Goal: Task Accomplishment & Management: Manage account settings

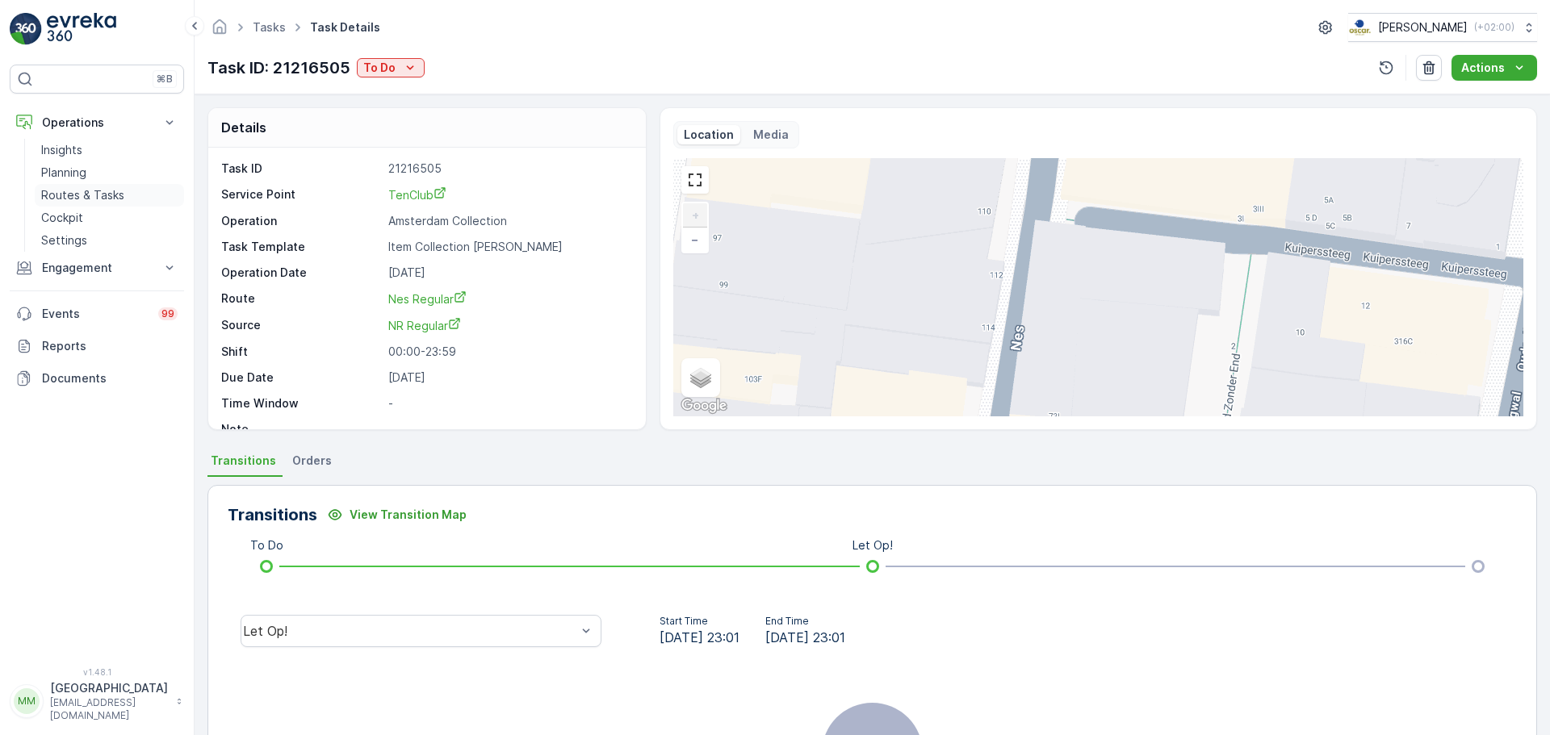
click at [94, 192] on p "Routes & Tasks" at bounding box center [82, 195] width 83 height 16
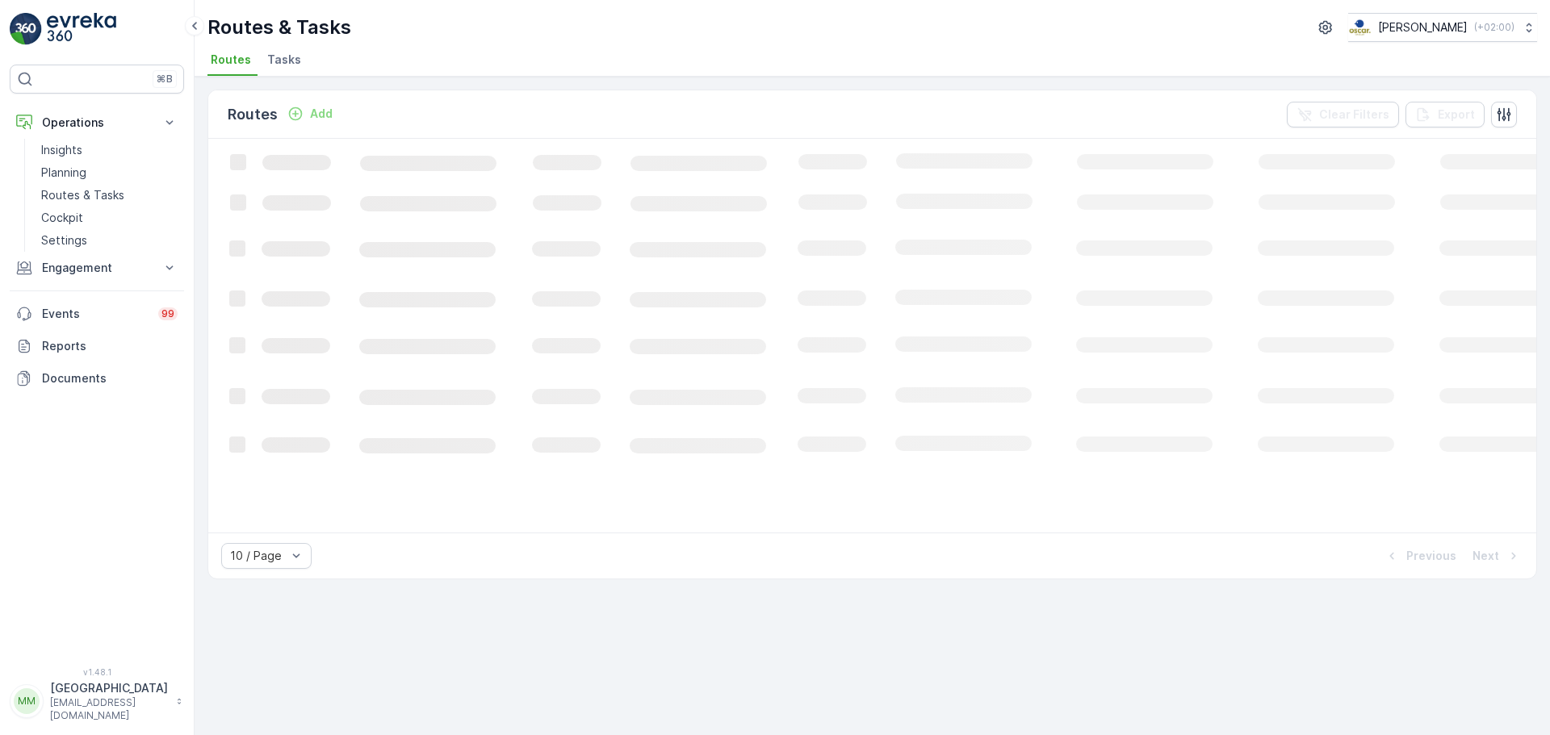
click at [294, 61] on span "Tasks" at bounding box center [284, 60] width 34 height 16
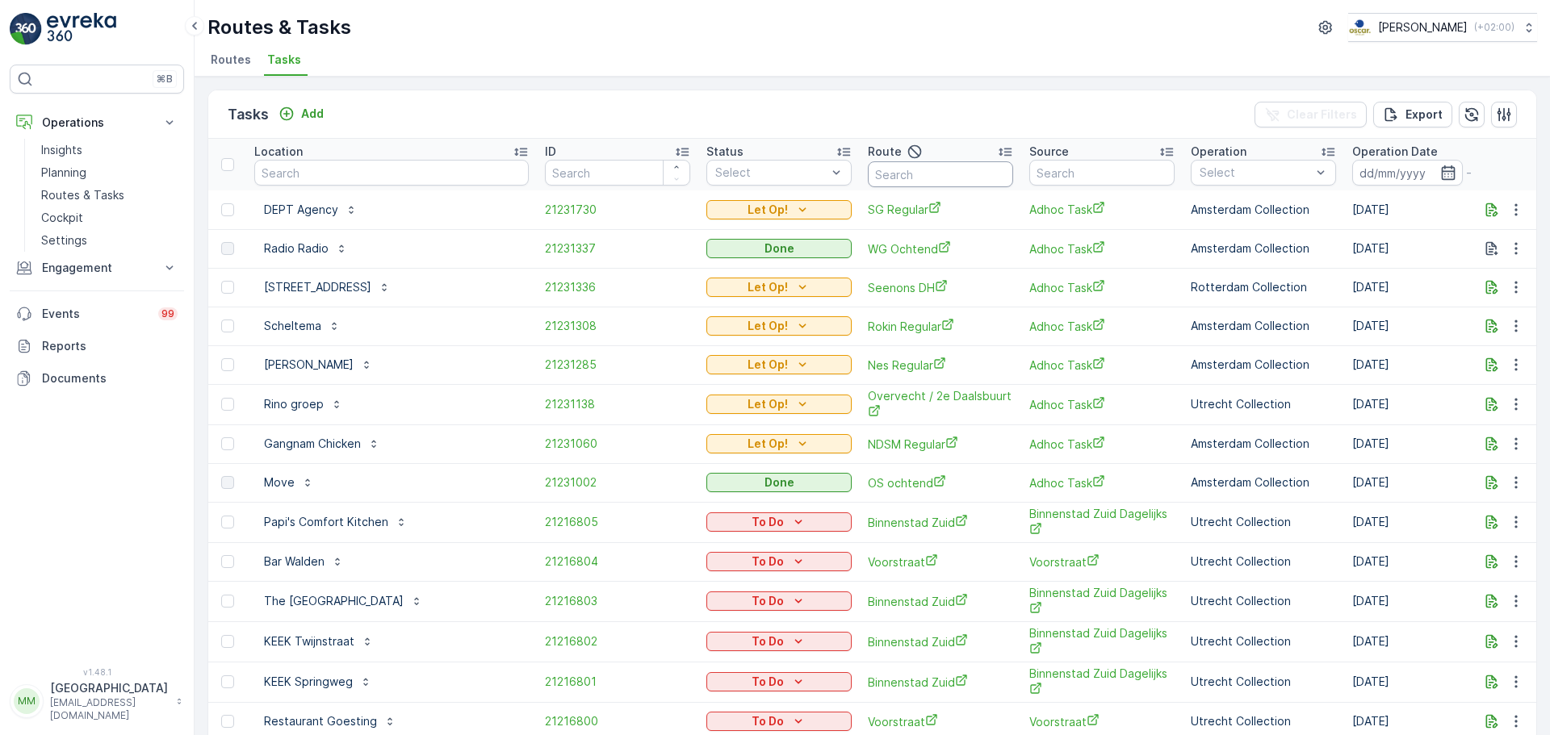
click at [915, 180] on input "text" at bounding box center [940, 174] width 145 height 26
type input "van bae"
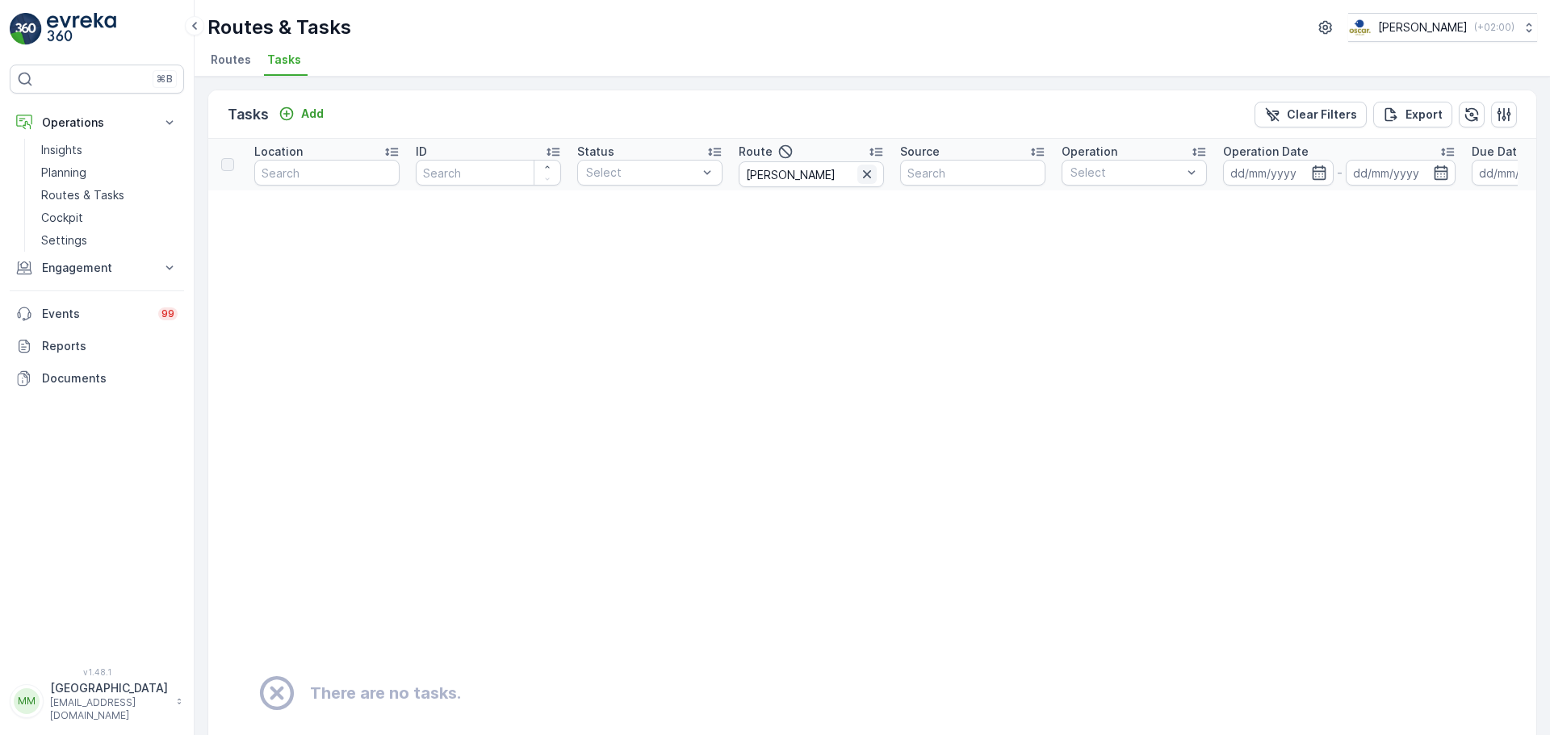
click at [861, 182] on icon "button" at bounding box center [867, 174] width 16 height 16
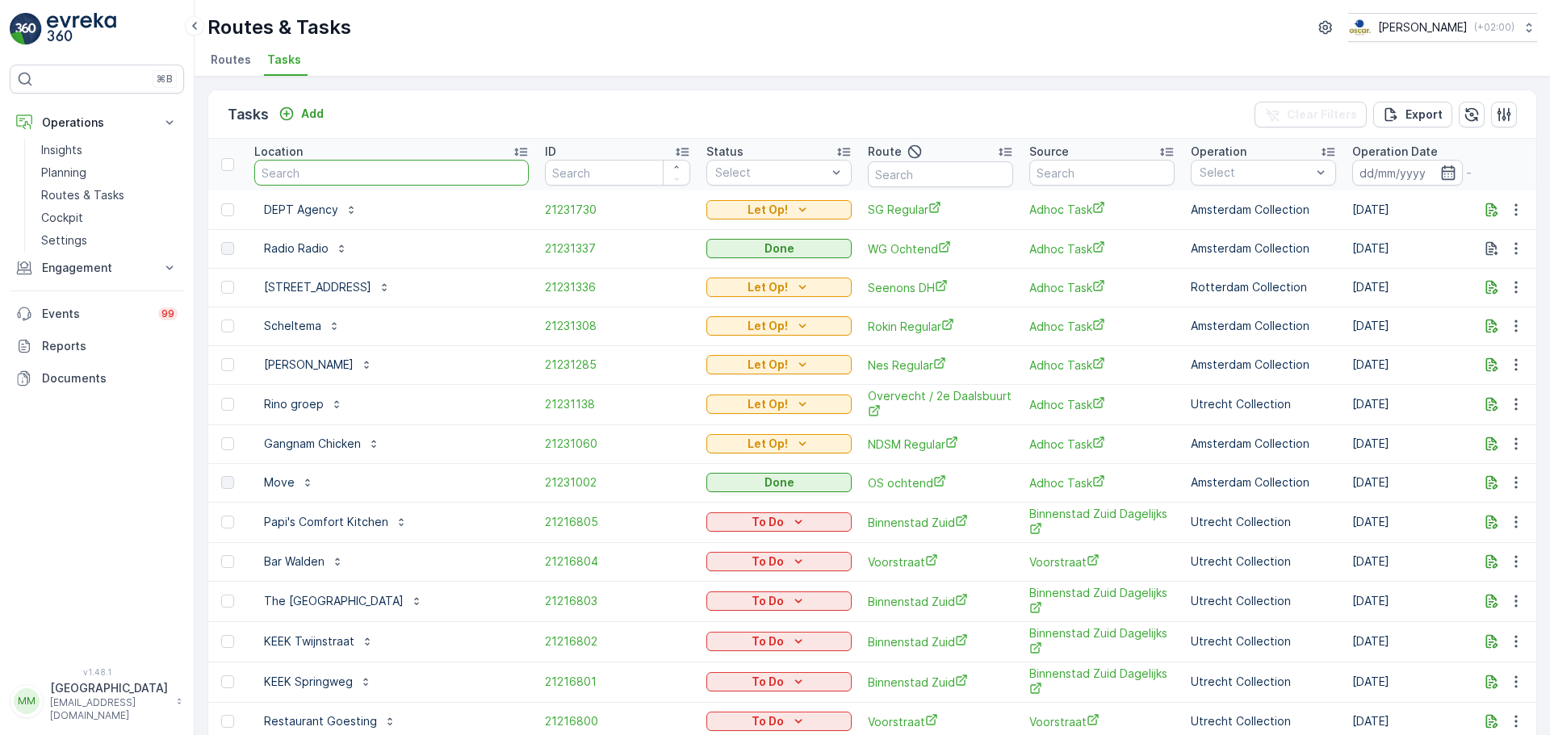
click at [289, 180] on input "text" at bounding box center [391, 173] width 274 height 26
type input "van bae"
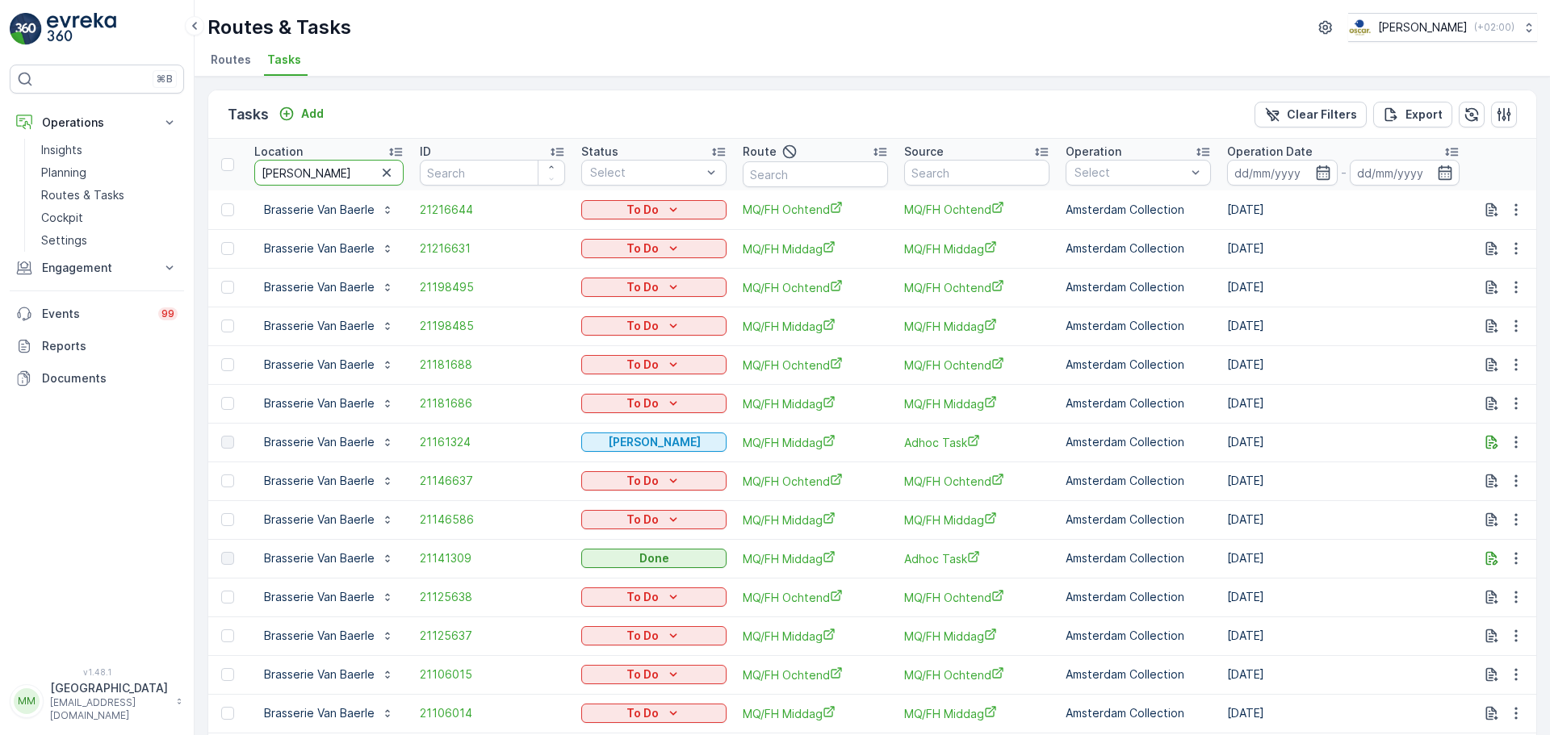
drag, startPoint x: 328, startPoint y: 174, endPoint x: 211, endPoint y: 182, distance: 118.1
click at [211, 183] on tr "Location van bae ID Status Select Route Source Operation Select Operation Date …" at bounding box center [1455, 165] width 2494 height 52
type input "orff"
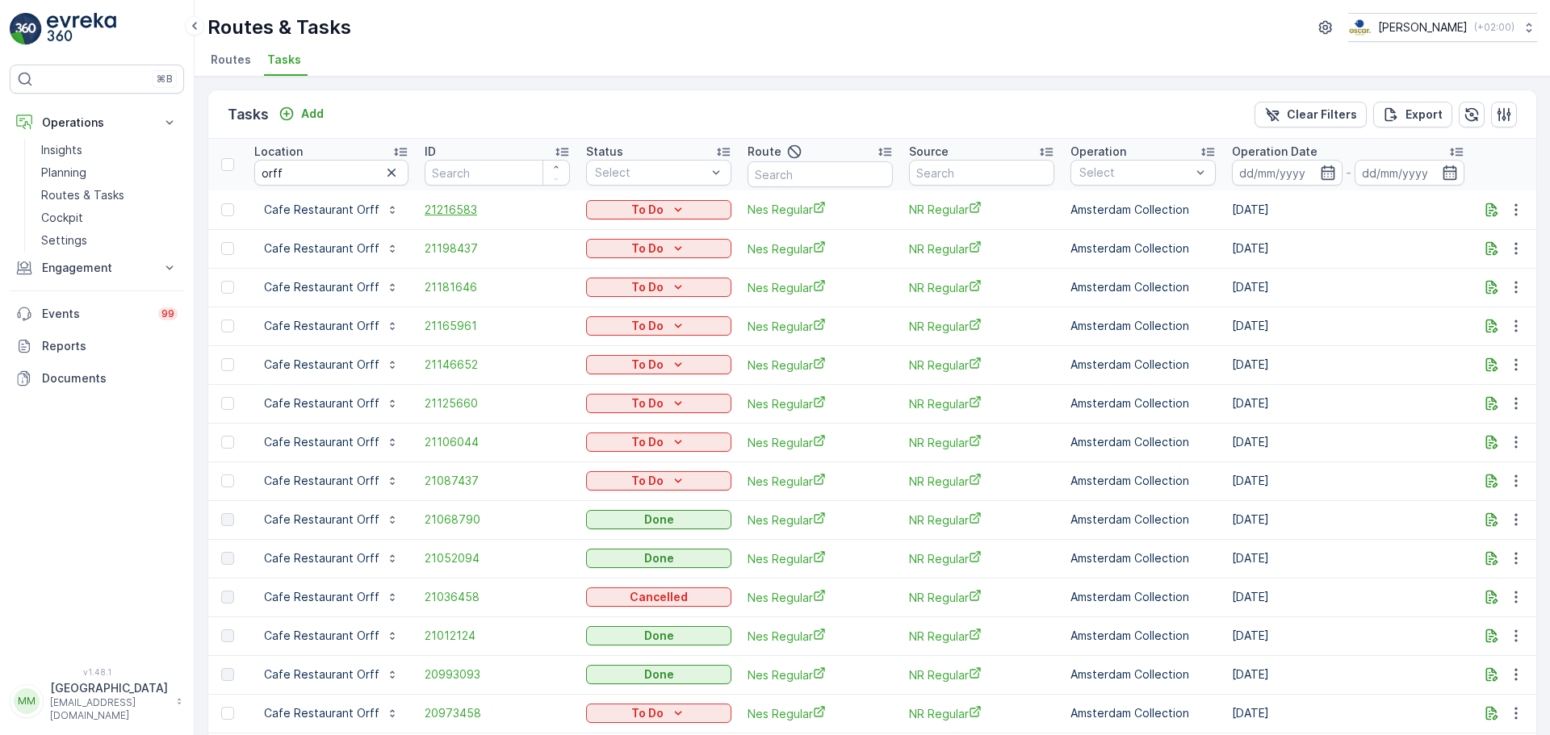
click at [451, 209] on span "21216583" at bounding box center [497, 210] width 145 height 16
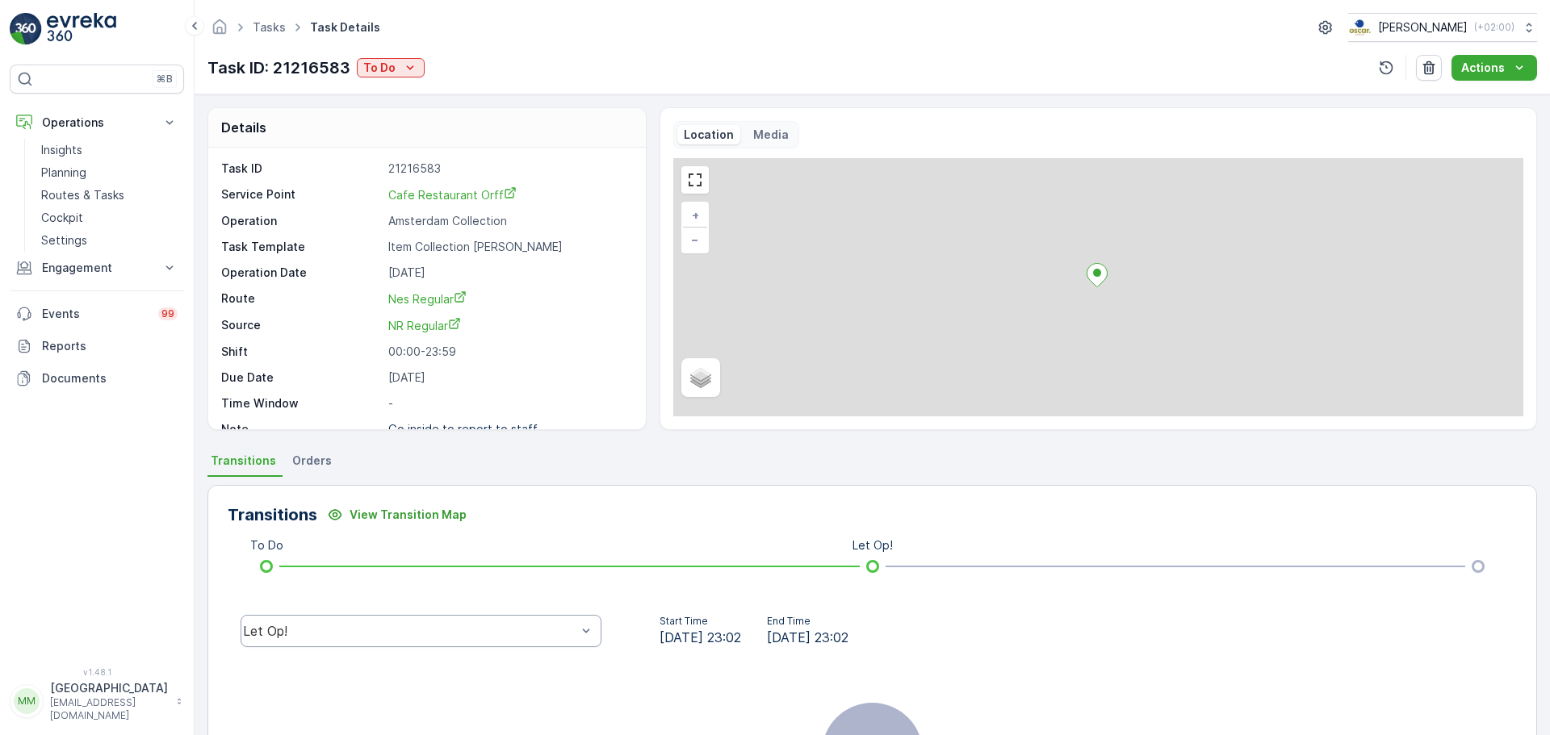
click at [413, 630] on div "Let Op!" at bounding box center [409, 631] width 333 height 15
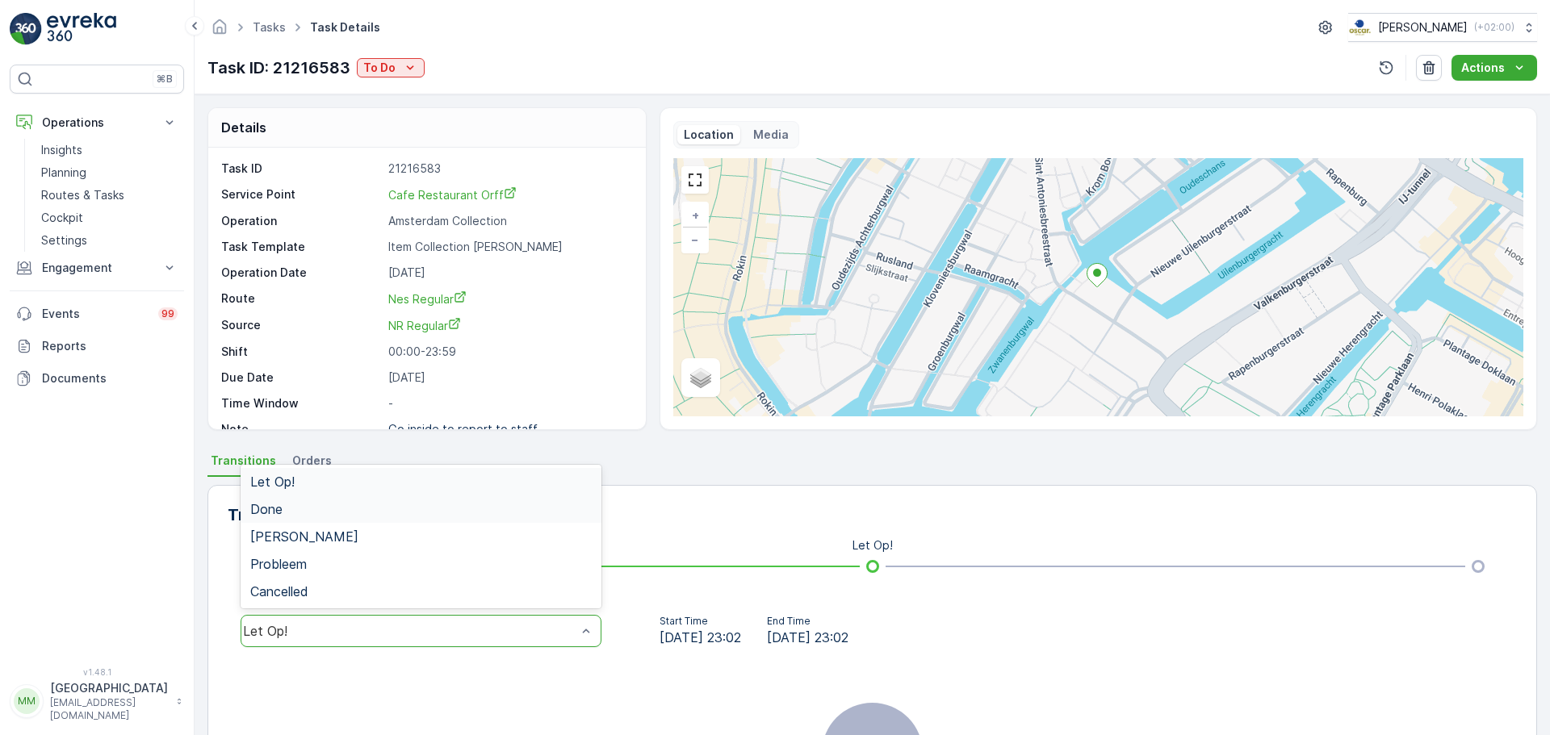
click at [360, 505] on div "Done" at bounding box center [420, 509] width 341 height 15
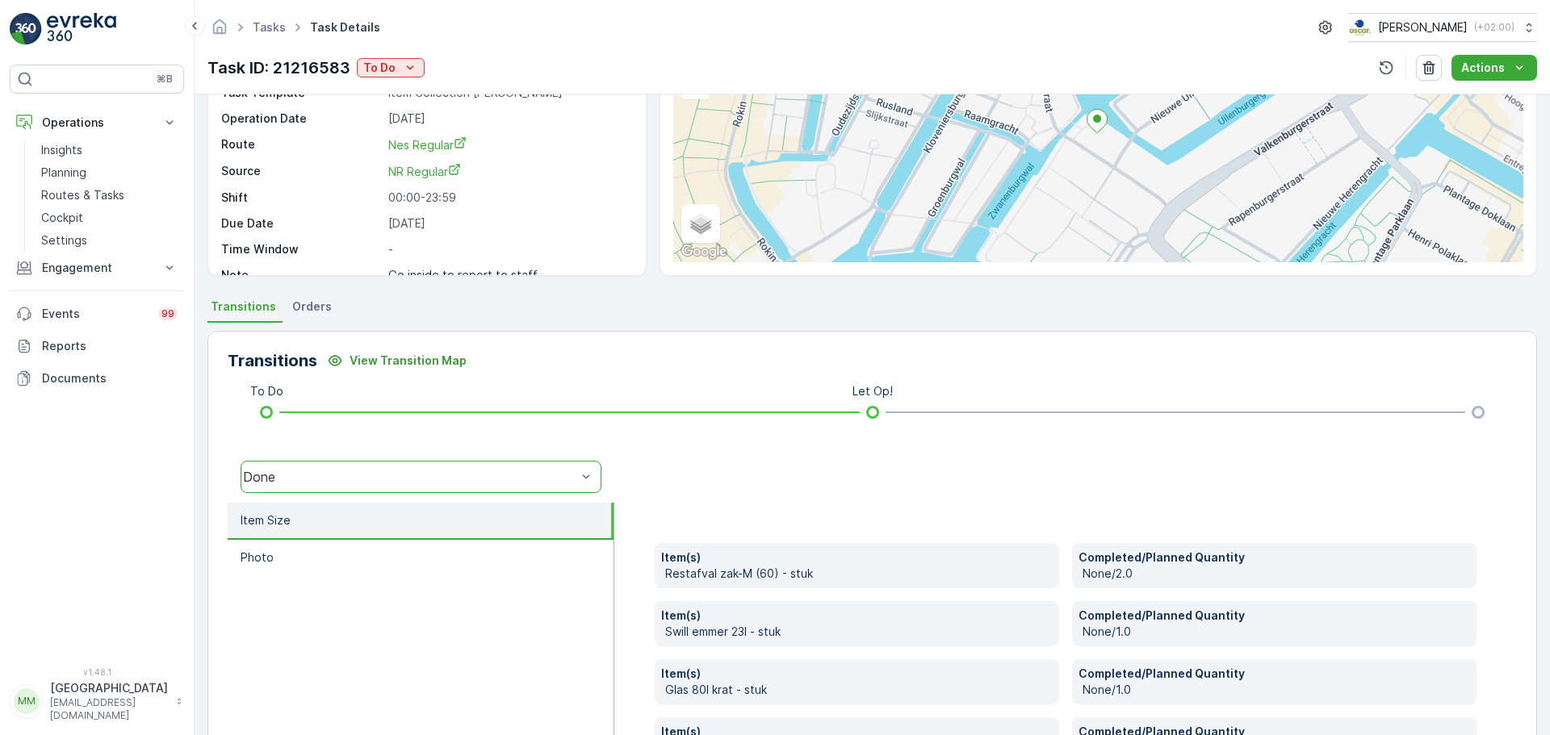
scroll to position [389, 0]
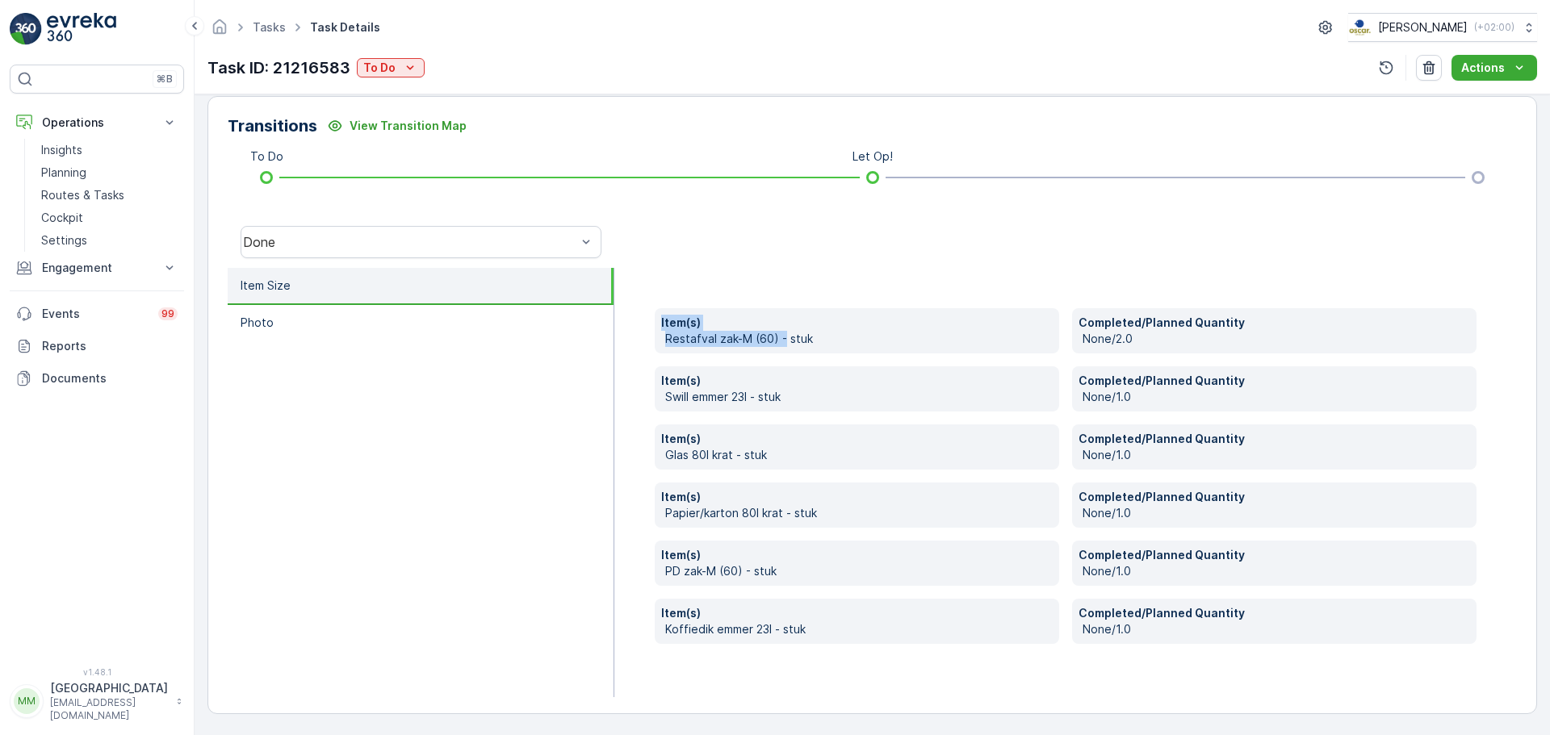
drag, startPoint x: 782, startPoint y: 334, endPoint x: 655, endPoint y: 330, distance: 126.8
click at [655, 330] on div "Item(s) Restafval zak-M (60) - stuk" at bounding box center [857, 330] width 404 height 45
click at [808, 578] on p "PD zak-M (60) - stuk" at bounding box center [858, 571] width 387 height 16
drag, startPoint x: 805, startPoint y: 567, endPoint x: 779, endPoint y: 579, distance: 28.9
click at [779, 579] on p "PD zak-M (60) - stuk" at bounding box center [858, 571] width 387 height 16
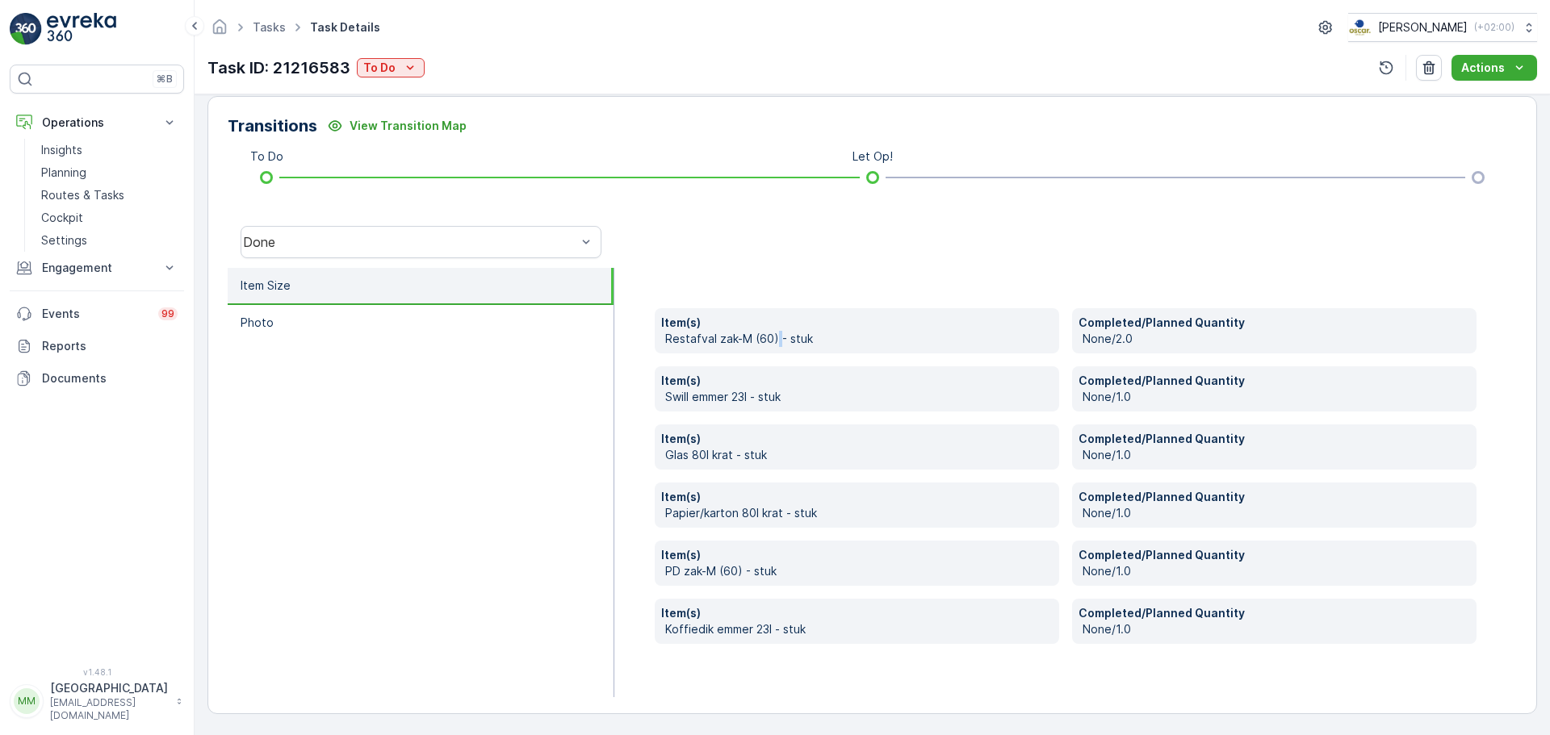
click at [776, 336] on p "Restafval zak-M (60) - stuk" at bounding box center [858, 339] width 387 height 16
click at [868, 337] on p "Restafval zak-M (60) - stuk" at bounding box center [858, 339] width 387 height 16
drag, startPoint x: 897, startPoint y: 333, endPoint x: 655, endPoint y: 349, distance: 241.8
click at [655, 349] on div "Item(s) Restafval zak-M (60) - stuk" at bounding box center [857, 330] width 404 height 45
click at [843, 337] on p "Restafval zak-M (60) - stuk" at bounding box center [858, 339] width 387 height 16
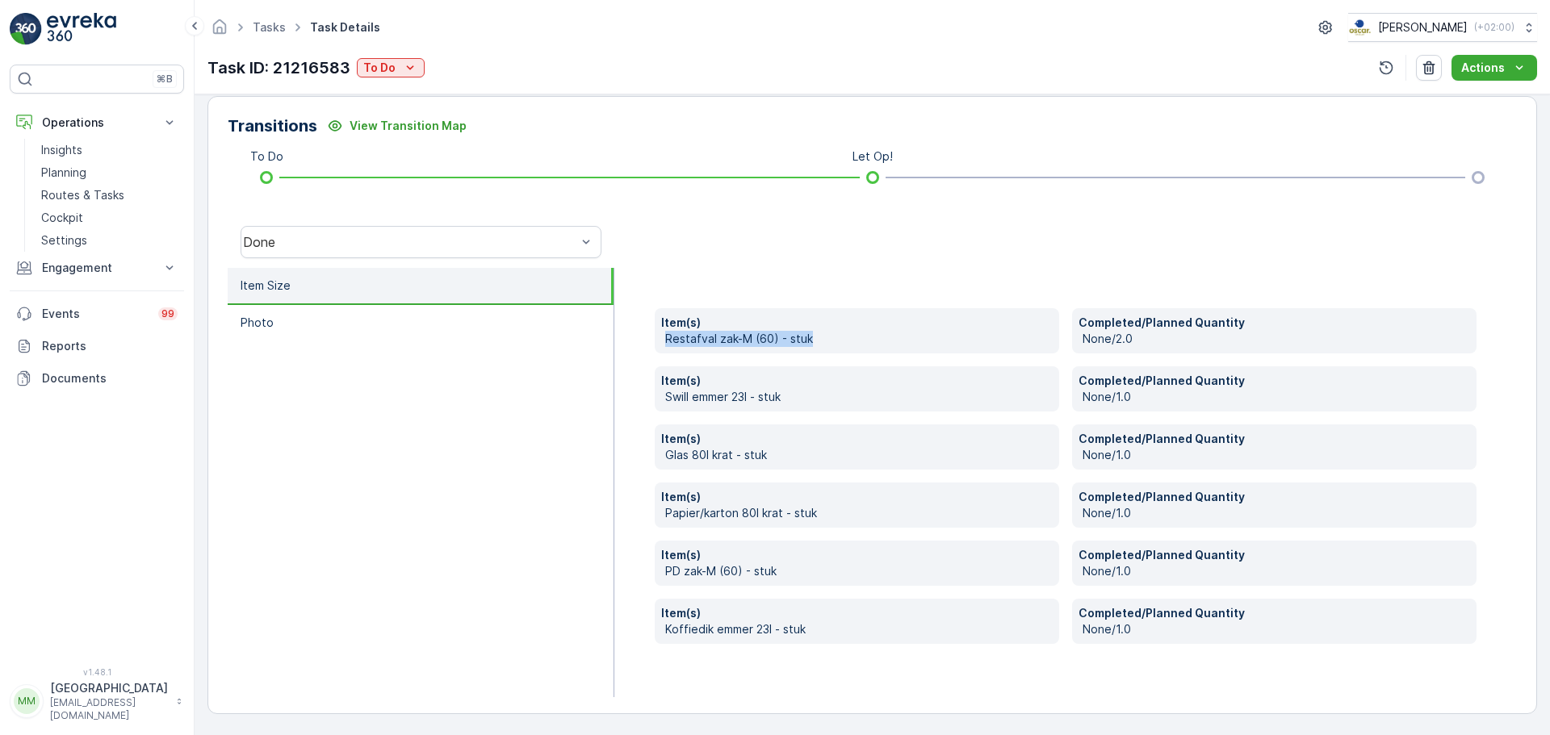
drag, startPoint x: 840, startPoint y: 328, endPoint x: 872, endPoint y: 351, distance: 39.4
click at [872, 351] on div "Item(s) Restafval zak-M (60) - stuk" at bounding box center [857, 330] width 404 height 45
click at [860, 341] on p "Restafval zak-M (60) - stuk" at bounding box center [858, 339] width 387 height 16
drag, startPoint x: 820, startPoint y: 338, endPoint x: 812, endPoint y: 344, distance: 9.9
click at [812, 344] on p "Restafval zak-M (60) - stuk" at bounding box center [858, 339] width 387 height 16
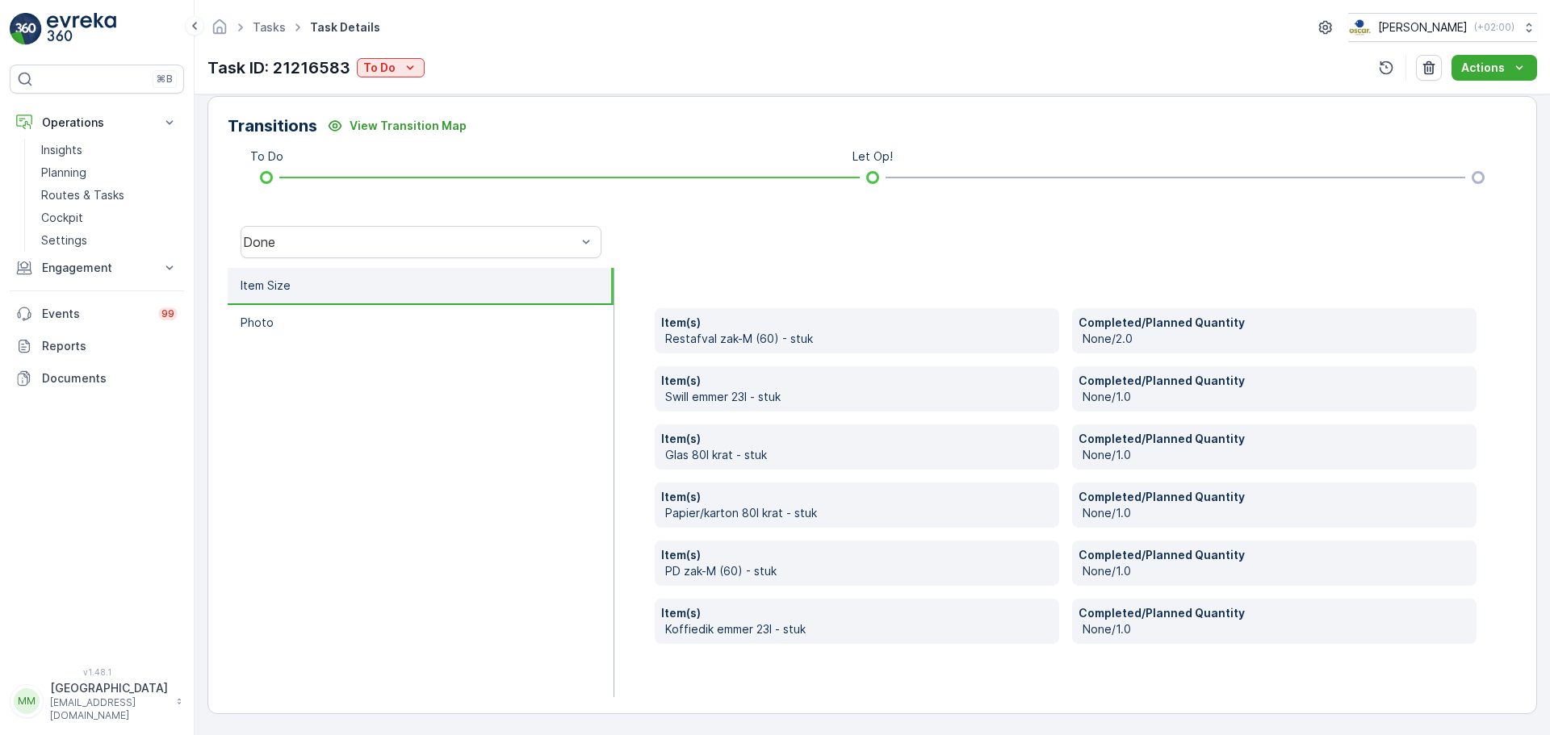
click at [814, 340] on p "Restafval zak-M (60) - stuk" at bounding box center [858, 339] width 387 height 16
drag, startPoint x: 814, startPoint y: 337, endPoint x: 933, endPoint y: 362, distance: 121.4
click at [933, 362] on div "Item(s) Restafval zak-M (60) - stuk Completed/Planned Quantity None/2.0 Item(s)…" at bounding box center [1066, 476] width 822 height 336
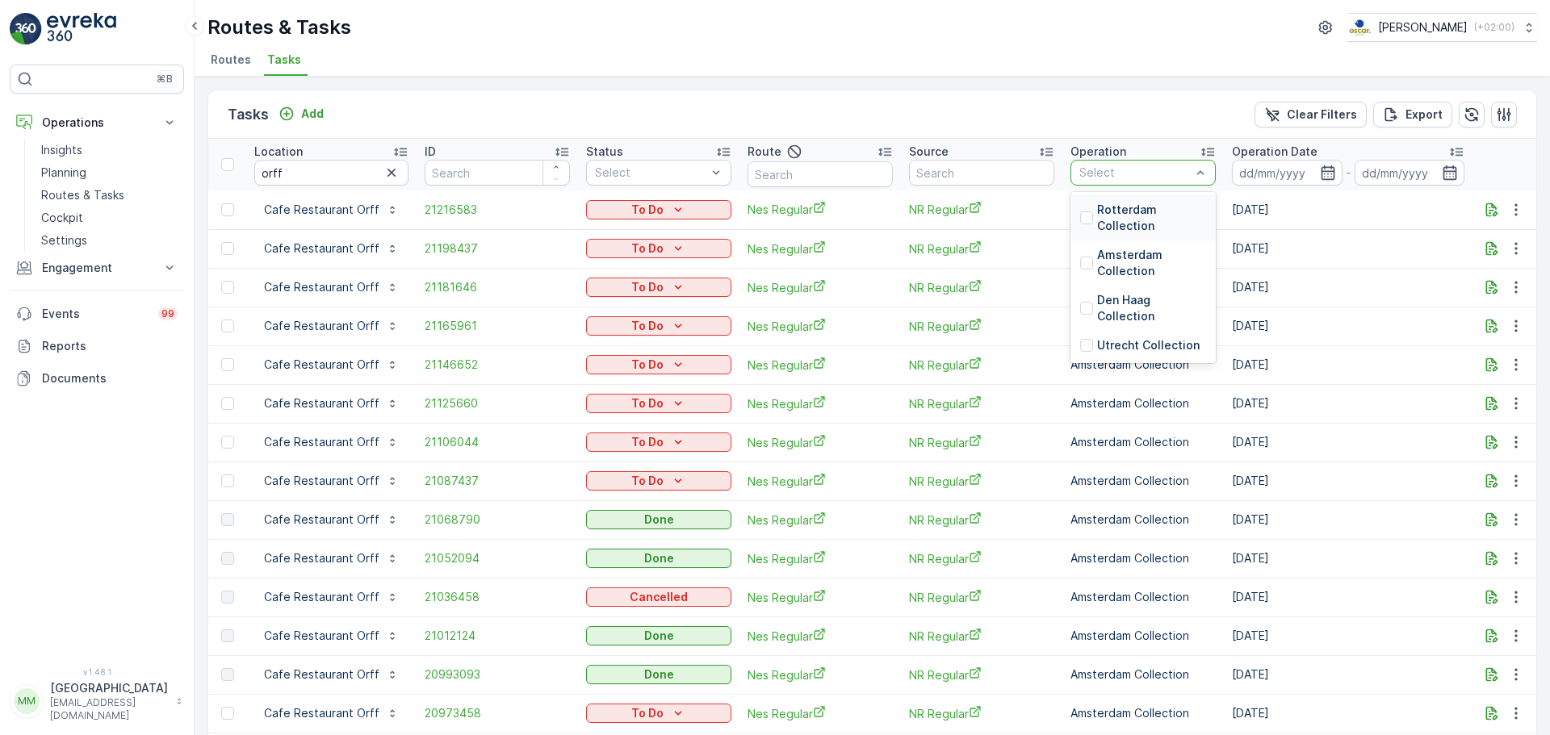
click at [1138, 166] on div at bounding box center [1134, 172] width 115 height 13
click at [1264, 164] on input at bounding box center [1287, 173] width 111 height 26
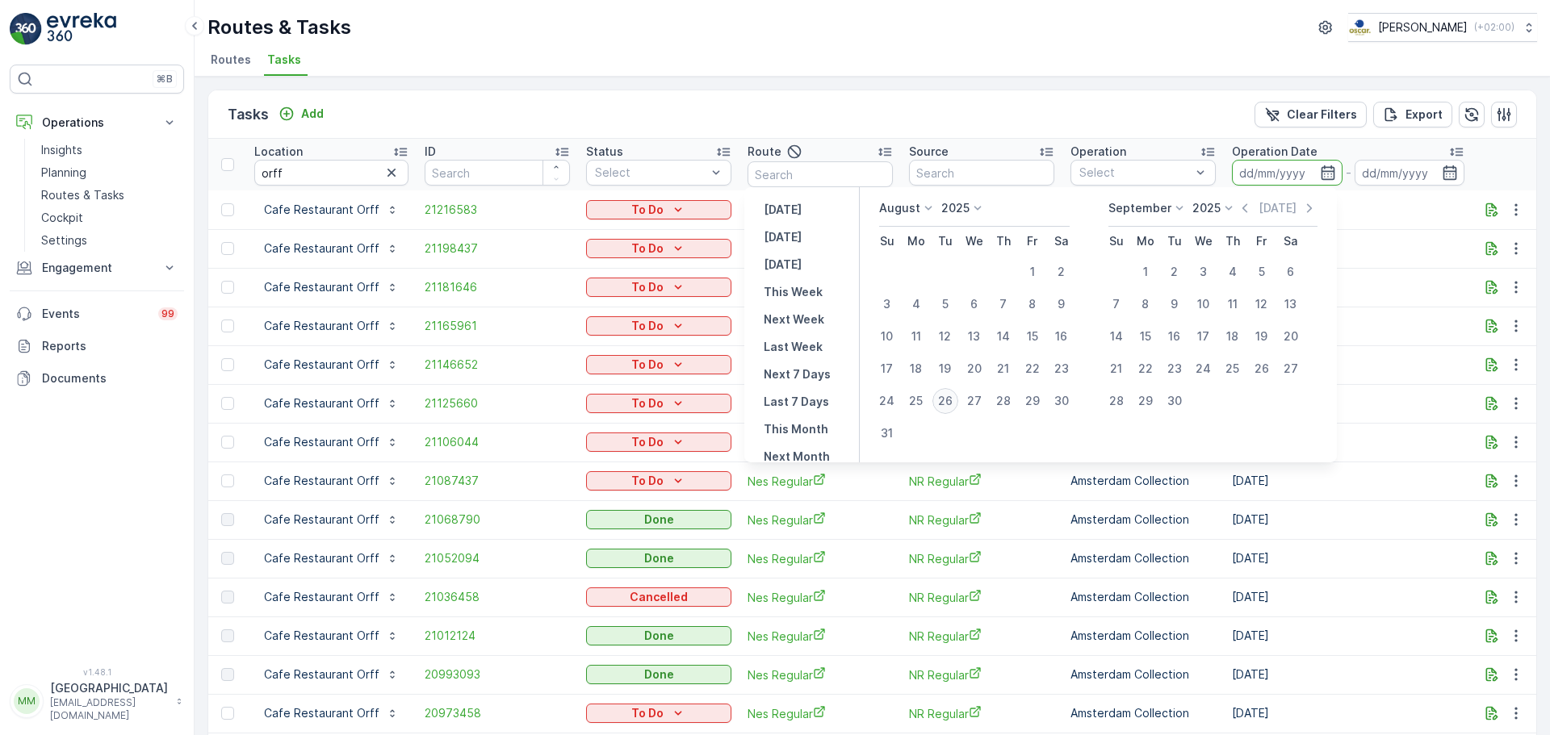
click at [956, 397] on div "26" at bounding box center [945, 401] width 26 height 26
type input "[DATE]"
click at [956, 397] on div "26" at bounding box center [945, 401] width 26 height 26
type input "[DATE]"
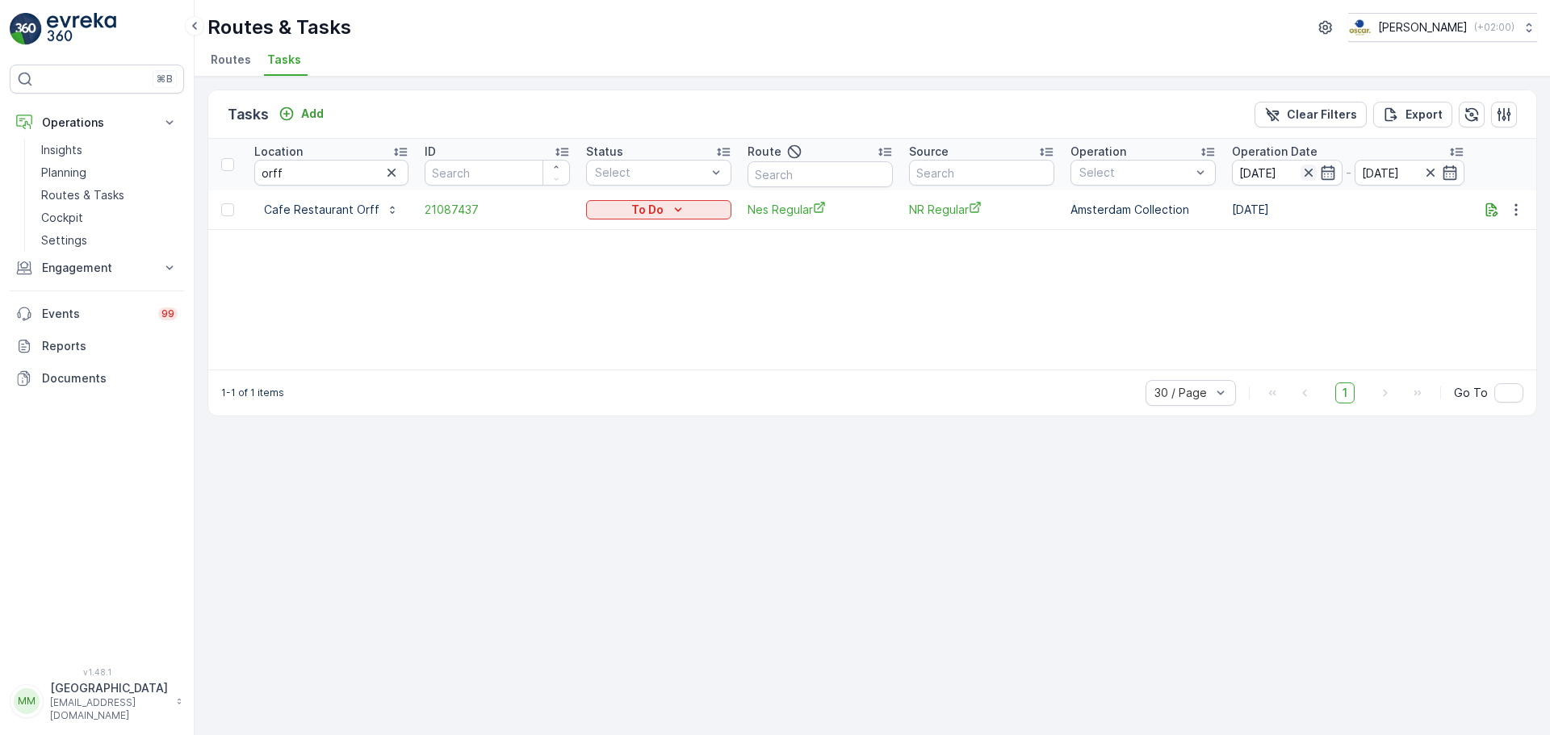
click at [1307, 170] on icon "button" at bounding box center [1308, 173] width 16 height 16
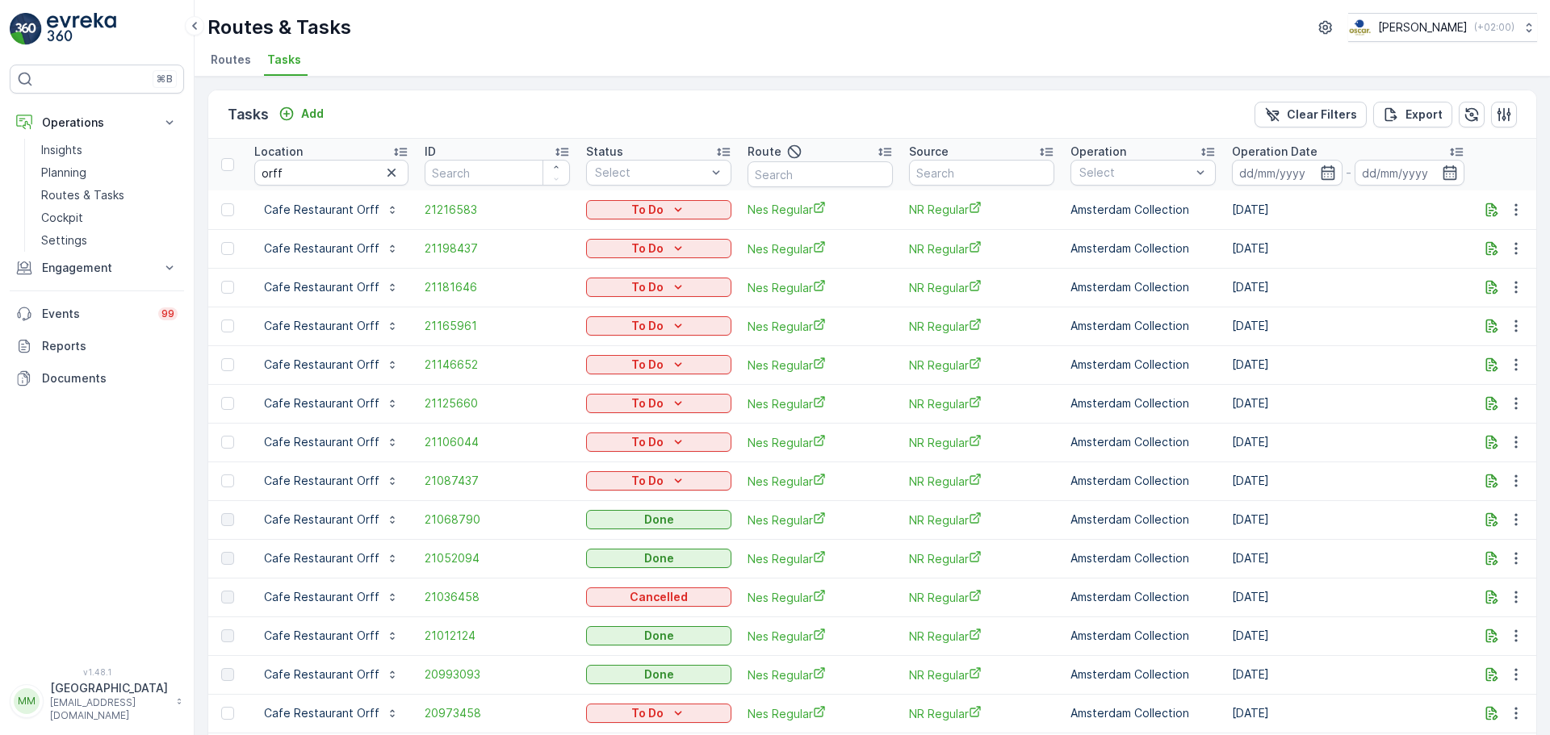
drag, startPoint x: 1297, startPoint y: 672, endPoint x: 1224, endPoint y: 516, distance: 172.6
click at [304, 109] on p "Add" at bounding box center [312, 114] width 23 height 16
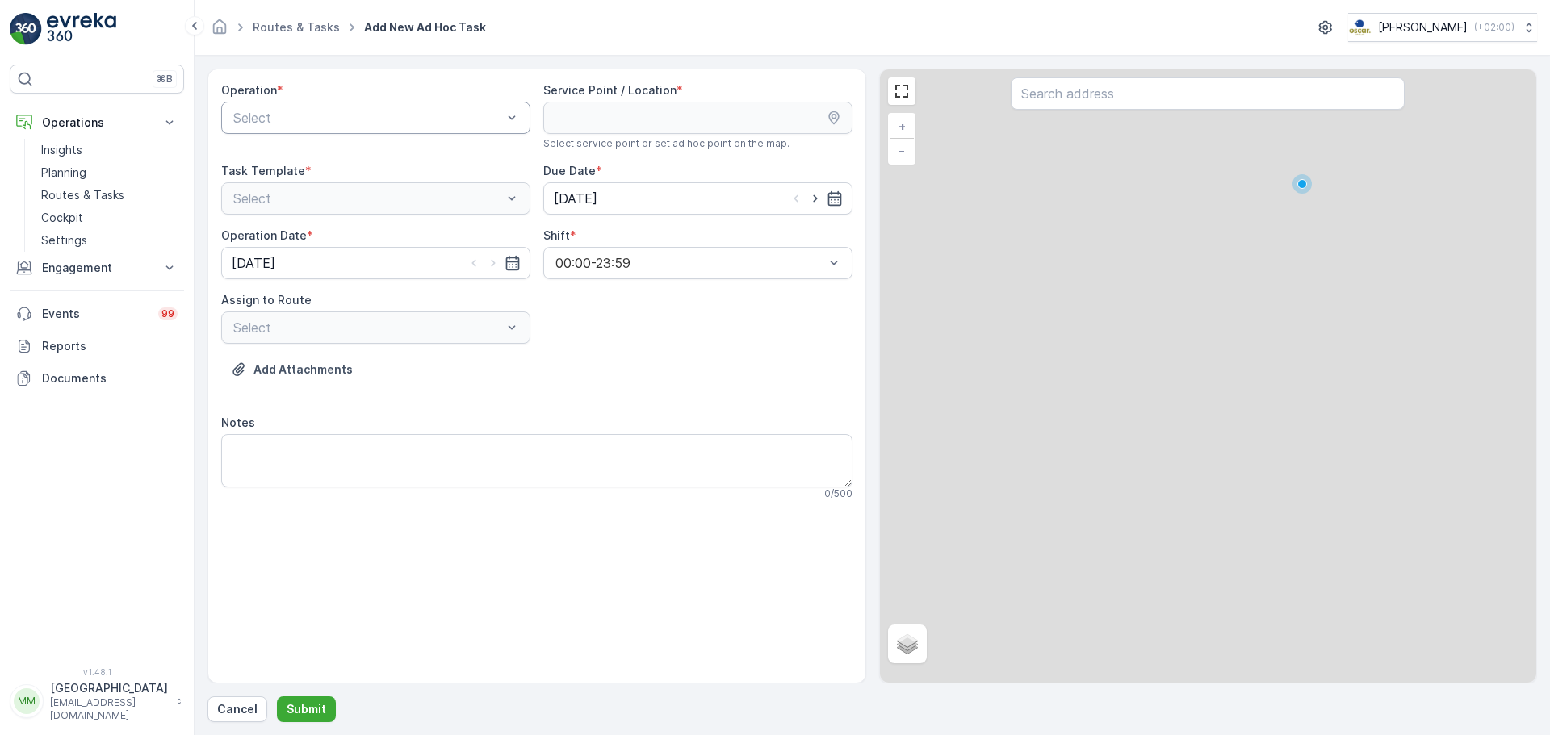
click at [279, 112] on div at bounding box center [368, 118] width 272 height 15
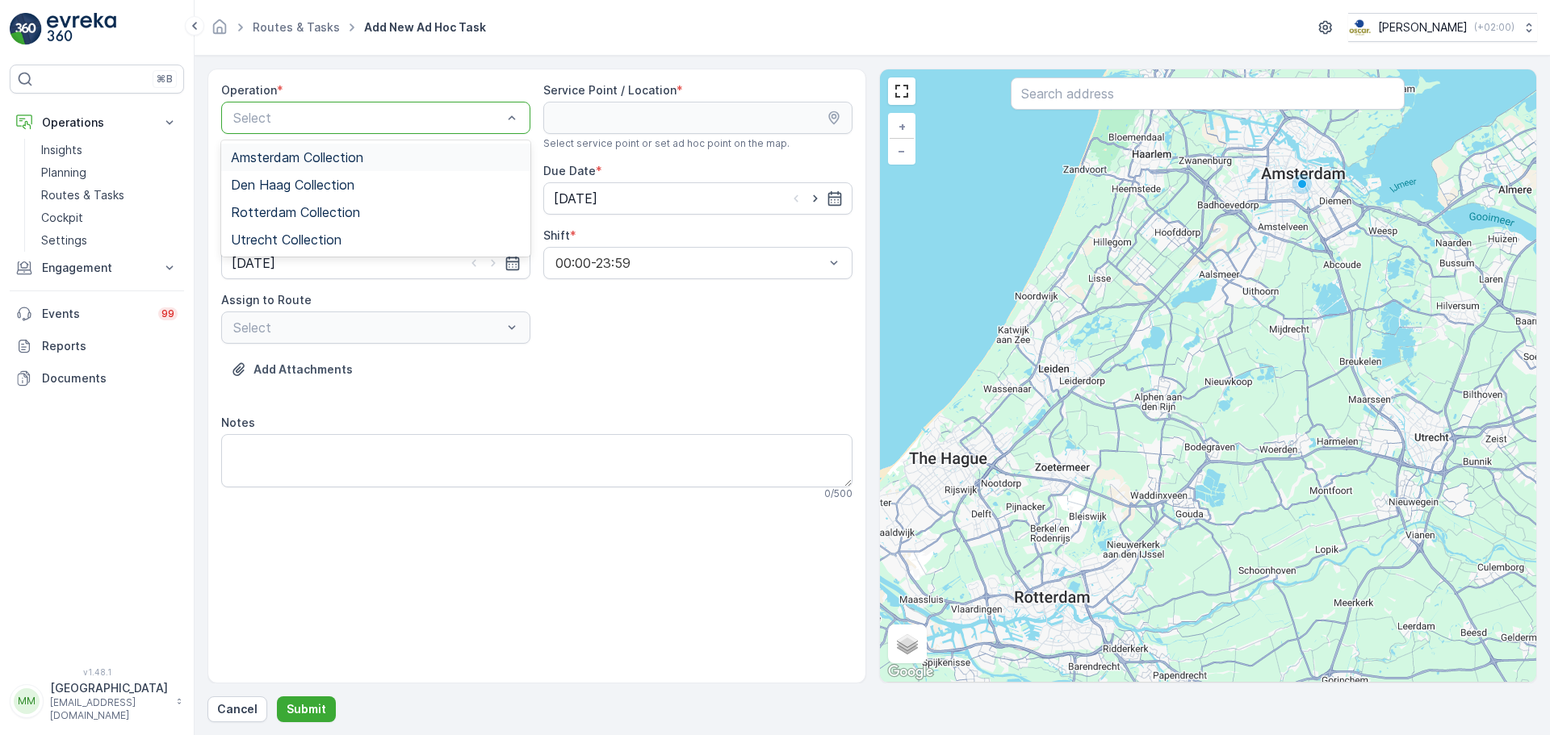
click at [316, 155] on span "Amsterdam Collection" at bounding box center [297, 157] width 132 height 15
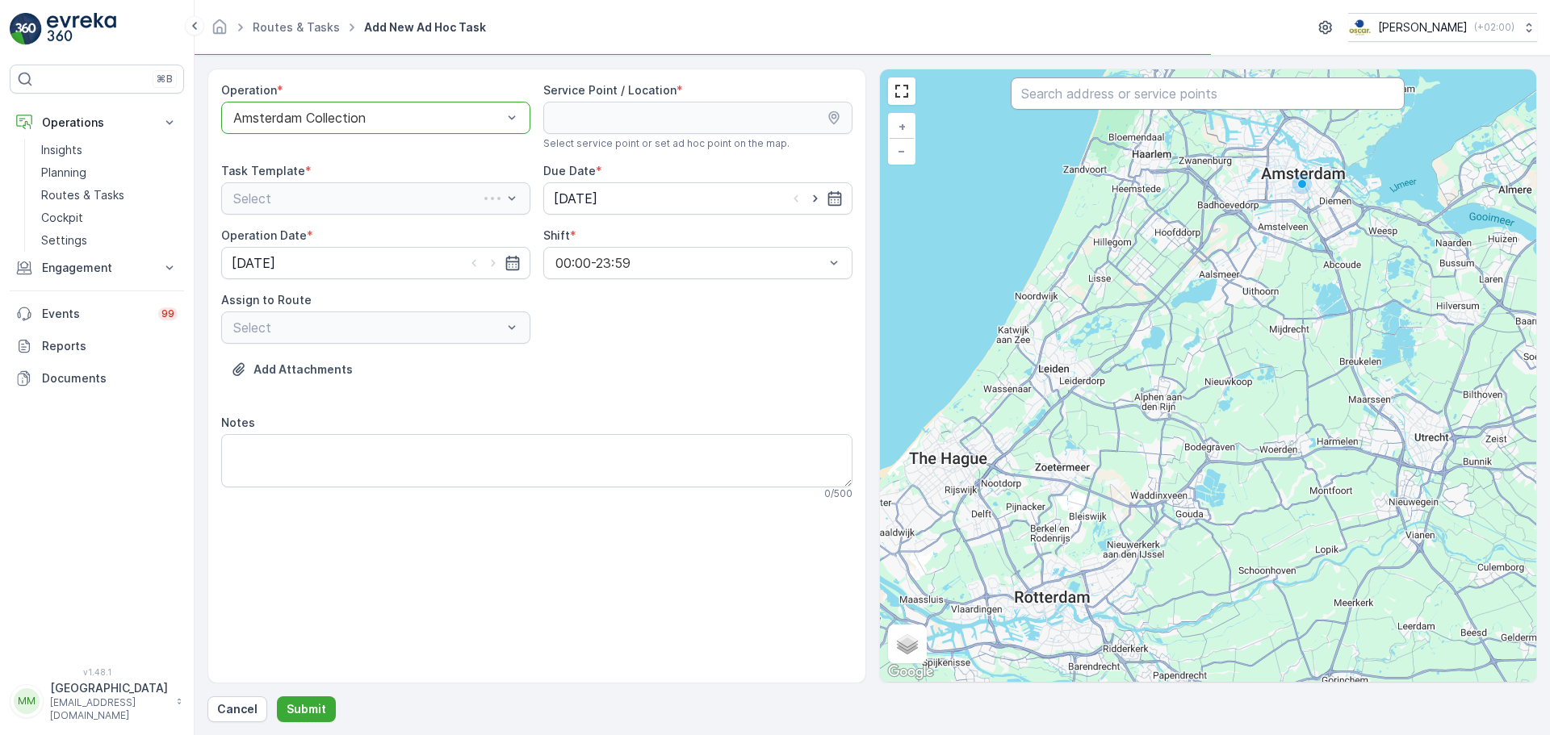
click at [1110, 95] on input "text" at bounding box center [1207, 93] width 394 height 32
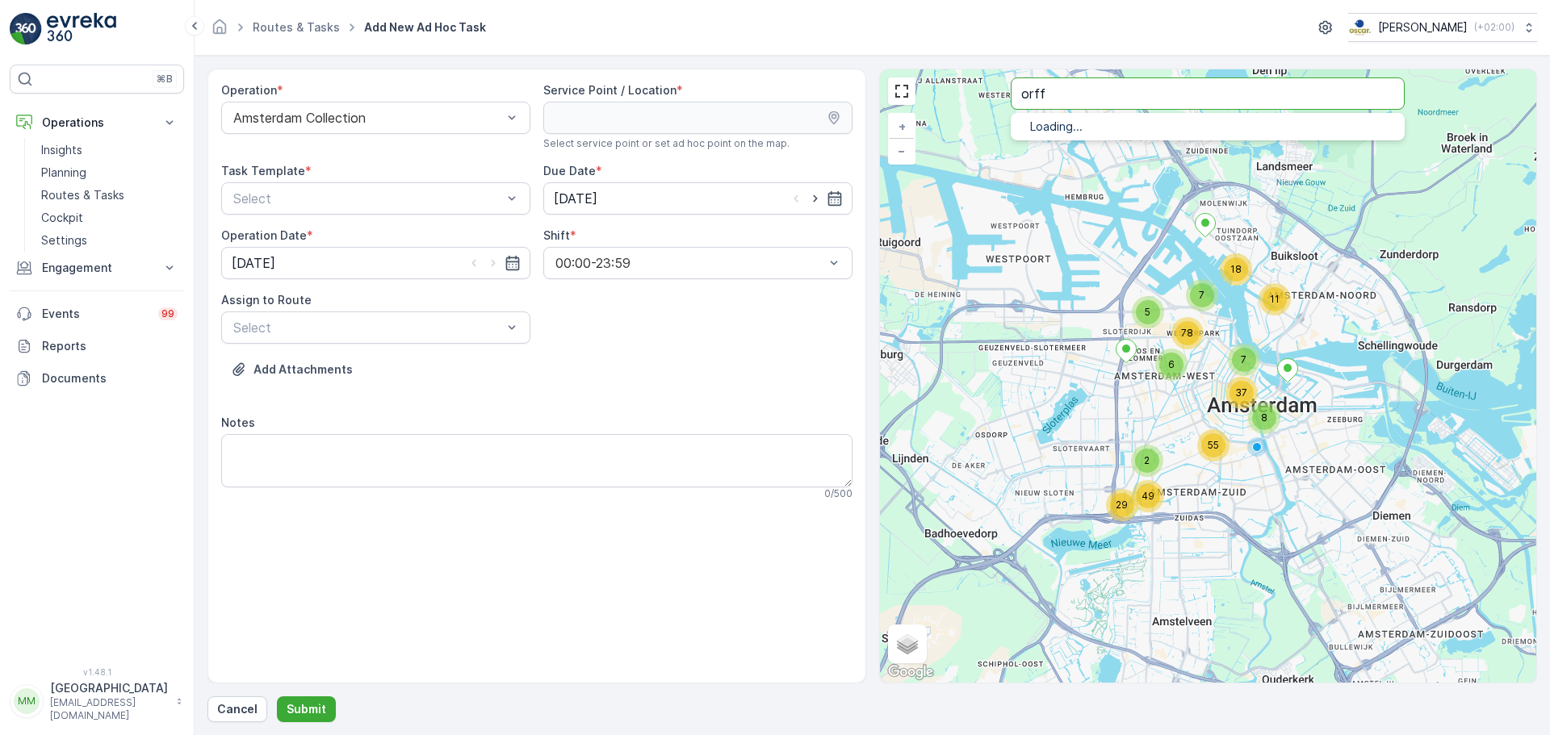
type input "orff"
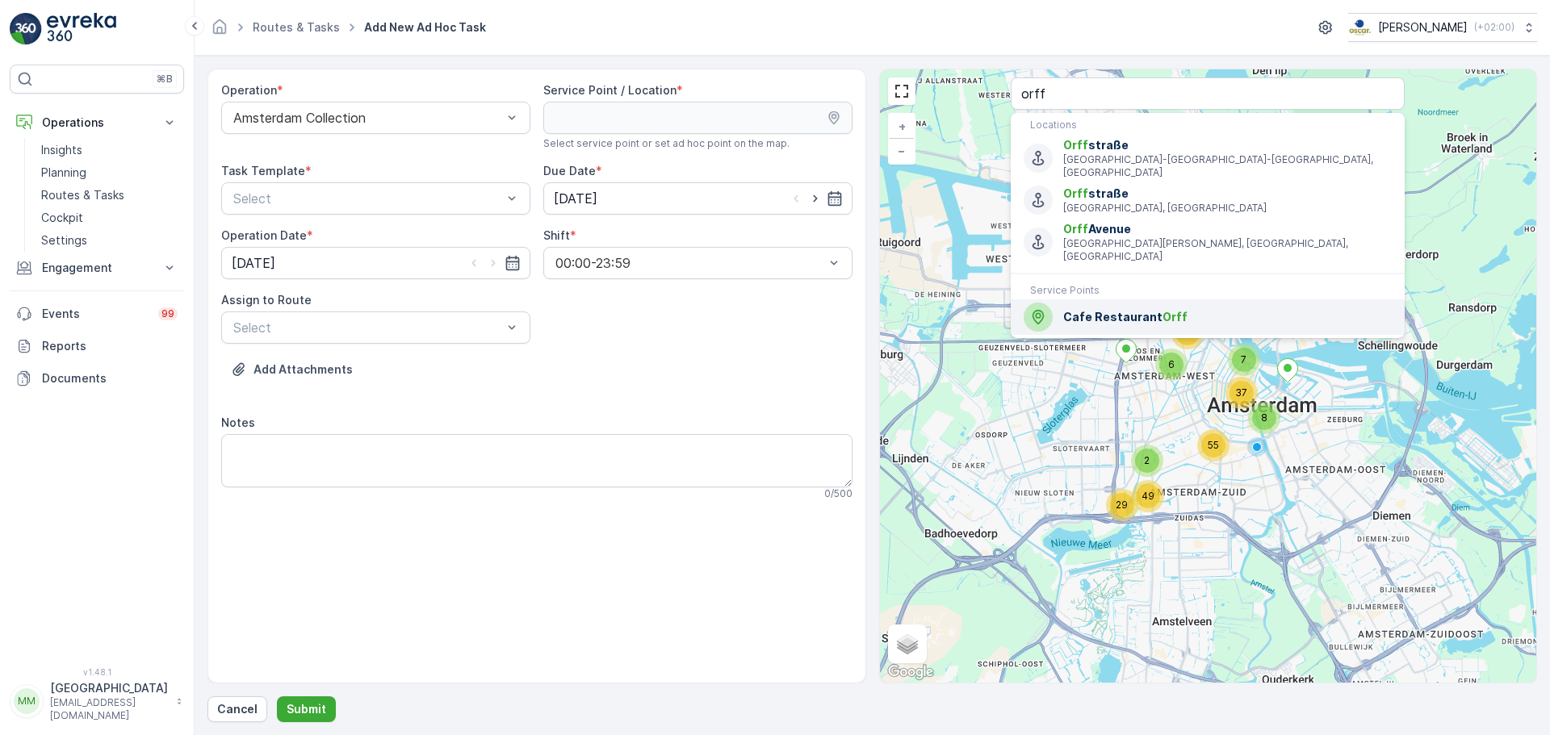
click at [1094, 303] on div "Cafe Restaurant Orff" at bounding box center [1207, 317] width 368 height 29
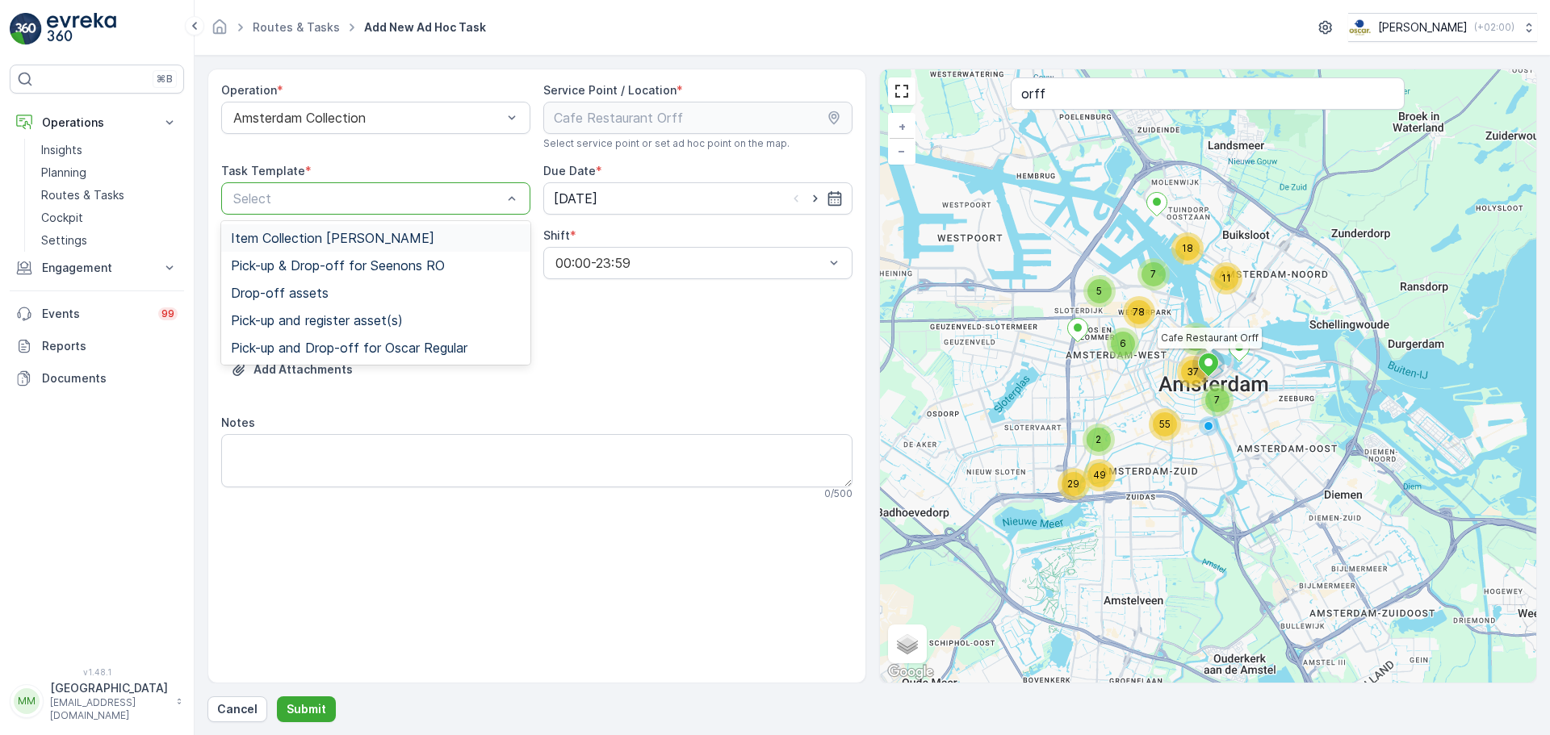
click at [276, 240] on span "Item Collection Oscar Regulier" at bounding box center [332, 238] width 203 height 15
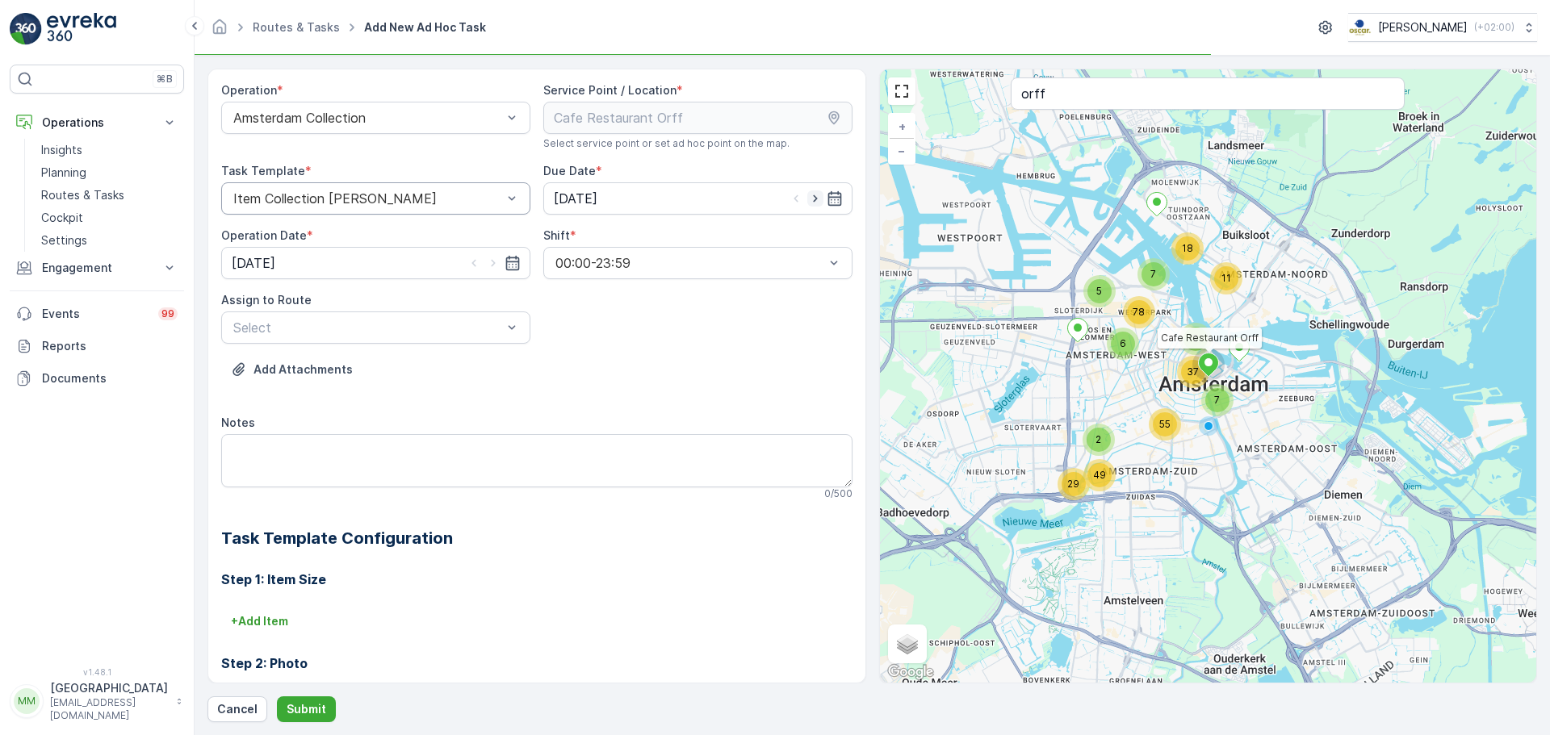
click at [814, 199] on icon "button" at bounding box center [815, 198] width 16 height 16
type input "27.08.2025"
click at [505, 257] on icon "button" at bounding box center [512, 263] width 14 height 15
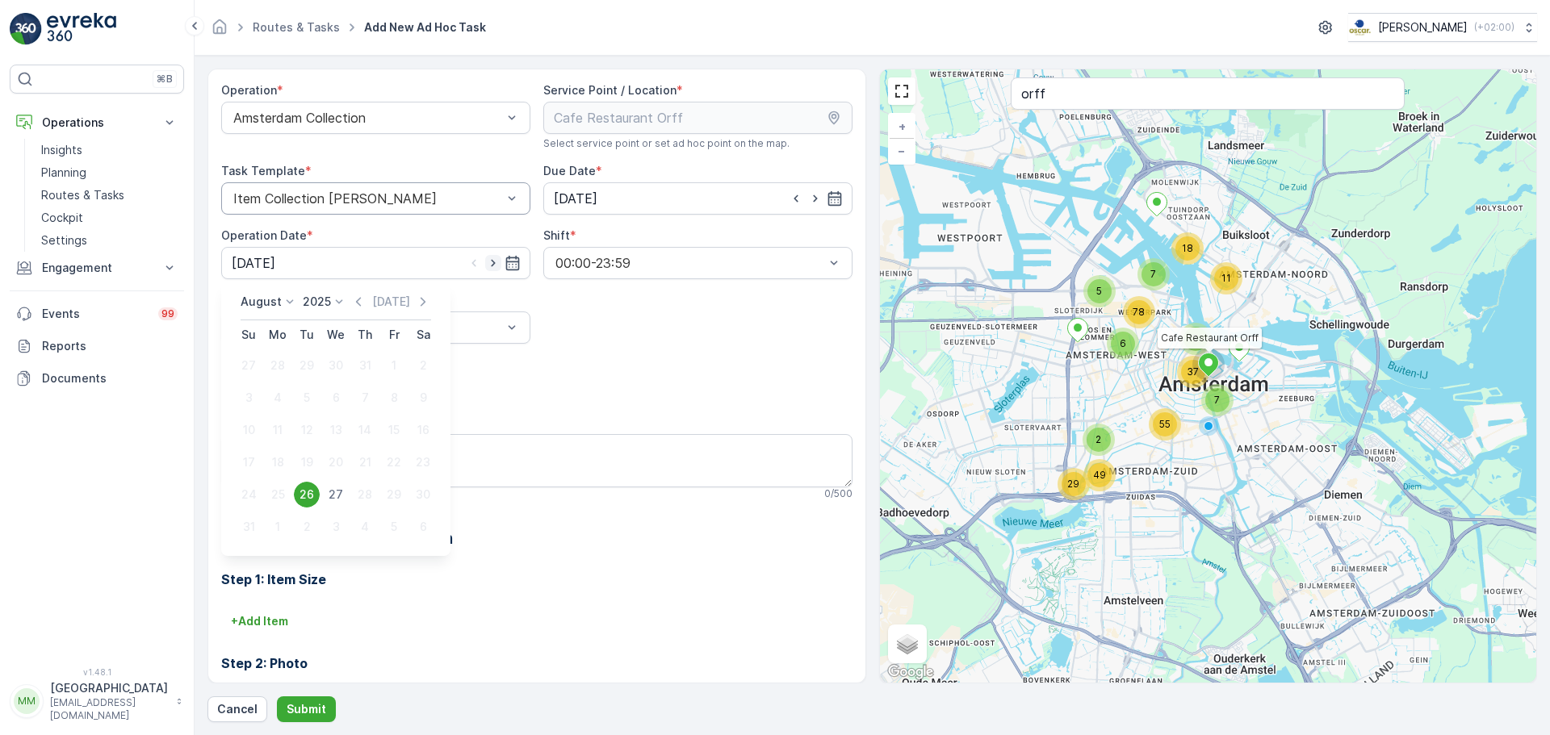
click at [495, 263] on icon "button" at bounding box center [493, 263] width 16 height 16
type input "27.08.2025"
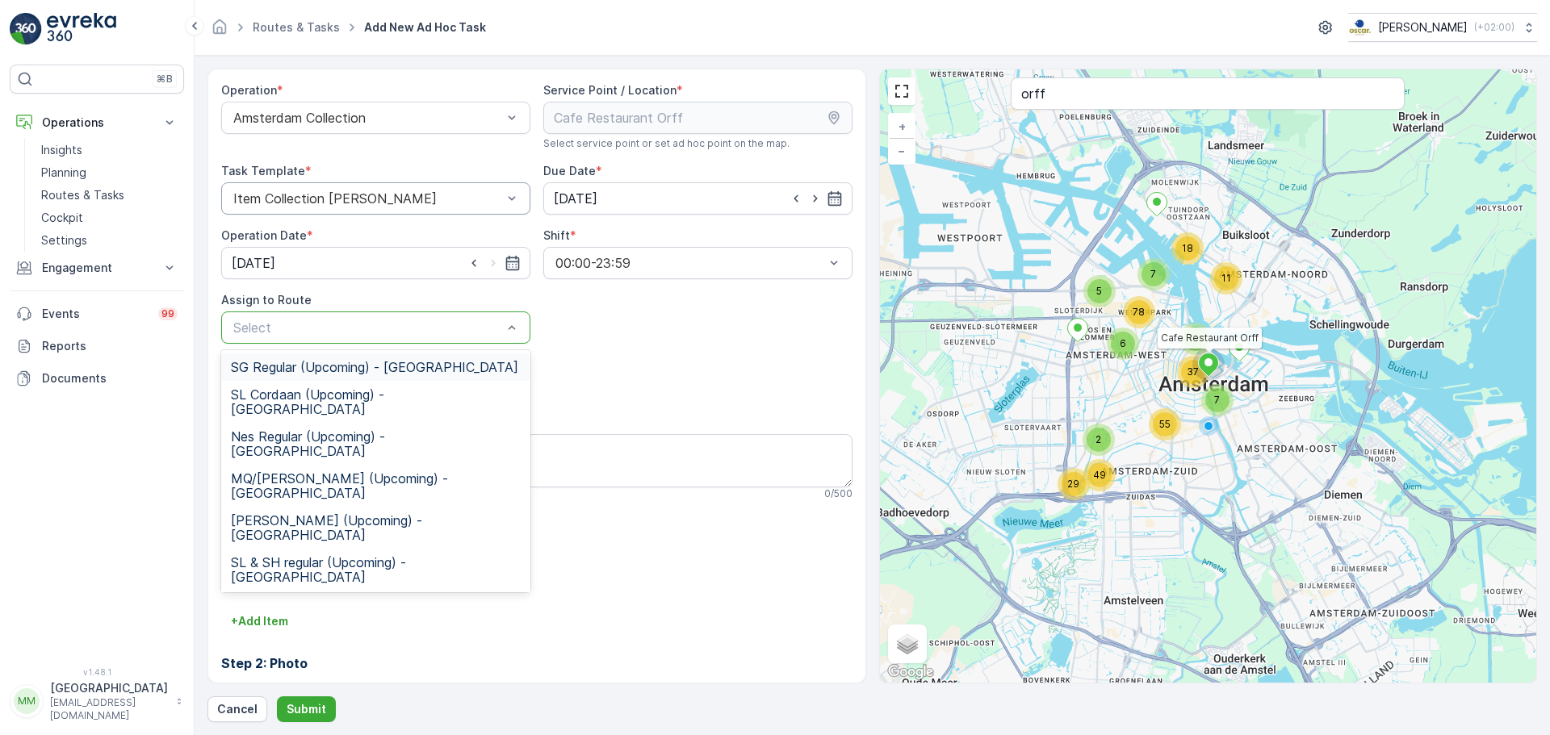
click at [492, 324] on div at bounding box center [368, 327] width 272 height 15
click at [395, 429] on span "Nes Regular (Upcoming) - Amsterdam" at bounding box center [376, 443] width 290 height 29
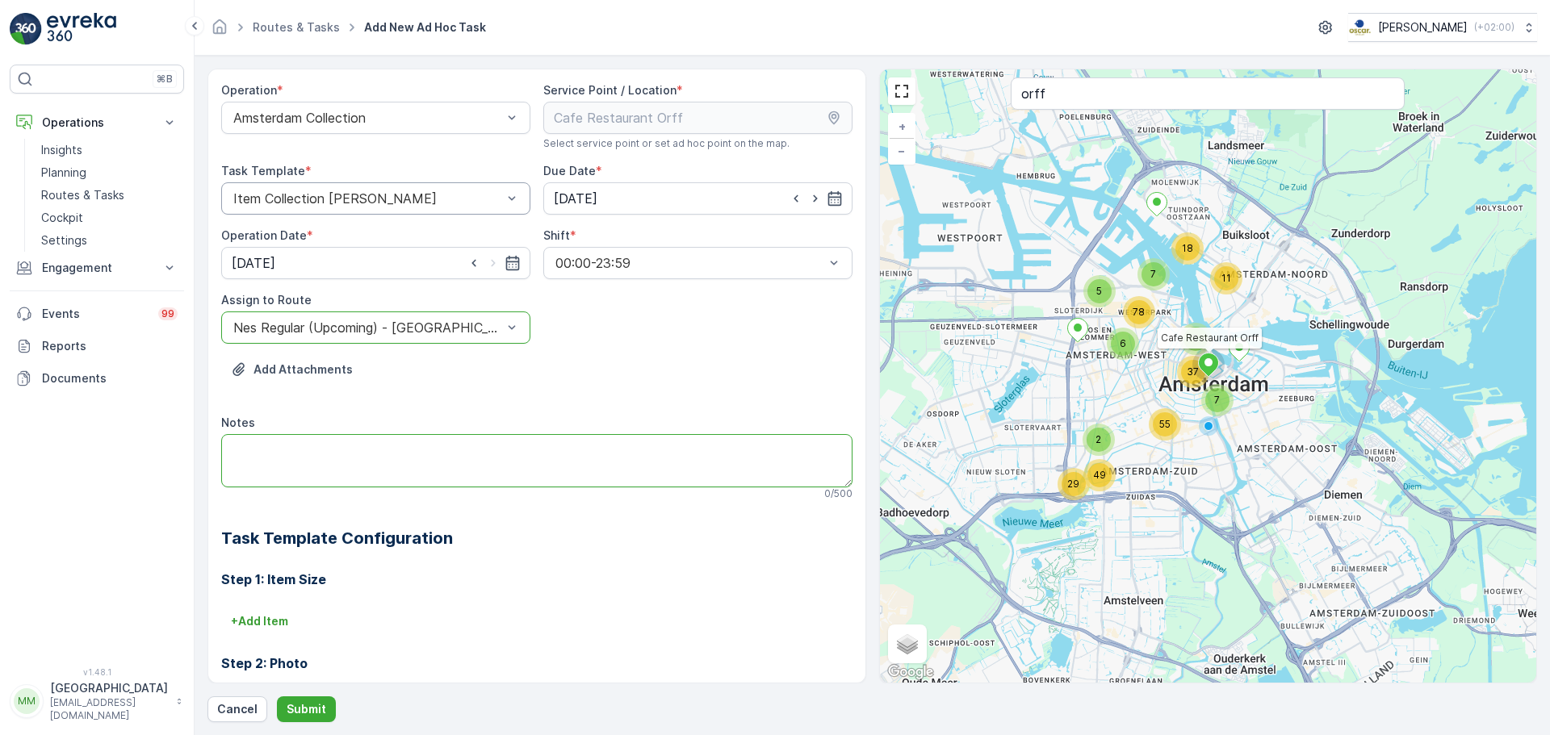
click at [404, 466] on textarea "Notes" at bounding box center [536, 460] width 631 height 53
click at [325, 442] on textarea "graag brengen± 5x 60L restzakken" at bounding box center [536, 460] width 631 height 53
click at [362, 466] on textarea "graag brengen: 5x 60L restzakken" at bounding box center [536, 460] width 631 height 53
type textarea "graag brengen: 5x 60L restzakken 5x 60L PD zakken"
click at [316, 709] on p "Submit" at bounding box center [307, 709] width 40 height 16
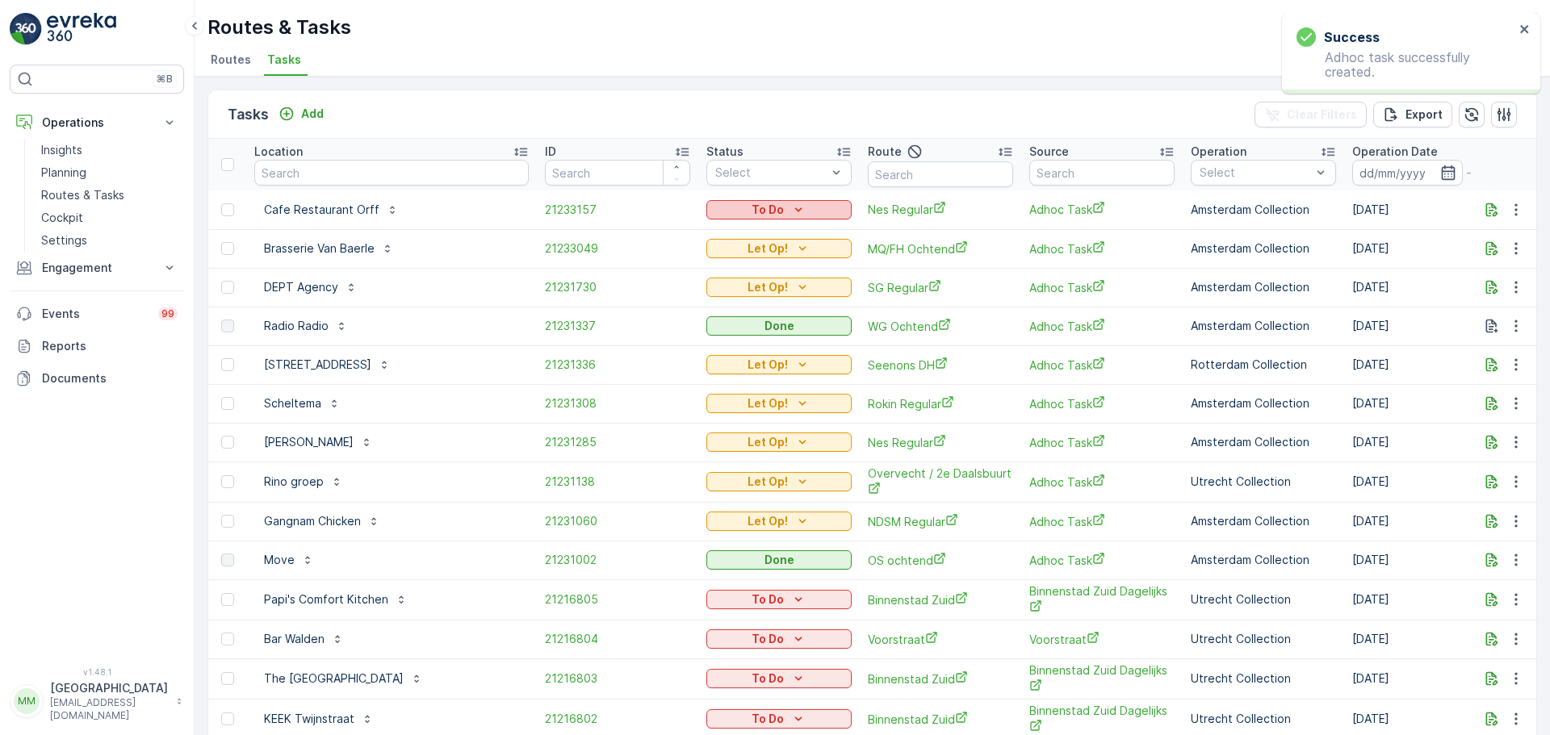
click at [778, 205] on div "To Do" at bounding box center [779, 210] width 132 height 16
click at [698, 224] on div "Let Op!" at bounding box center [729, 234] width 102 height 23
click at [366, 177] on input "text" at bounding box center [391, 173] width 274 height 26
type input "ziezo"
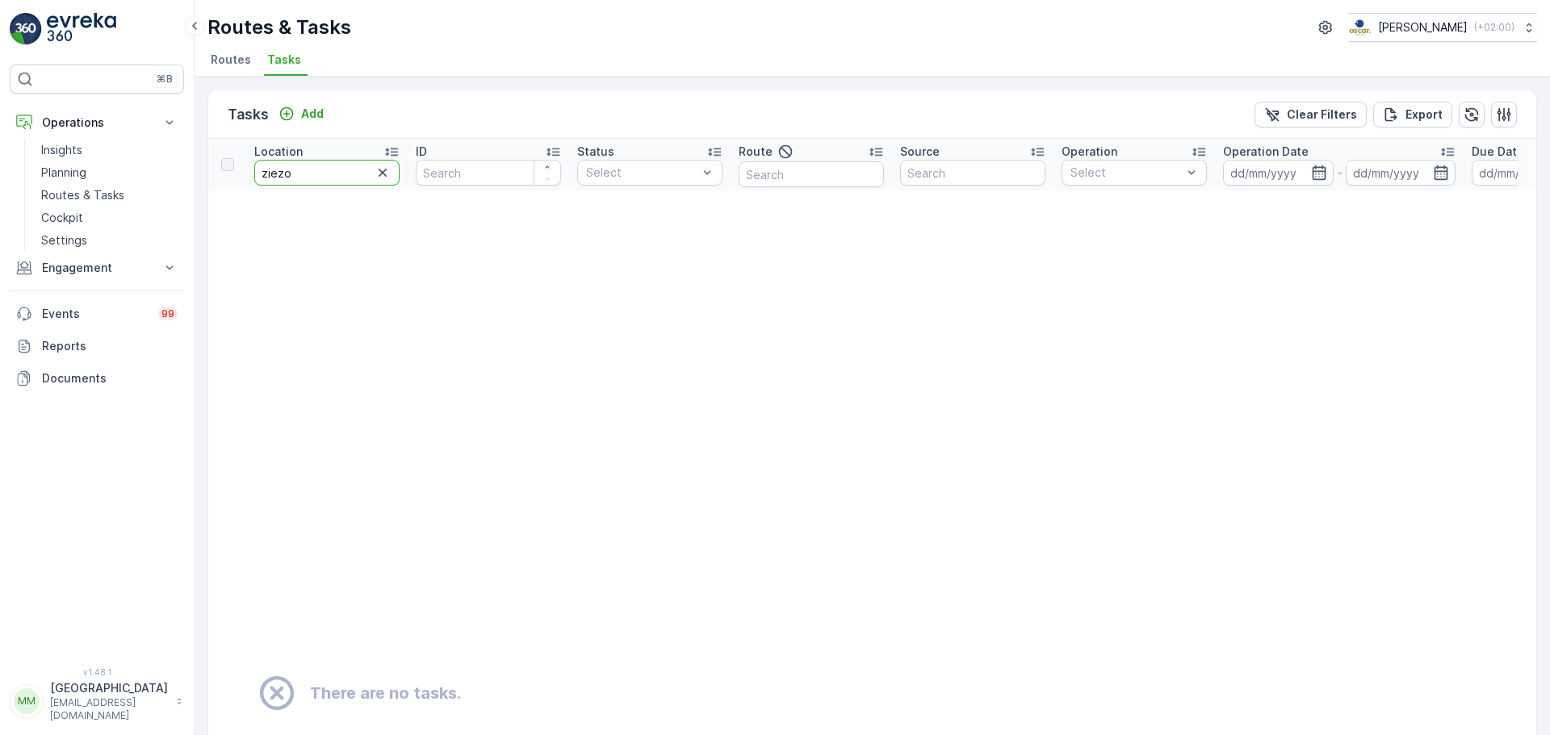
drag, startPoint x: 315, startPoint y: 174, endPoint x: 295, endPoint y: 186, distance: 22.8
click at [295, 186] on th "Location ziezo" at bounding box center [326, 165] width 161 height 52
type input "z"
type input "oude gr"
drag, startPoint x: 312, startPoint y: 176, endPoint x: 288, endPoint y: 176, distance: 23.4
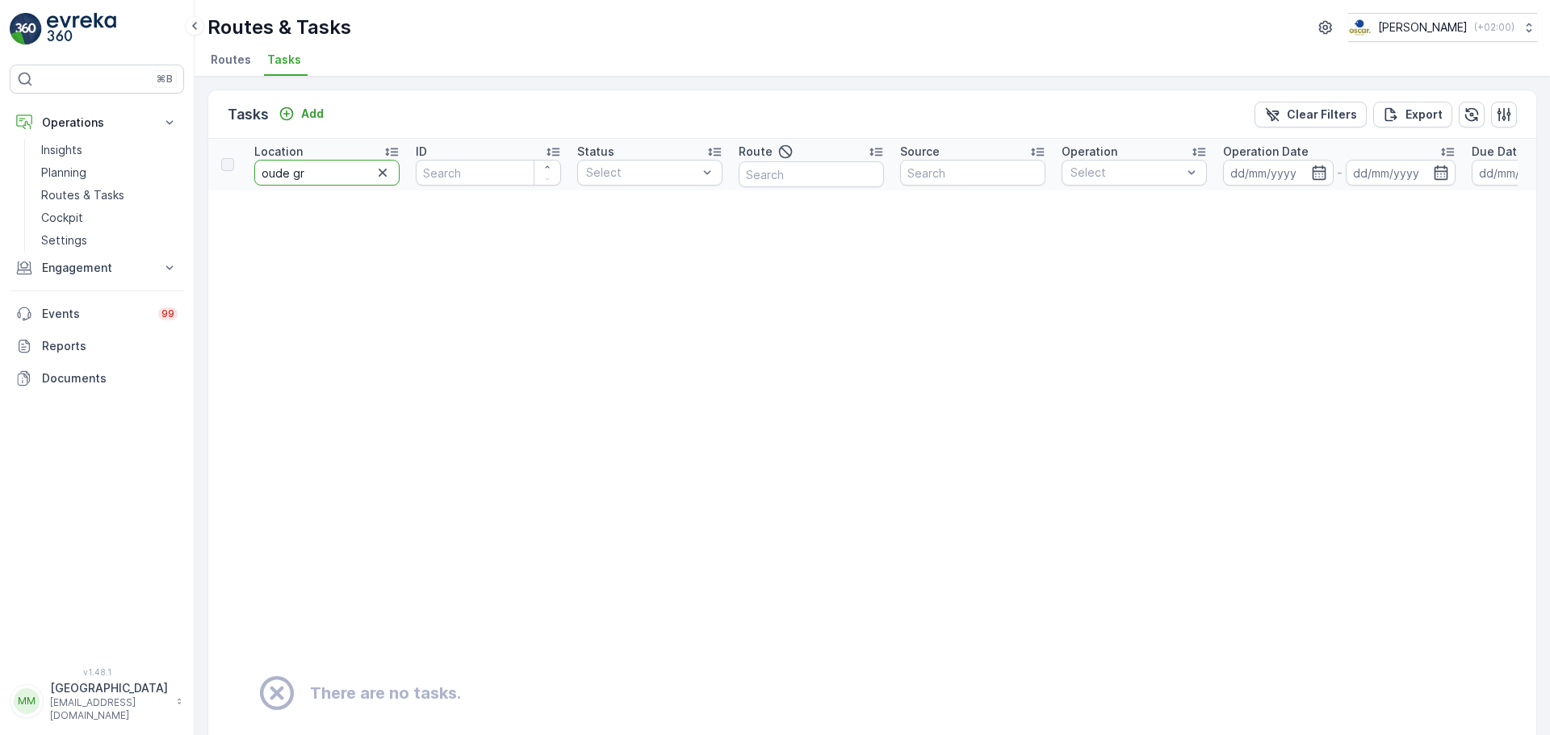
click at [288, 176] on input "oude gr" at bounding box center [326, 173] width 145 height 26
type input "oude"
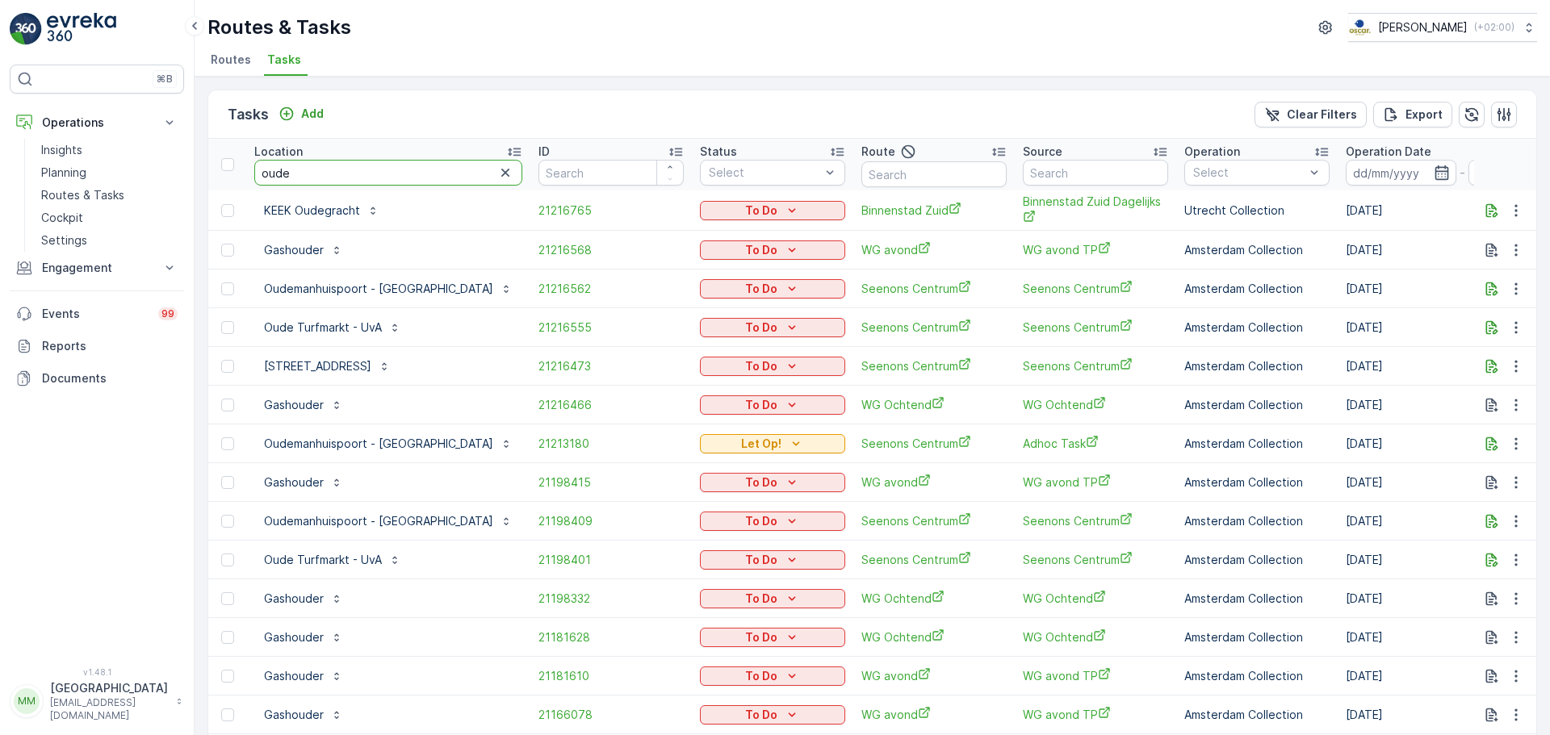
click at [241, 171] on tr "Location oude ID Status Select Route Source Operation Select Operation Date - D…" at bounding box center [1514, 165] width 2612 height 52
type input "zizo"
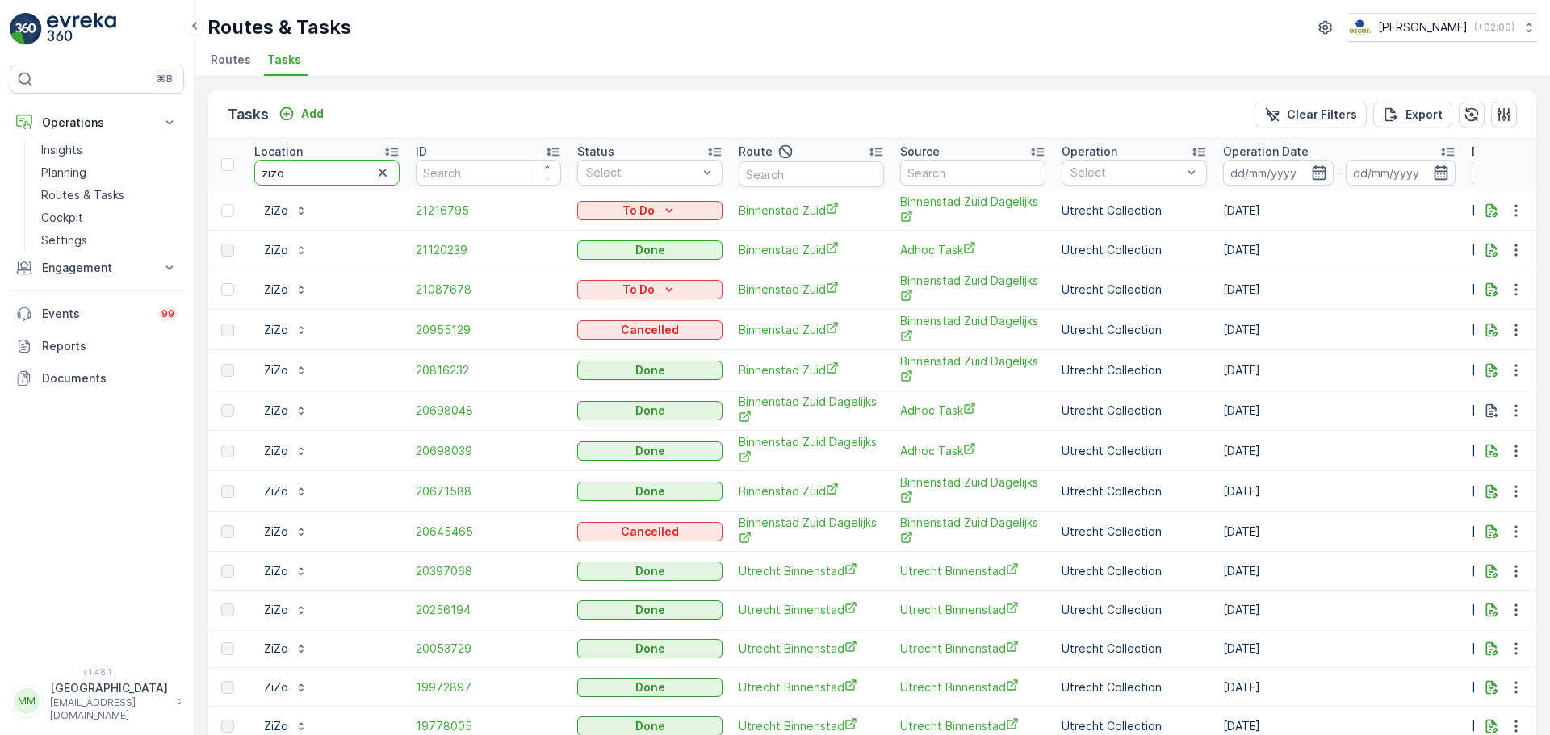
drag, startPoint x: 317, startPoint y: 174, endPoint x: 233, endPoint y: 178, distance: 84.0
click at [233, 178] on tr "Location zizo ID Status Select Route Source Operation Select Operation Date - D…" at bounding box center [1453, 165] width 2490 height 52
type input "fotomuseum"
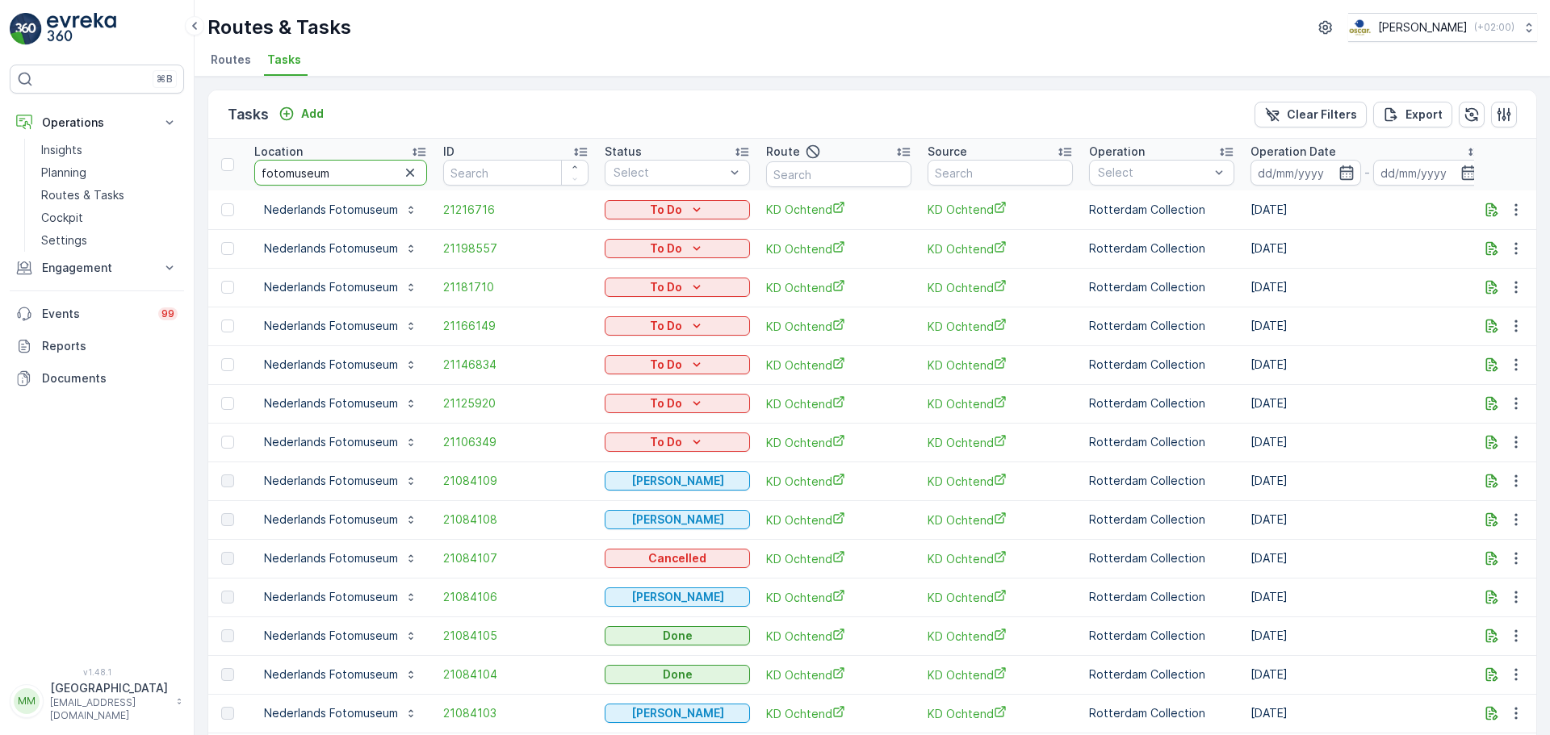
drag, startPoint x: 348, startPoint y: 169, endPoint x: 215, endPoint y: 168, distance: 133.2
click at [215, 168] on tr "Location fotomuseum ID Status Select Route Source Operation Select Operation Da…" at bounding box center [1466, 165] width 2517 height 52
type input "selecta"
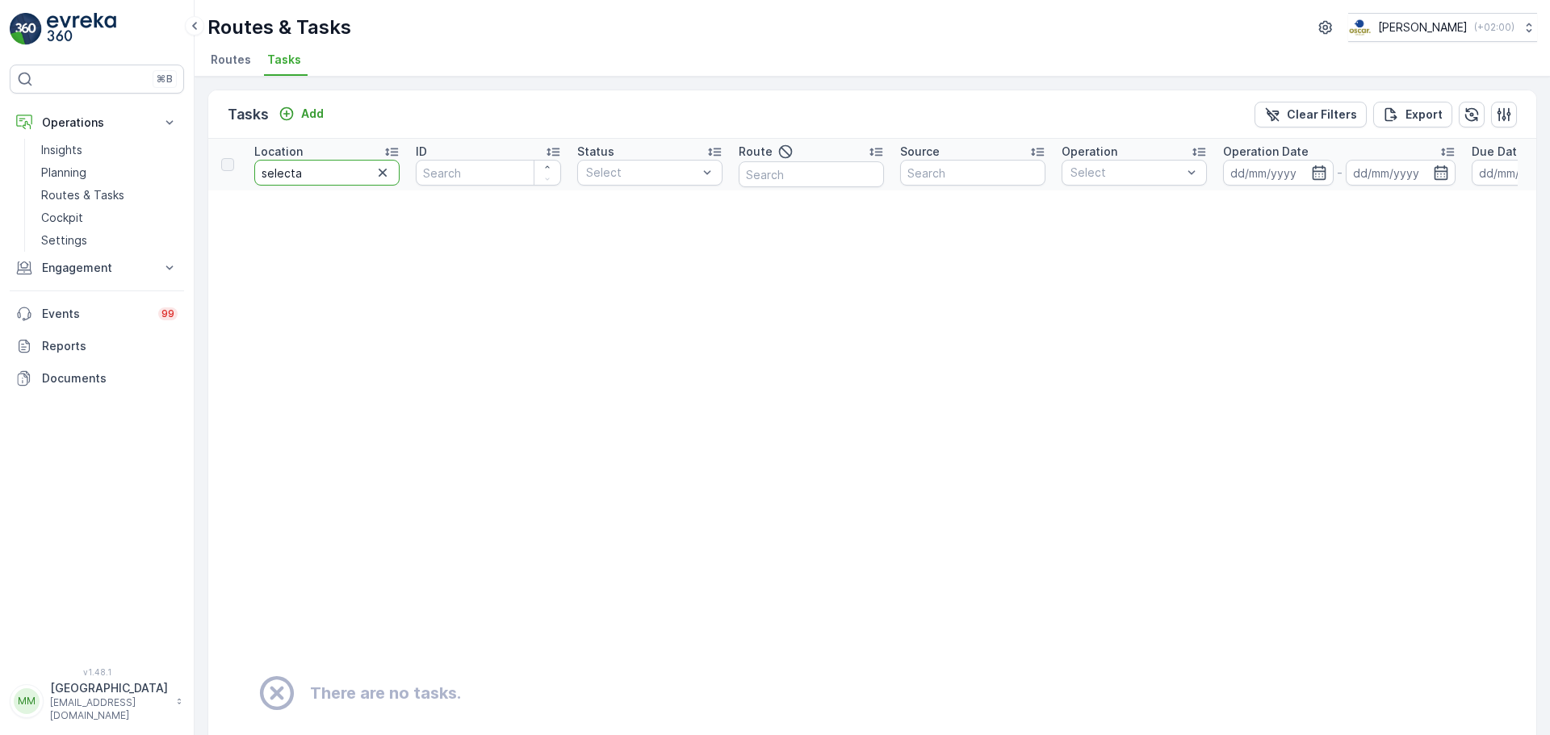
drag, startPoint x: 308, startPoint y: 177, endPoint x: 193, endPoint y: 178, distance: 115.4
click at [193, 178] on div "⌘B Operations Insights Planning Routes & Tasks Cockpit Settings Engagement Insi…" at bounding box center [775, 367] width 1550 height 735
type input "prote"
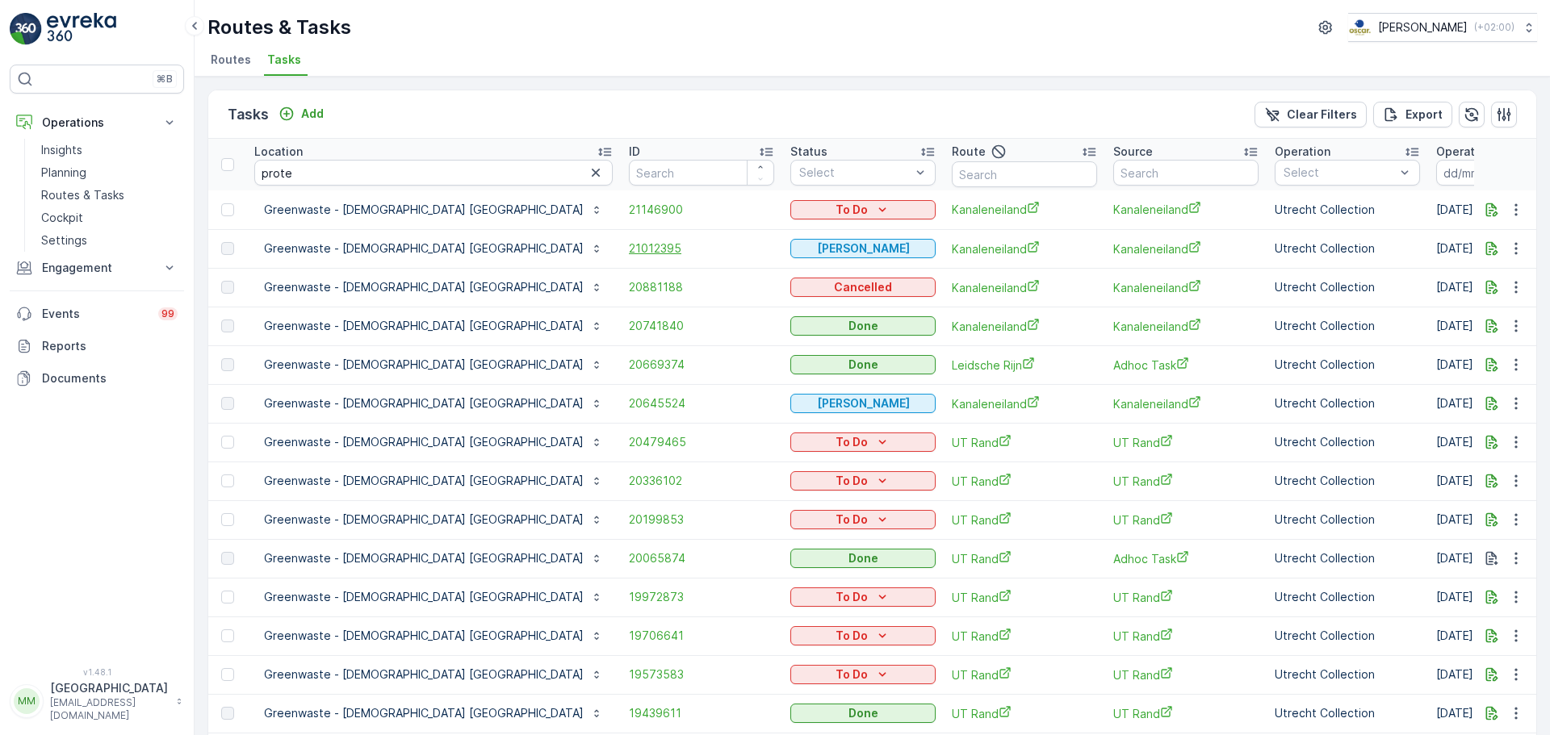
click at [629, 240] on span "21012395" at bounding box center [701, 248] width 145 height 16
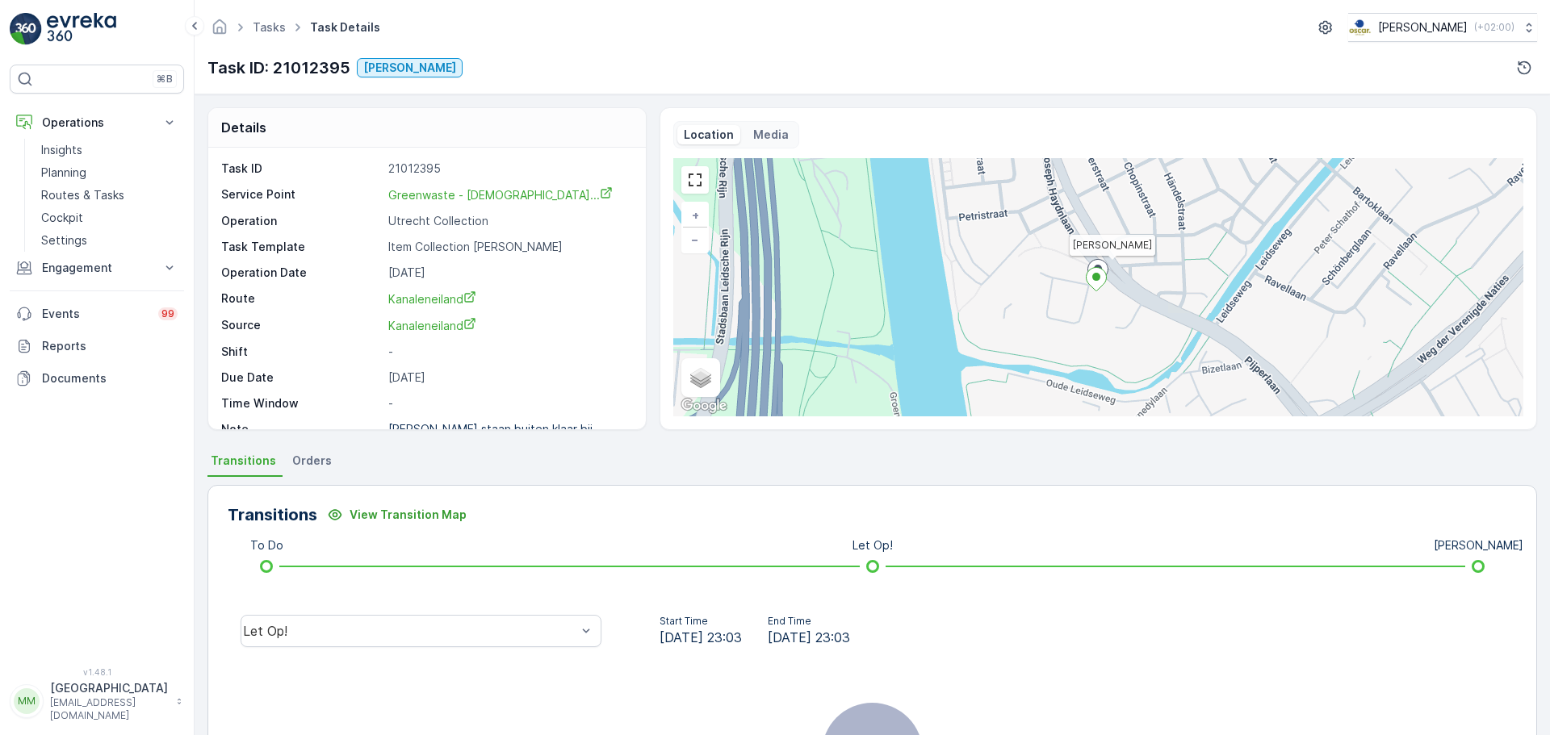
click at [755, 139] on p "Media" at bounding box center [771, 135] width 36 height 16
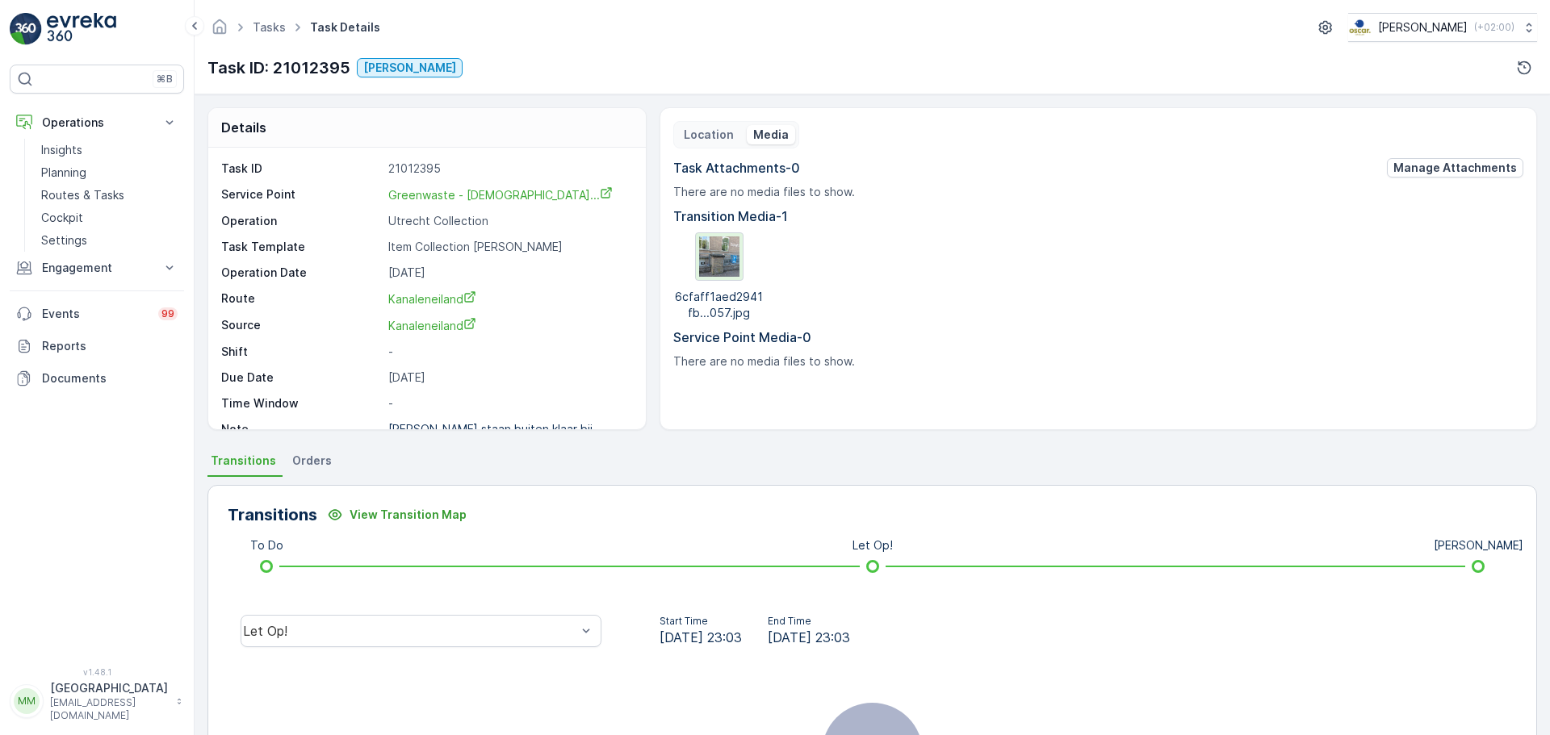
click at [718, 262] on img at bounding box center [719, 256] width 40 height 40
click at [695, 140] on p "Location" at bounding box center [709, 135] width 50 height 16
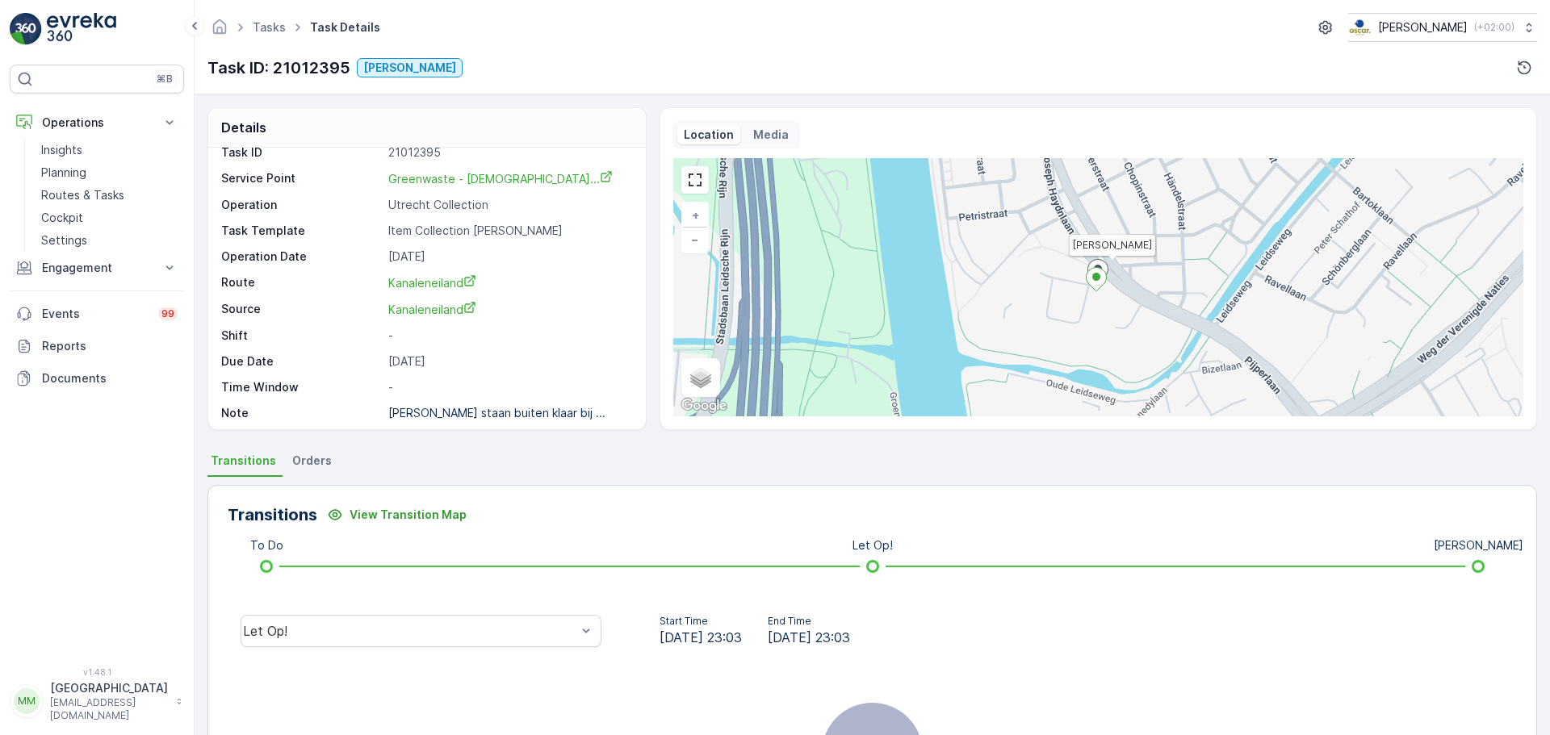
scroll to position [21, 0]
click at [104, 195] on p "Routes & Tasks" at bounding box center [82, 195] width 83 height 16
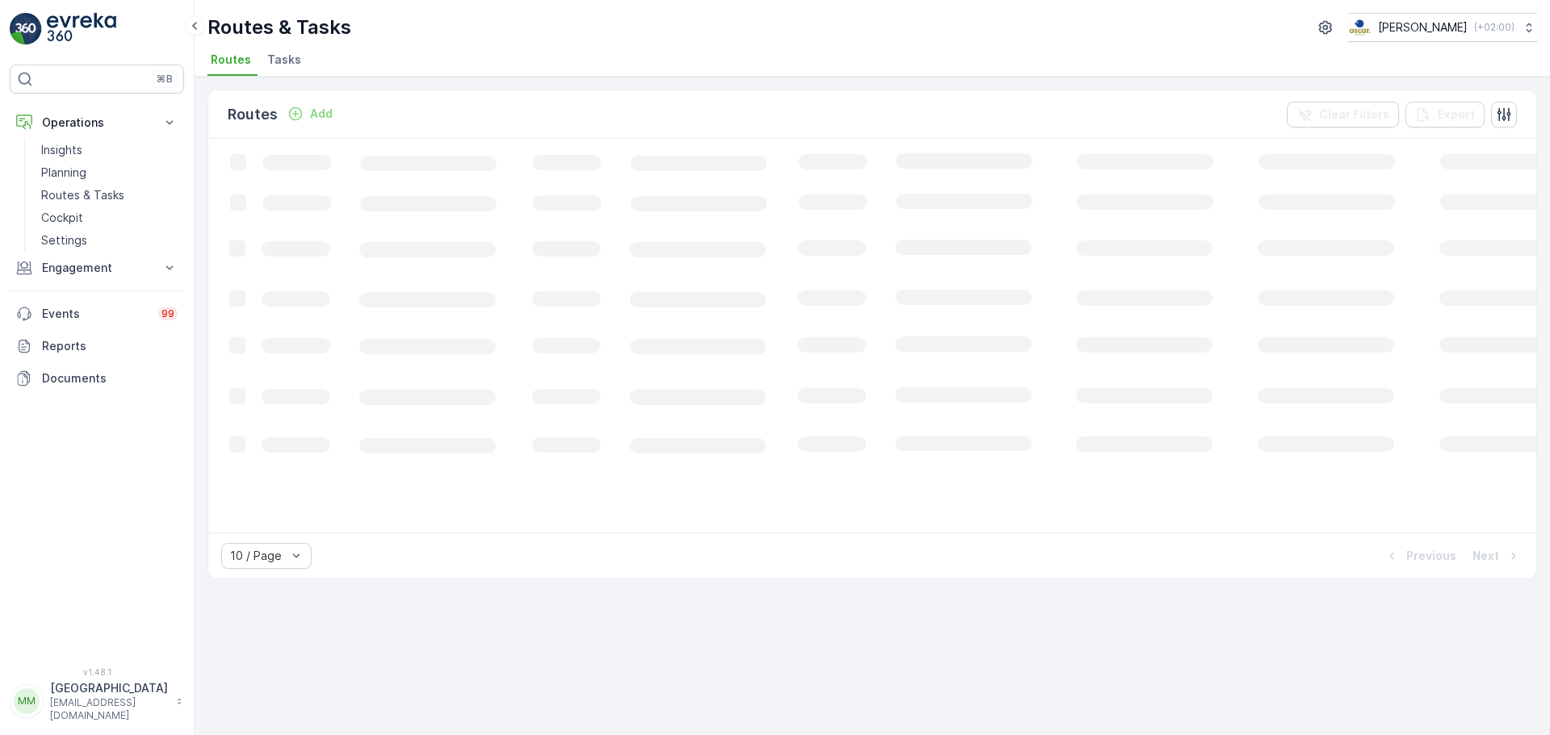
click at [287, 58] on span "Tasks" at bounding box center [284, 60] width 34 height 16
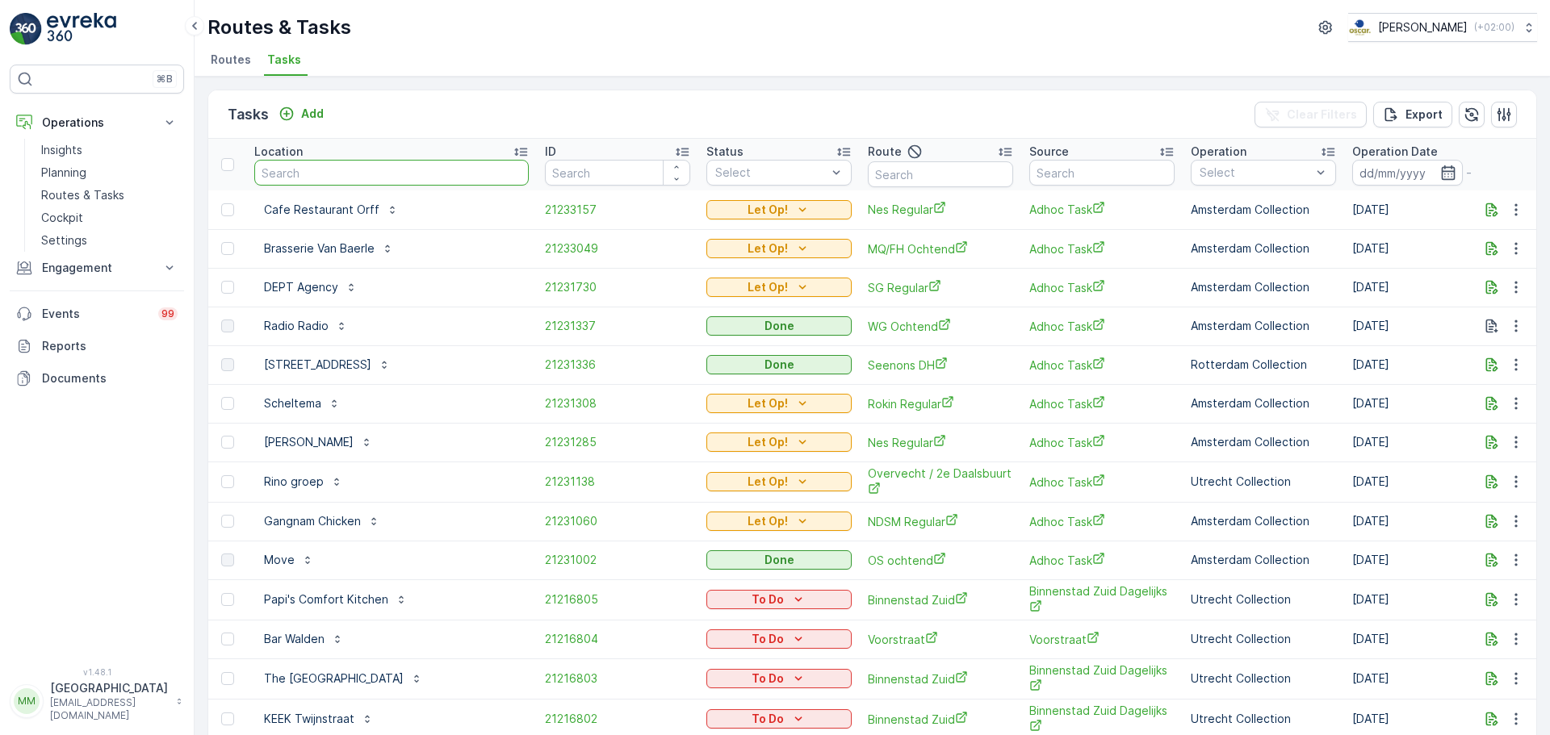
click at [341, 164] on input "text" at bounding box center [391, 173] width 274 height 26
type input "next"
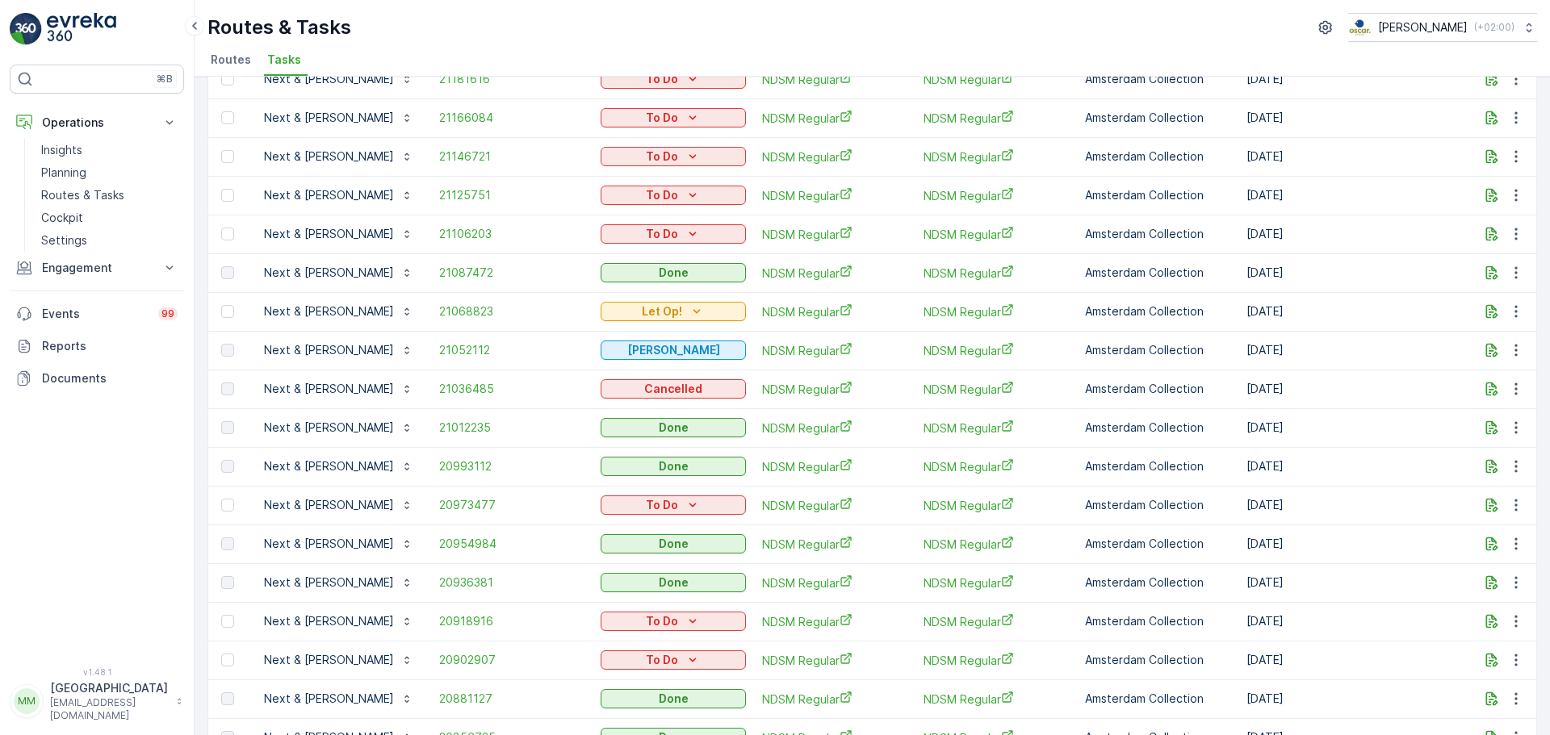
scroll to position [242, 0]
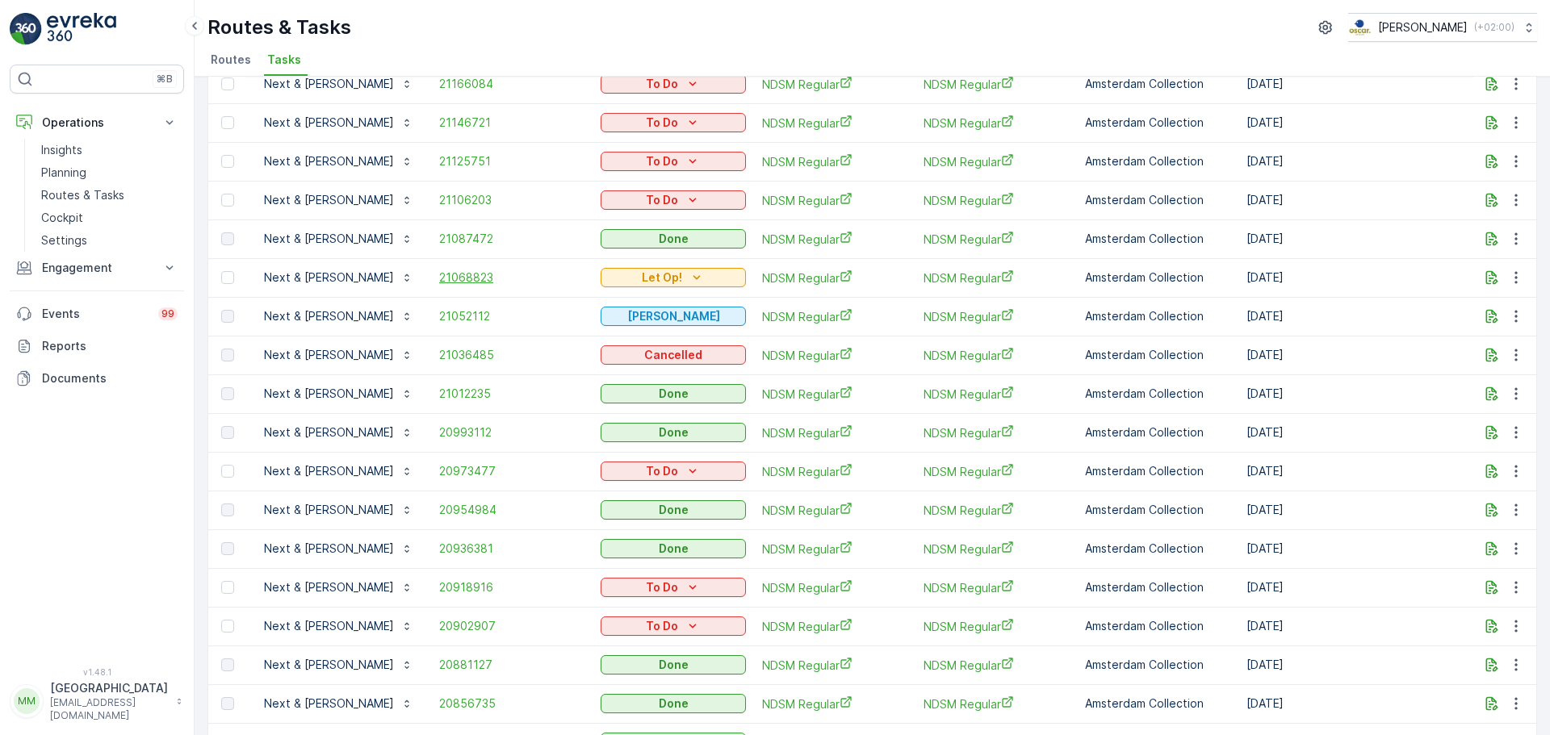
click at [439, 274] on span "21068823" at bounding box center [511, 278] width 145 height 16
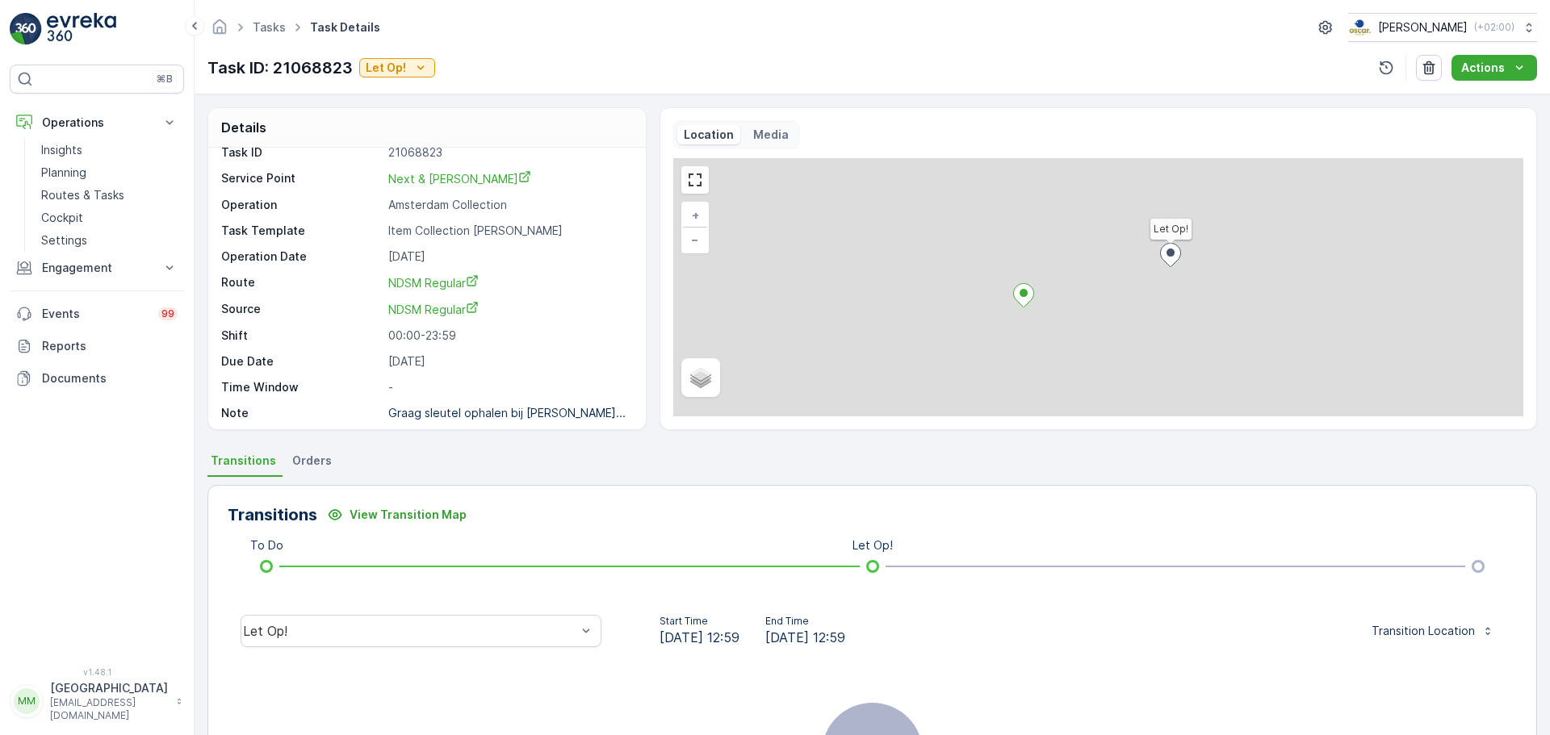
scroll to position [21, 0]
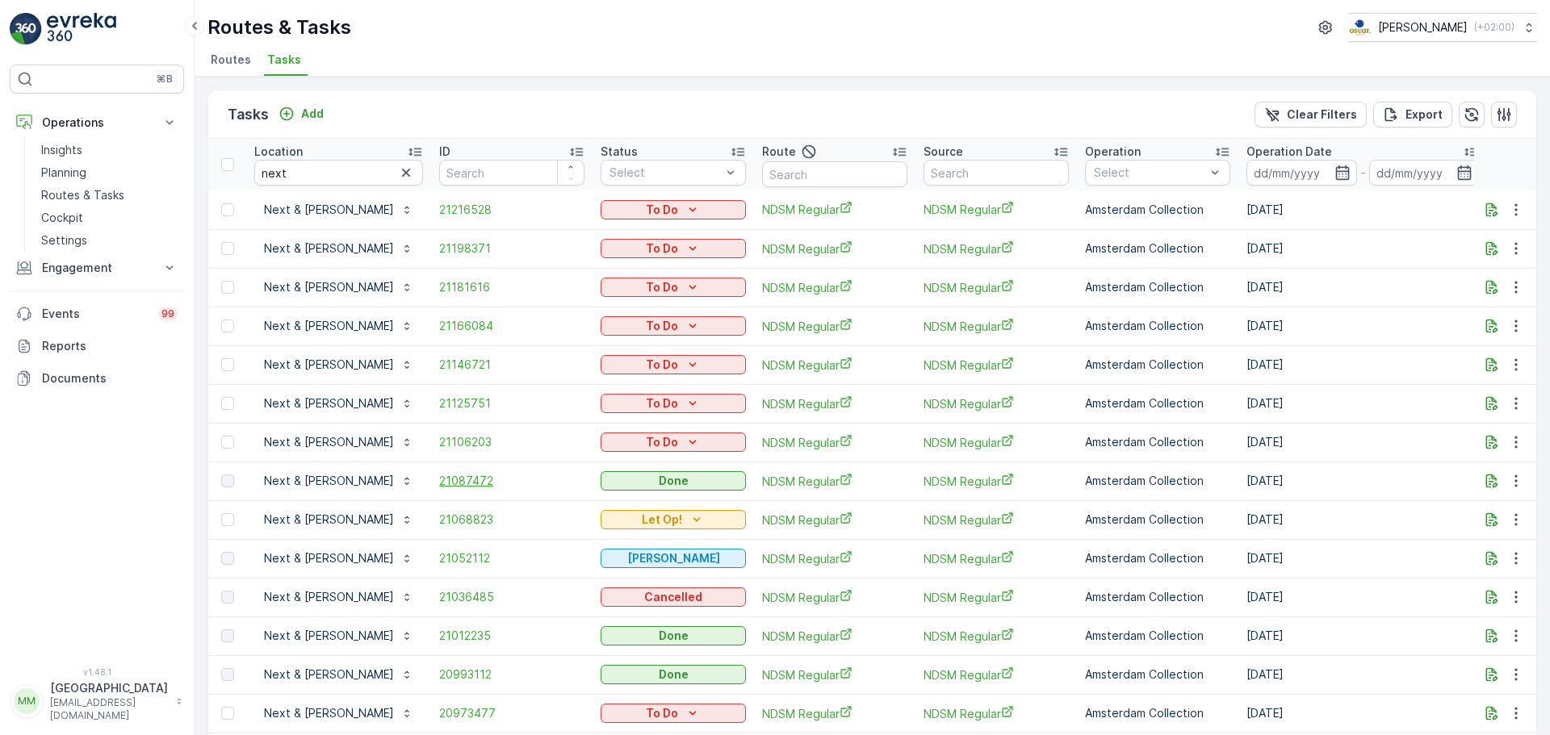
click at [441, 479] on span "21087472" at bounding box center [511, 481] width 145 height 16
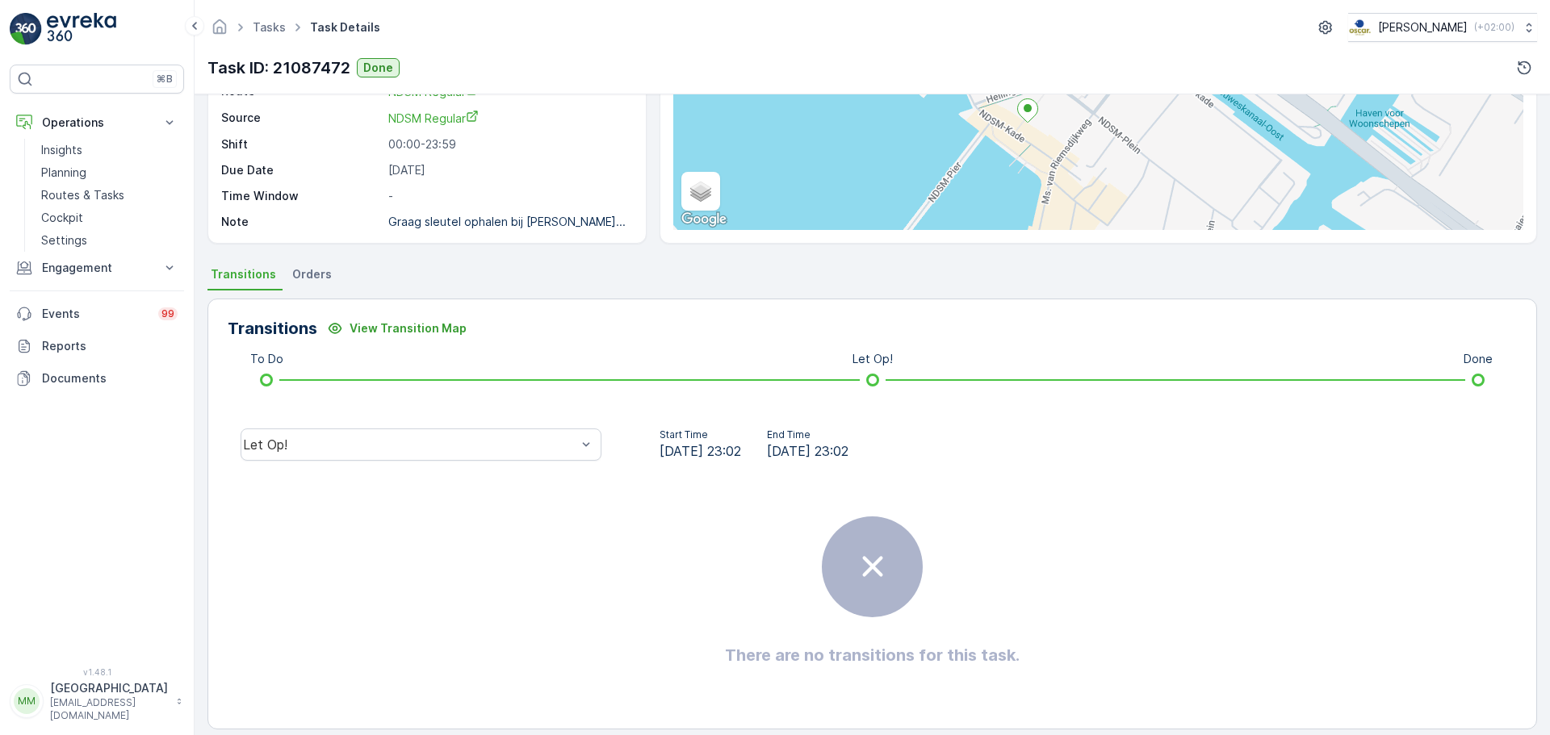
scroll to position [202, 0]
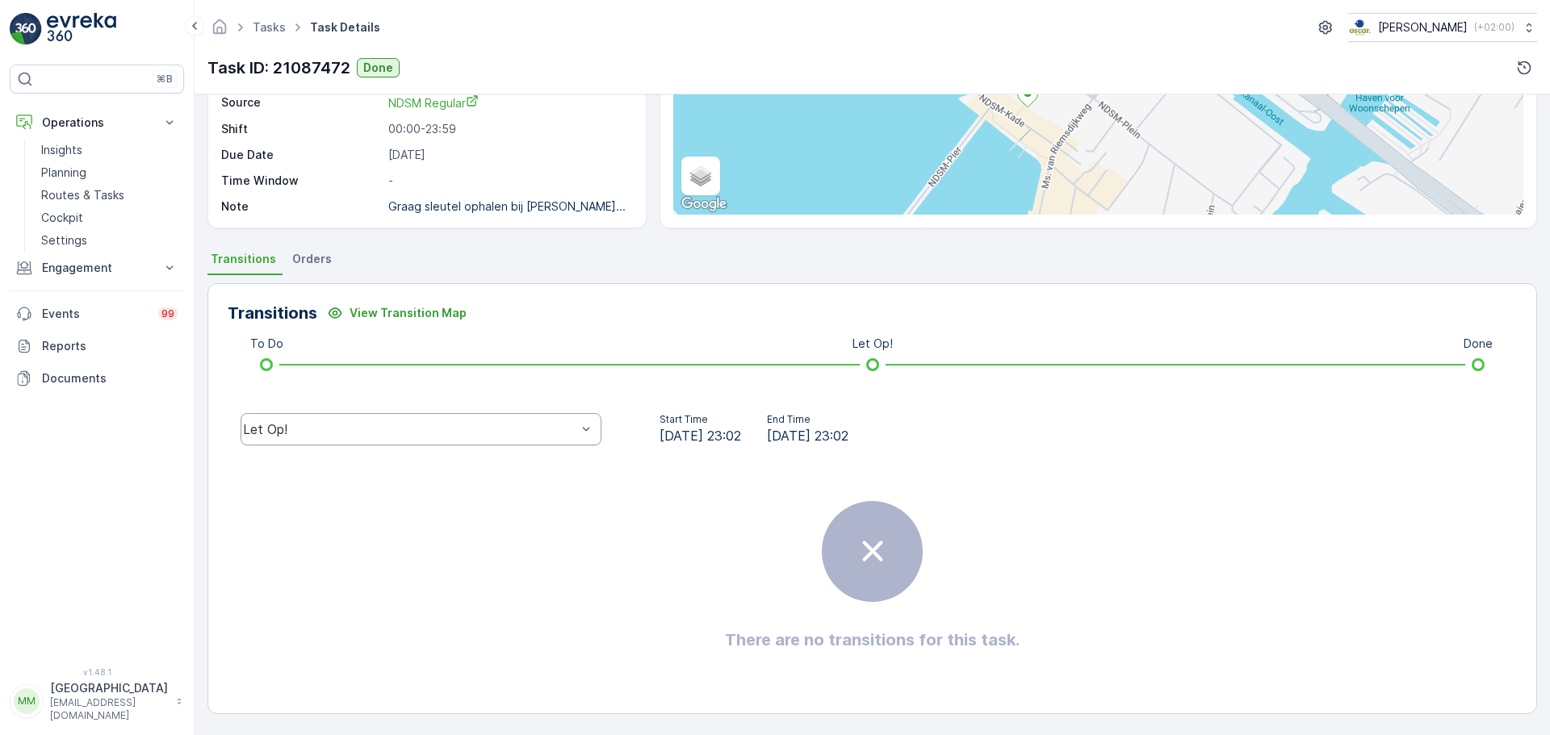
click at [383, 444] on div "Let Op!" at bounding box center [420, 429] width 361 height 32
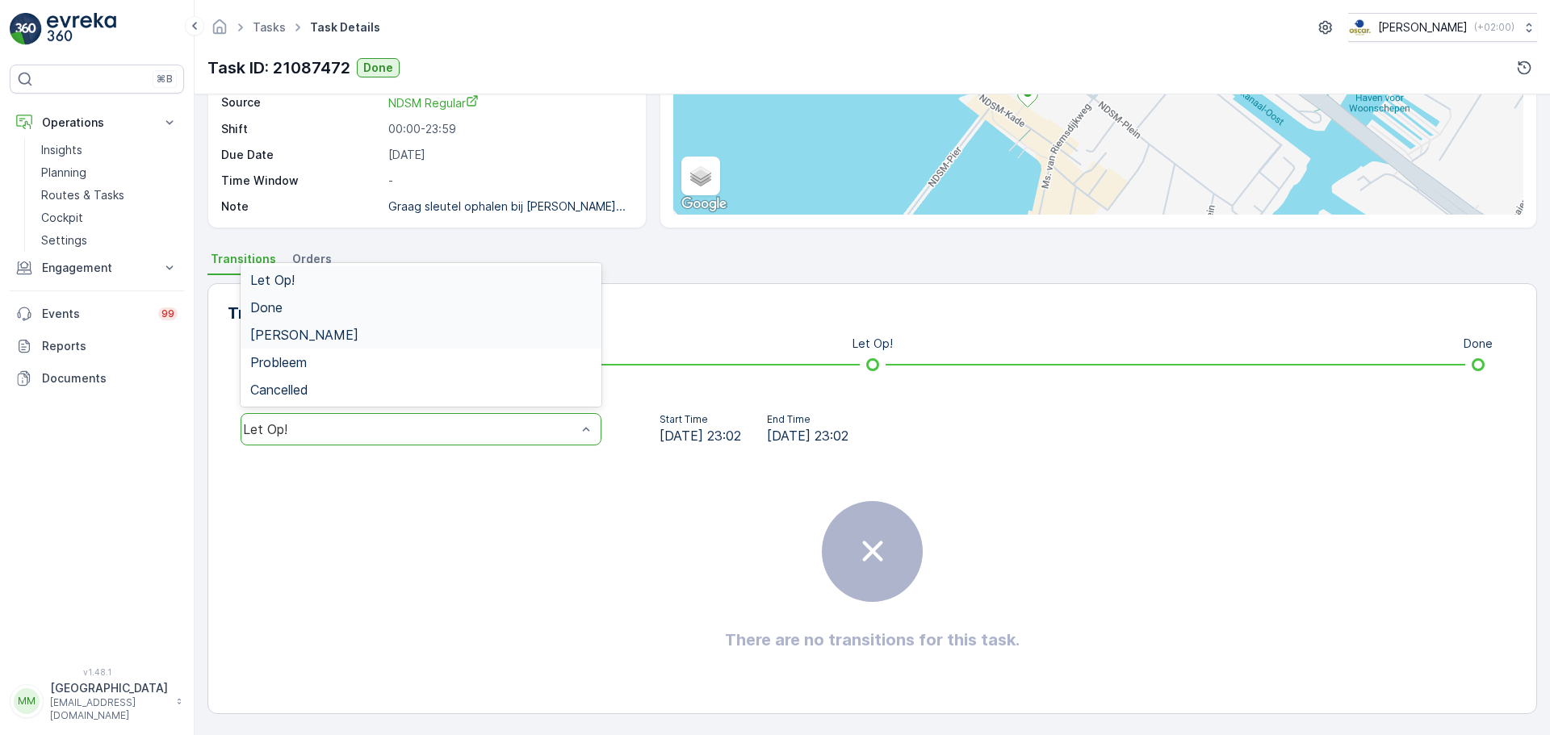
click at [299, 320] on div "Done" at bounding box center [420, 307] width 361 height 27
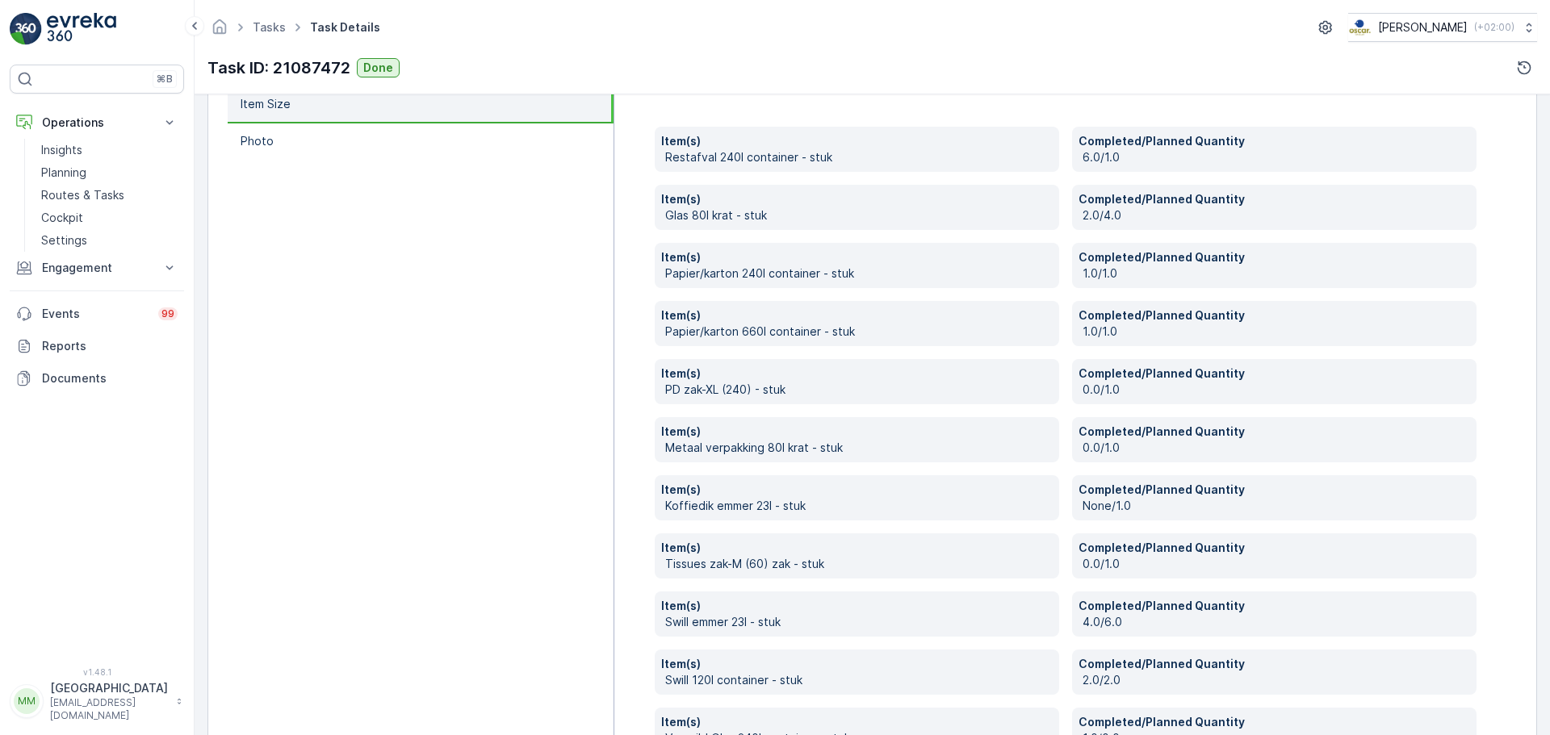
scroll to position [686, 0]
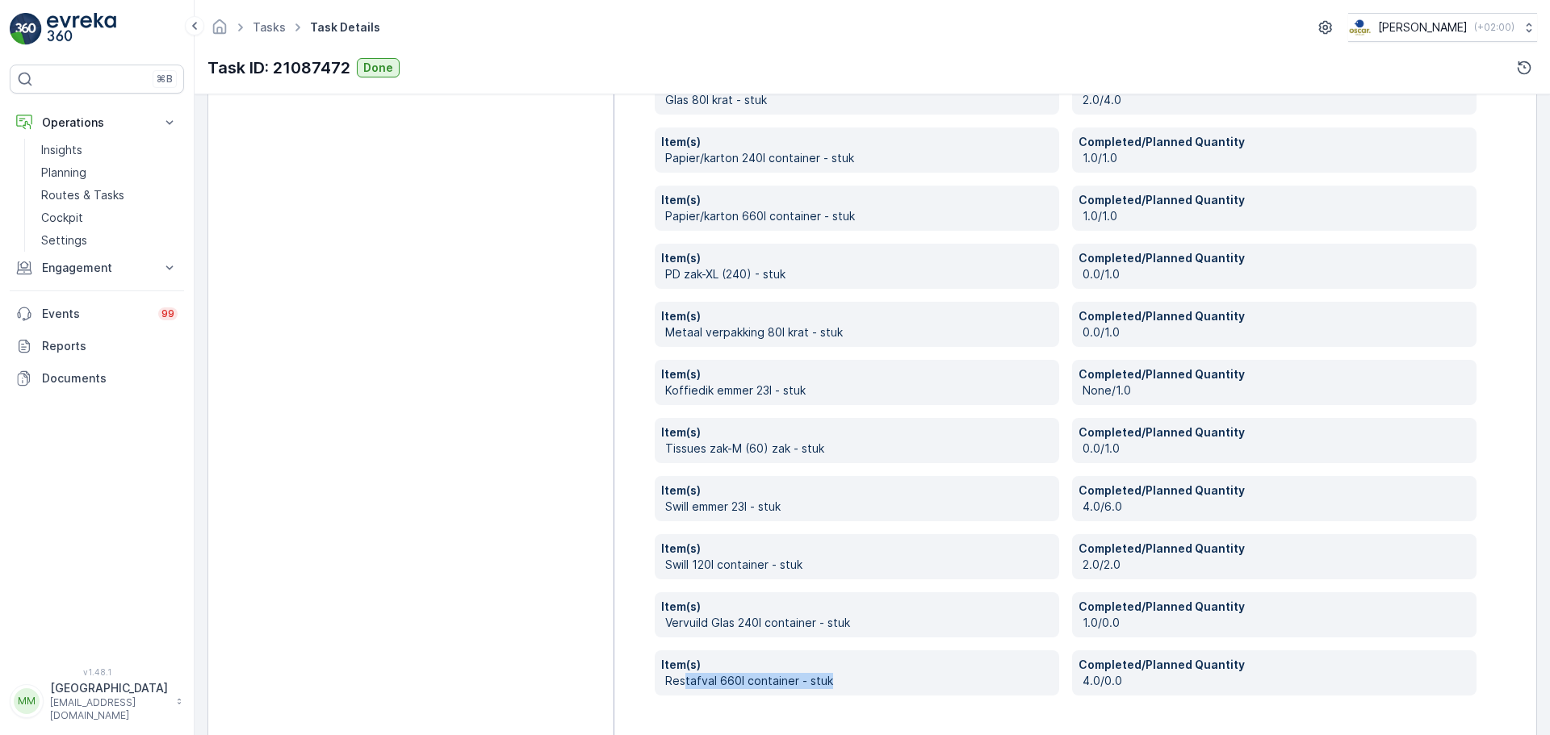
drag, startPoint x: 836, startPoint y: 683, endPoint x: 681, endPoint y: 690, distance: 155.1
click at [681, 690] on div "Item(s) Restafval 660l container - stuk" at bounding box center [857, 672] width 404 height 45
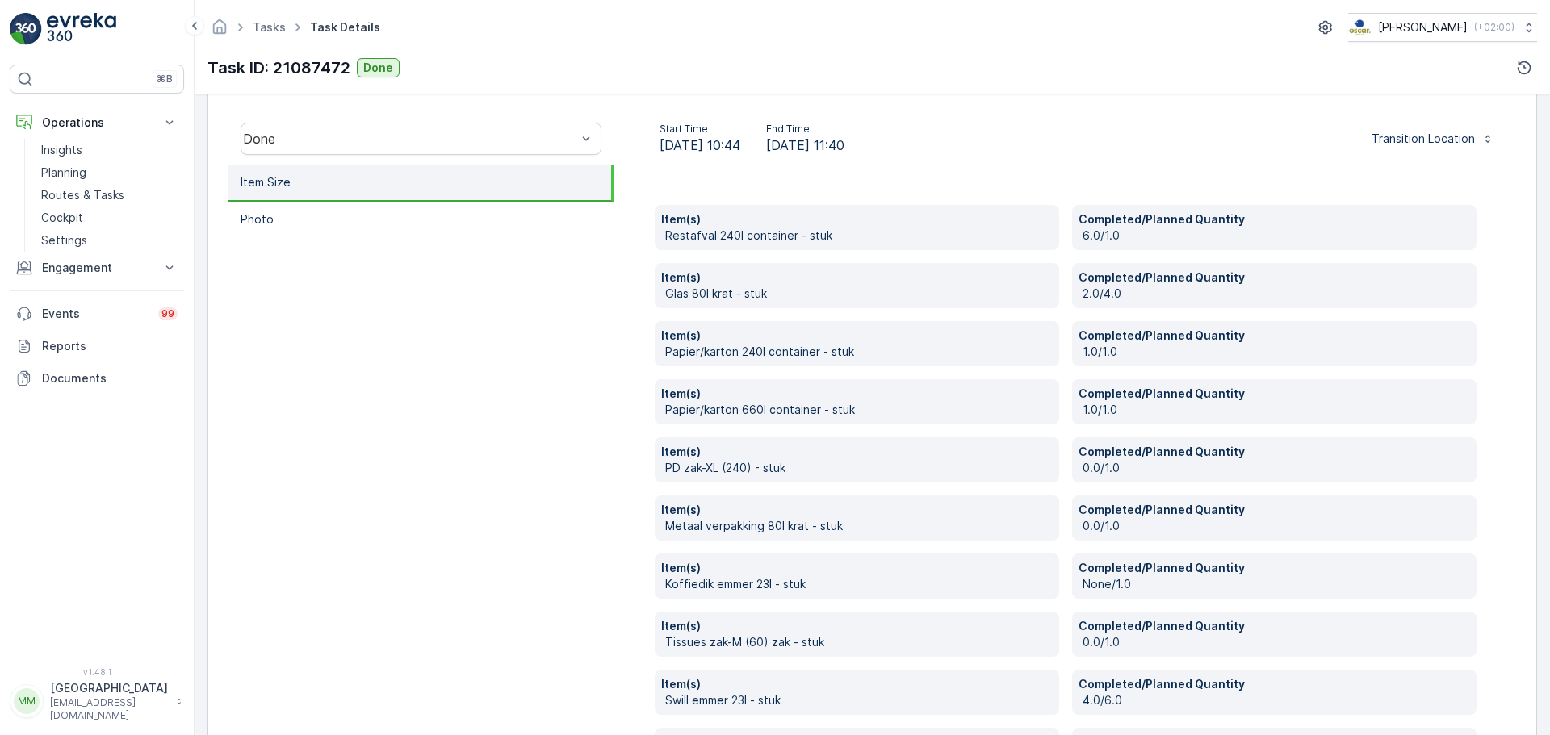
scroll to position [282, 0]
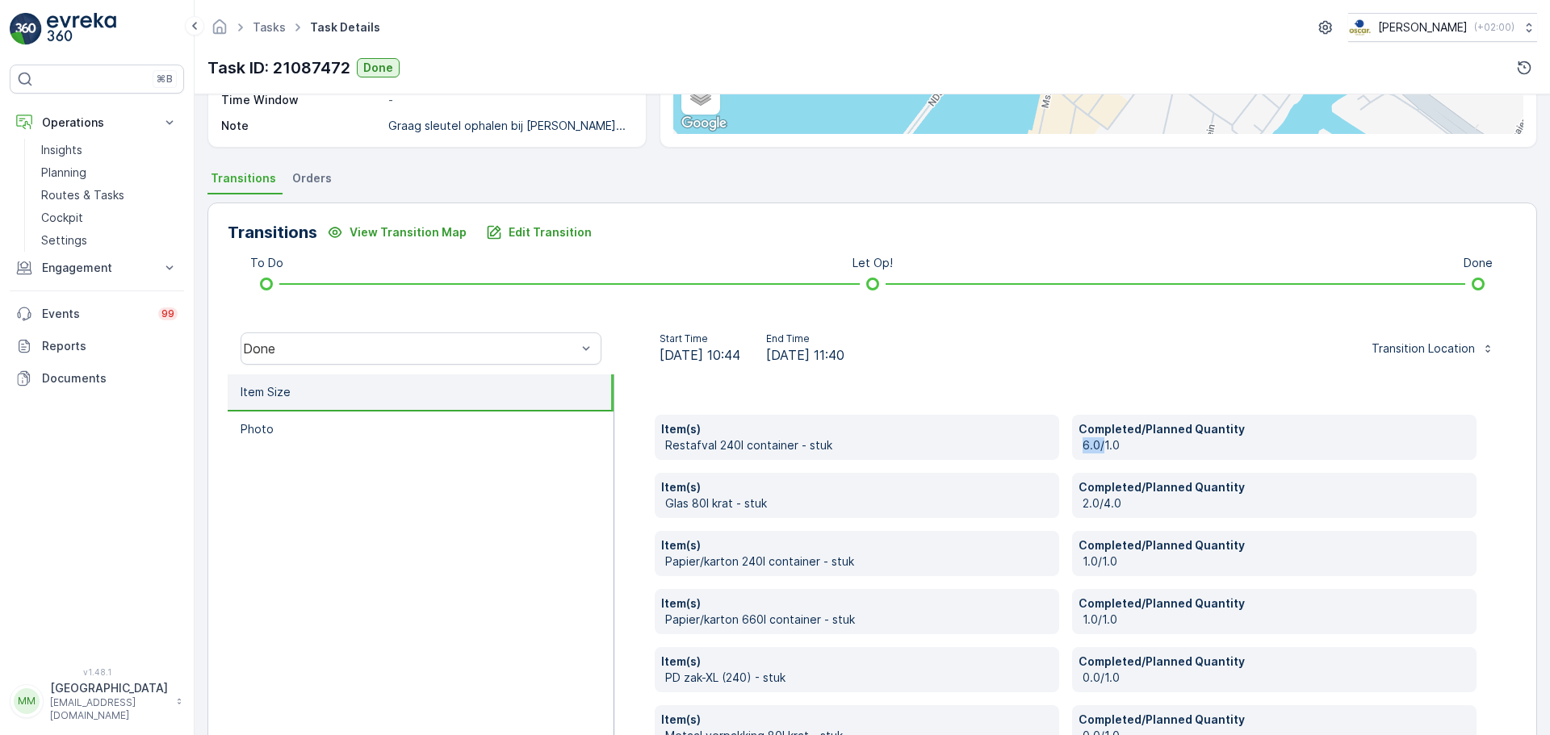
drag, startPoint x: 1100, startPoint y: 442, endPoint x: 1073, endPoint y: 446, distance: 27.7
click at [1073, 446] on div "Completed/Planned Quantity 6.0/1.0" at bounding box center [1274, 437] width 404 height 45
click at [72, 197] on p "Routes & Tasks" at bounding box center [82, 195] width 83 height 16
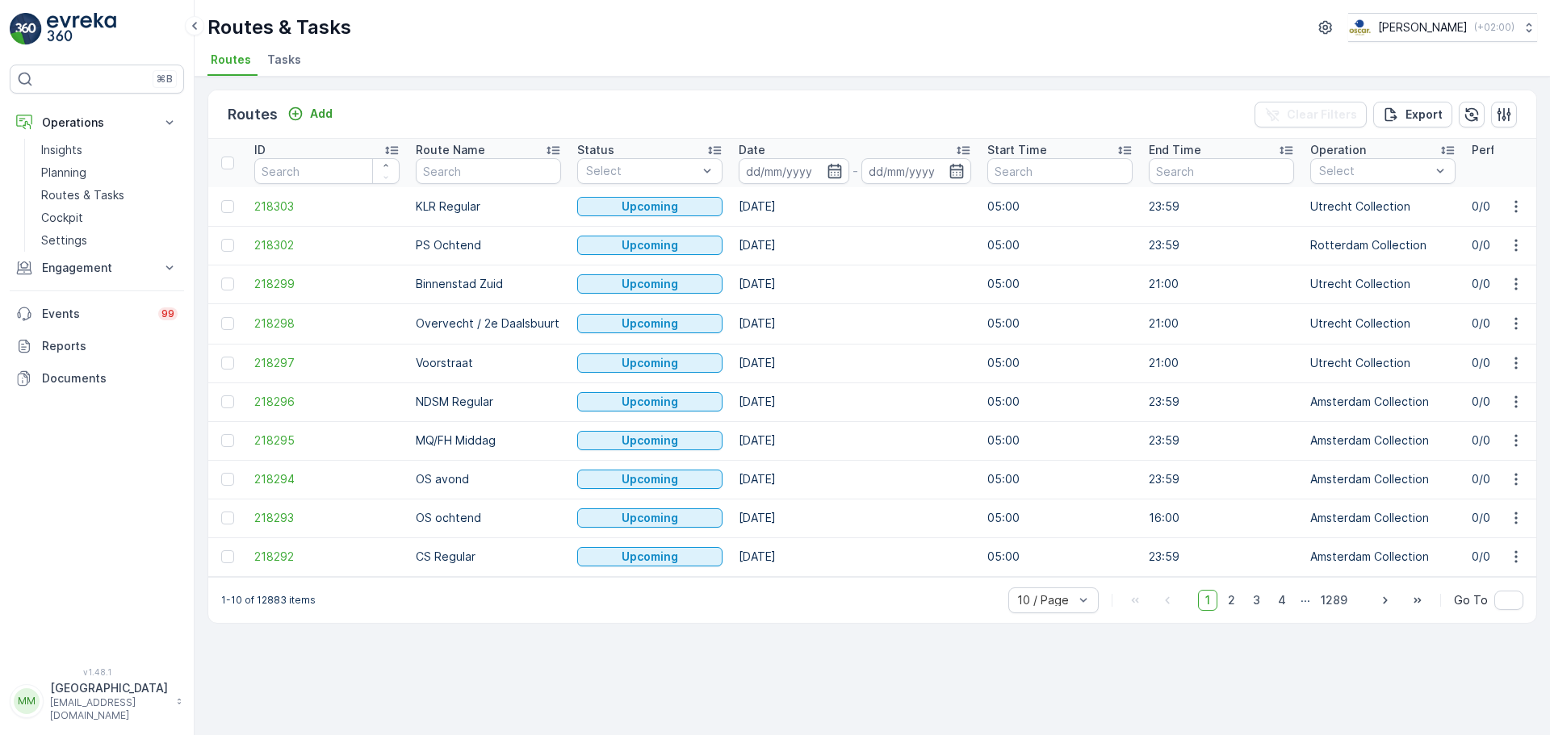
click at [278, 57] on span "Tasks" at bounding box center [284, 60] width 34 height 16
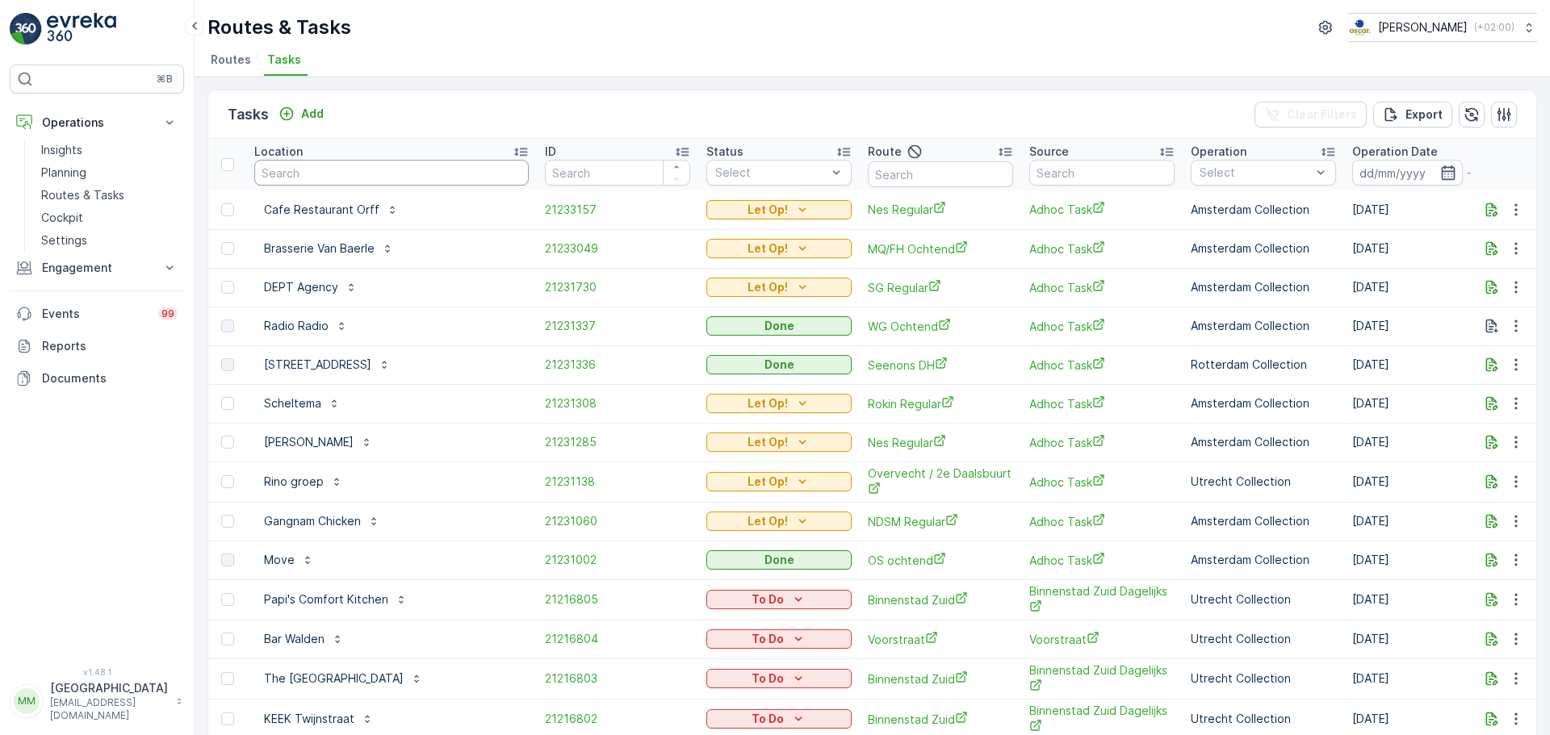
click at [315, 174] on input "text" at bounding box center [391, 173] width 274 height 26
type input "la dille"
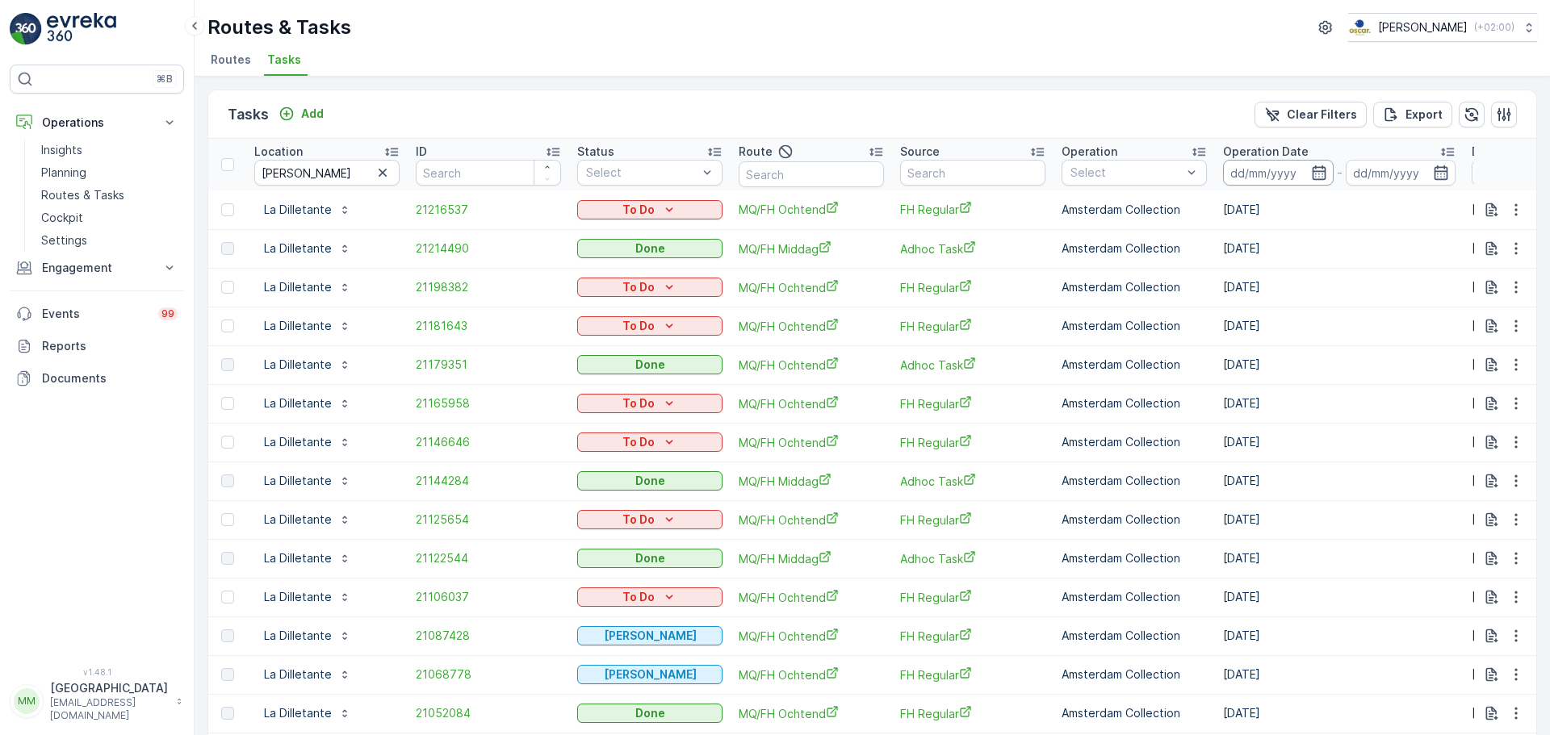
click at [1272, 173] on input at bounding box center [1278, 173] width 111 height 26
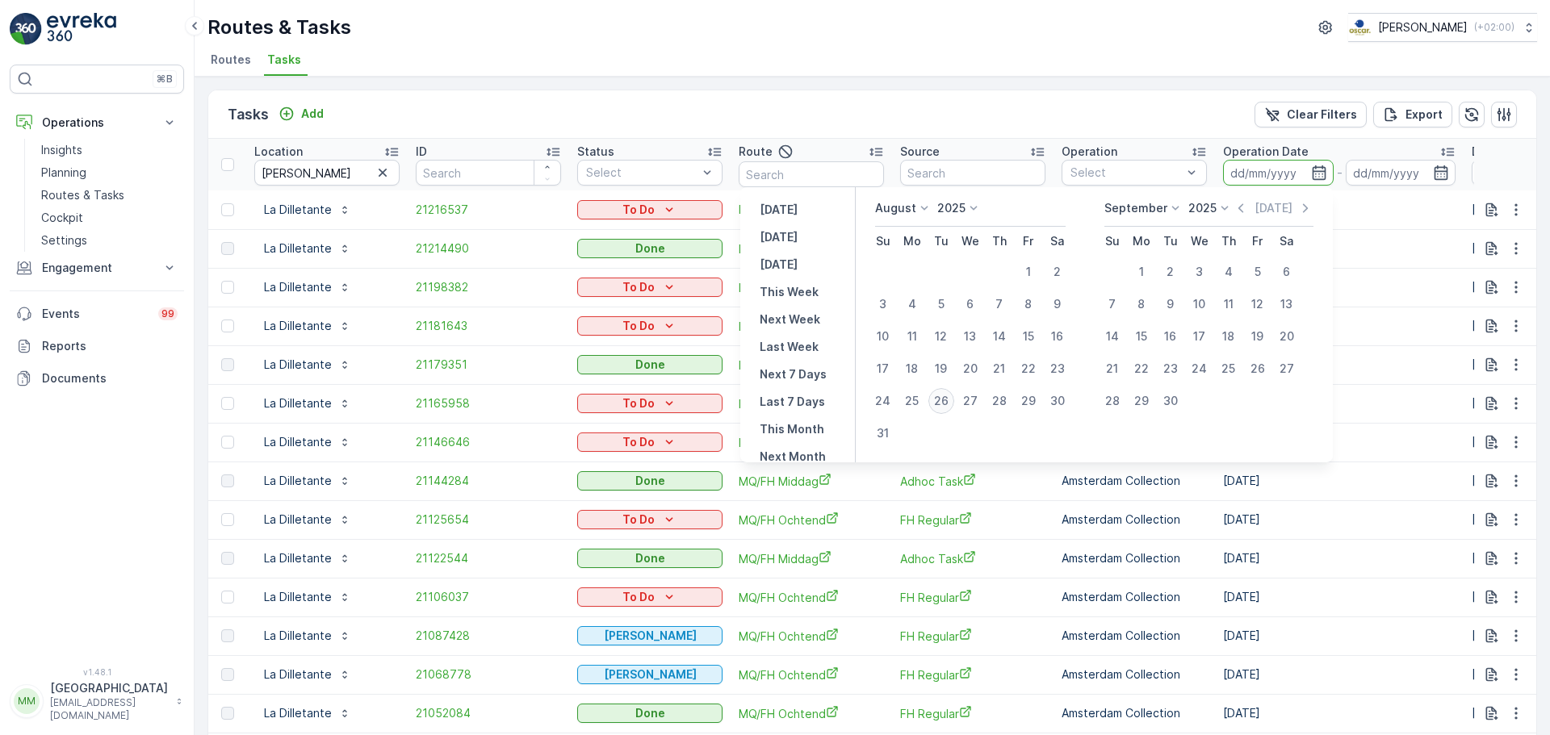
click at [945, 408] on div "26" at bounding box center [941, 401] width 26 height 26
type input "[DATE]"
click at [946, 408] on div "26" at bounding box center [941, 401] width 26 height 26
type input "[DATE]"
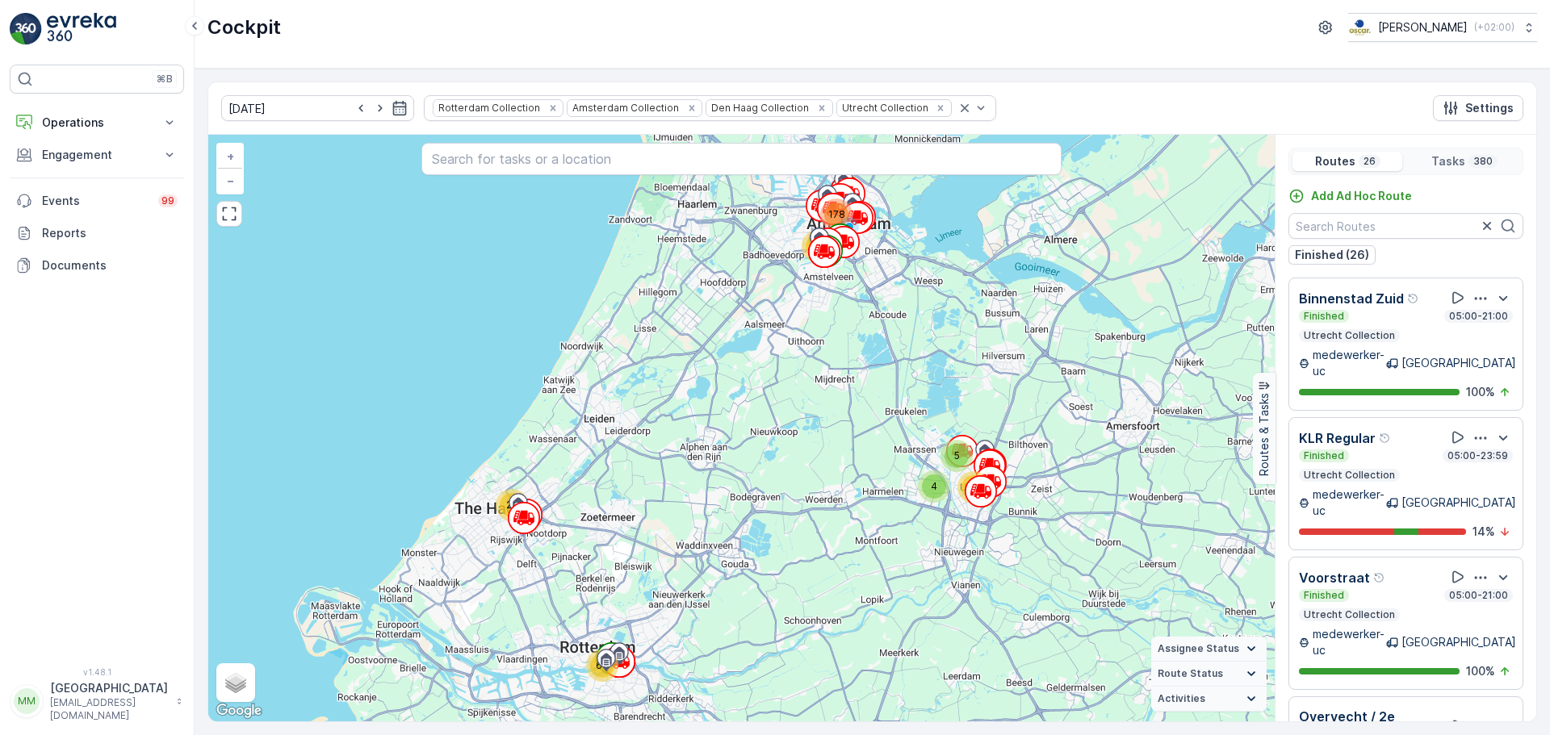
click at [552, 33] on div "Cockpit Oscar Circulair ( +02:00 )" at bounding box center [871, 27] width 1329 height 29
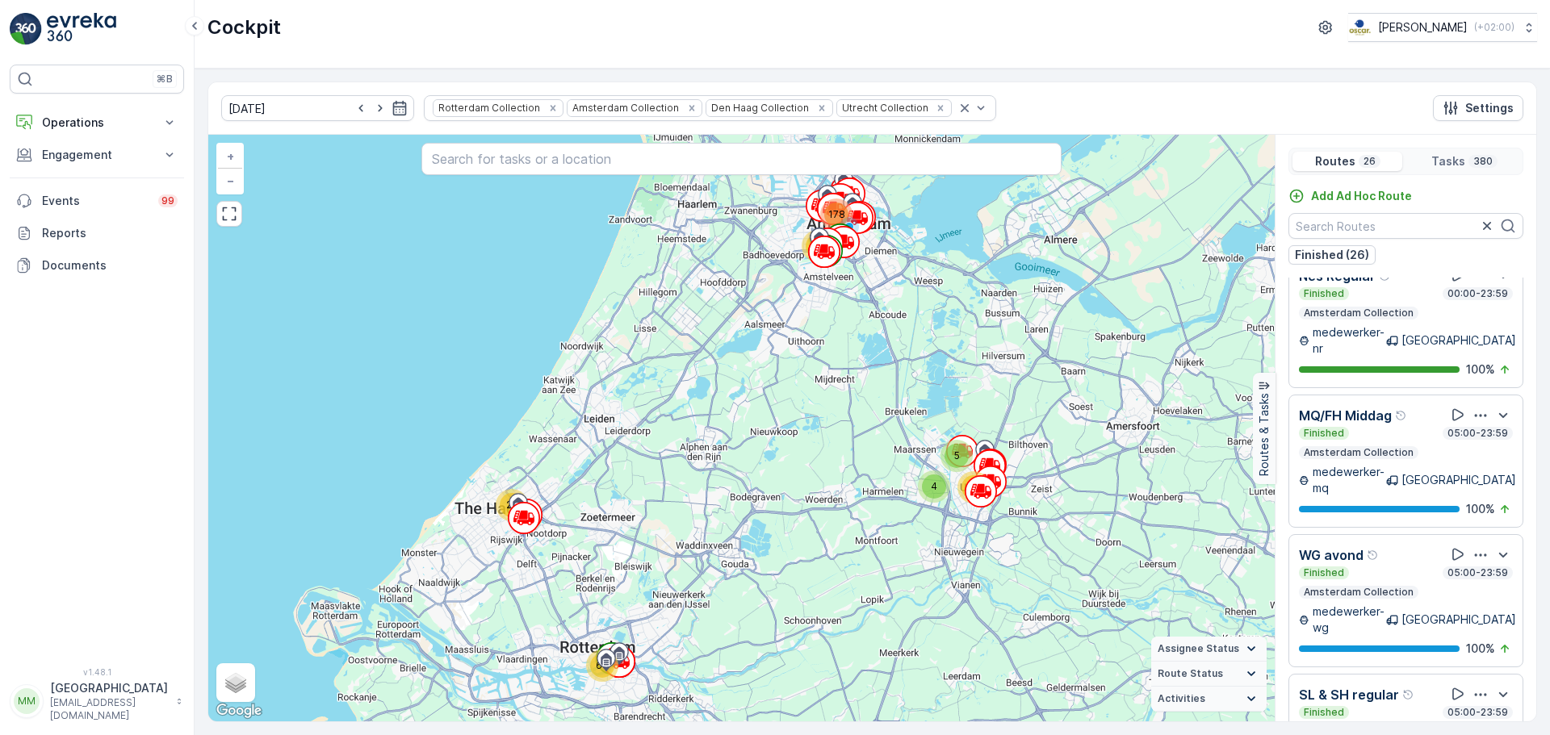
scroll to position [1130, 0]
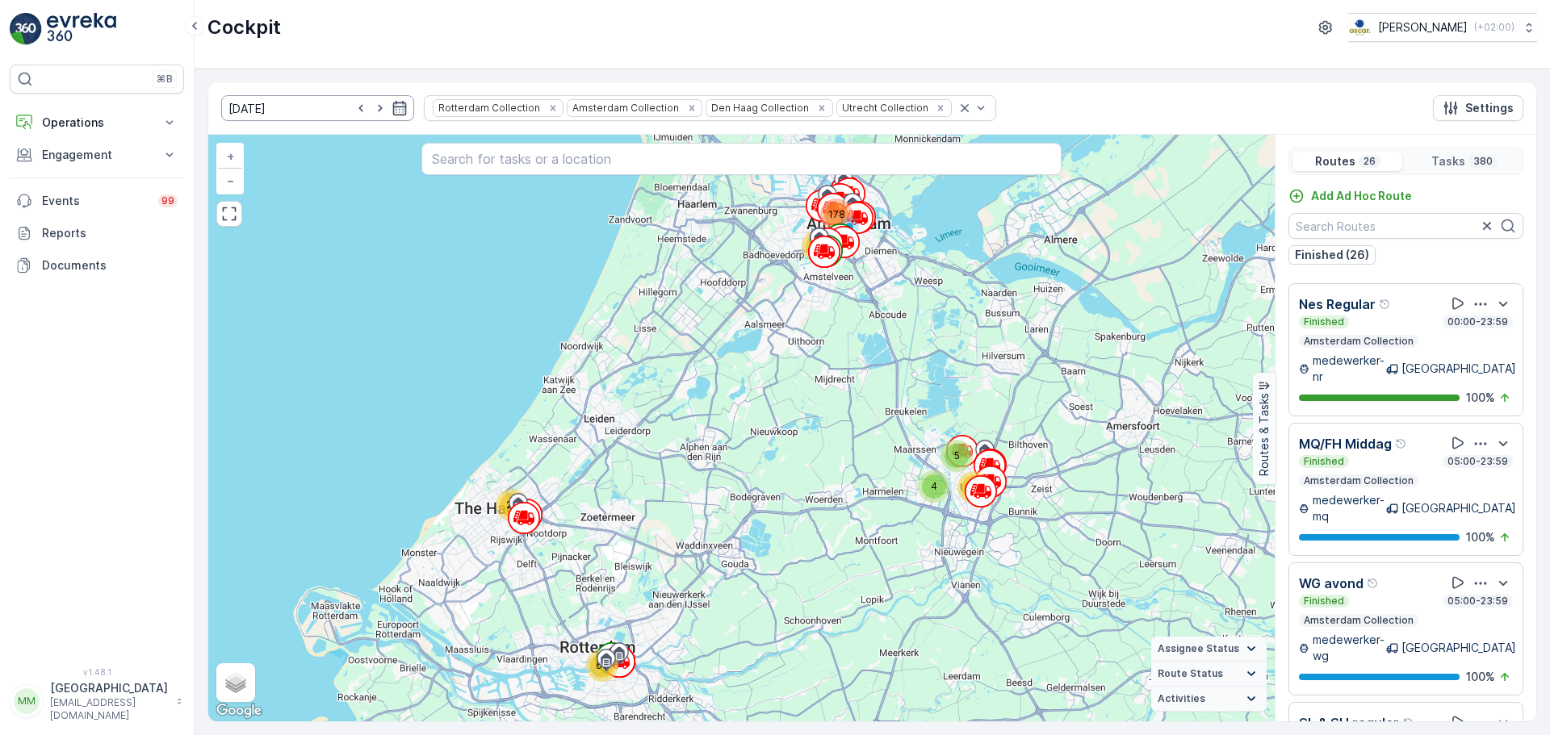
click at [303, 113] on input "[DATE]" at bounding box center [317, 108] width 193 height 26
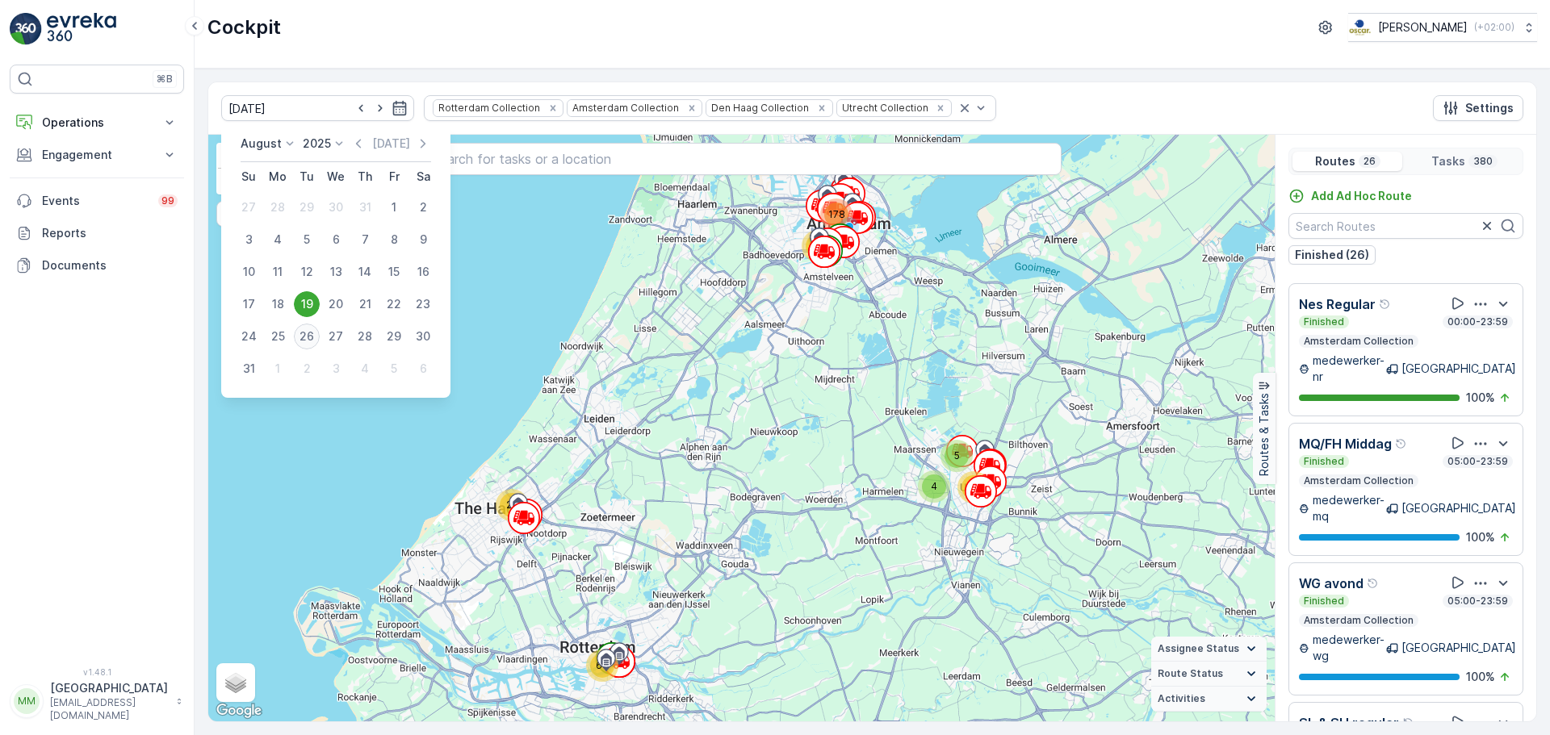
click at [305, 334] on div "26" at bounding box center [307, 337] width 26 height 26
type input "[DATE]"
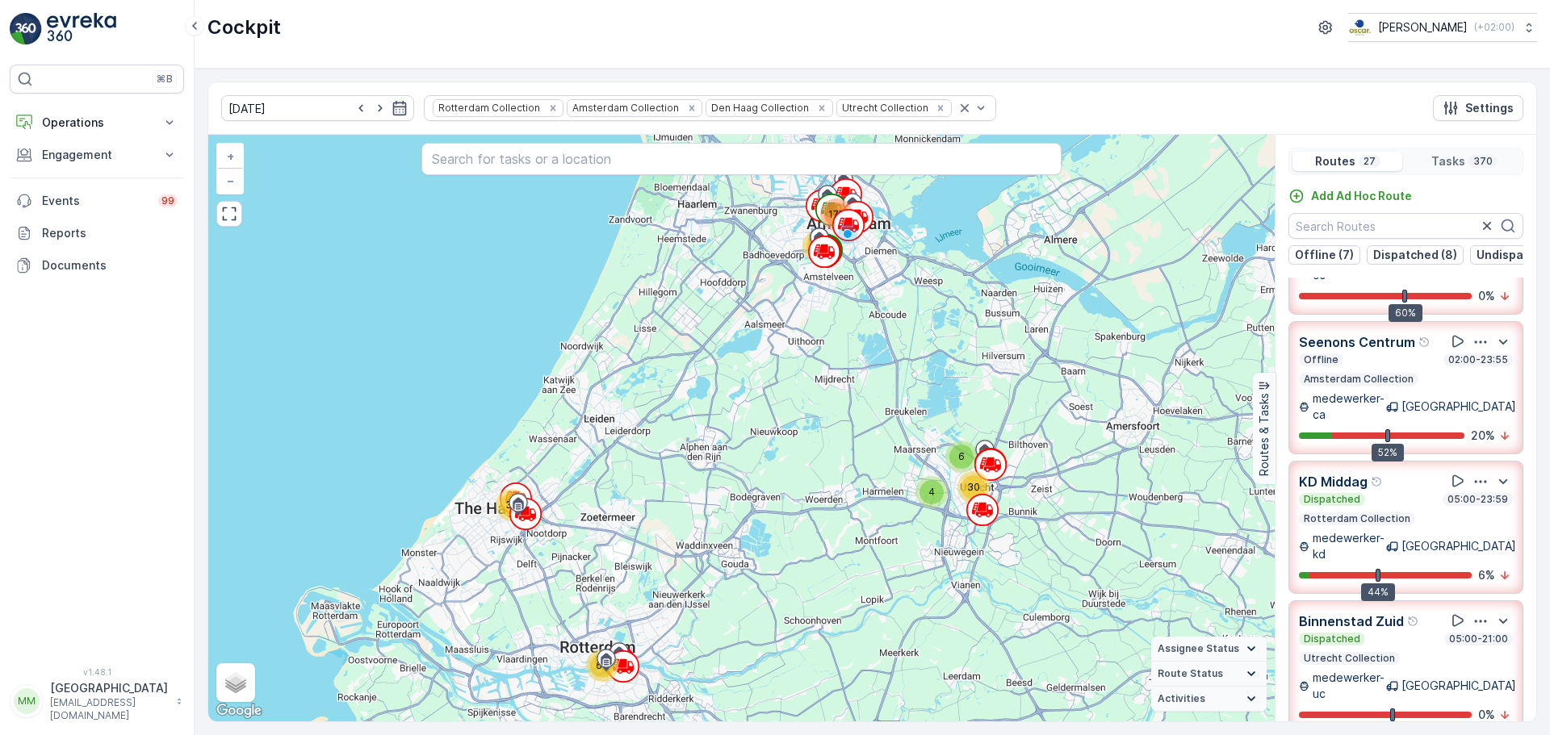
scroll to position [404, 0]
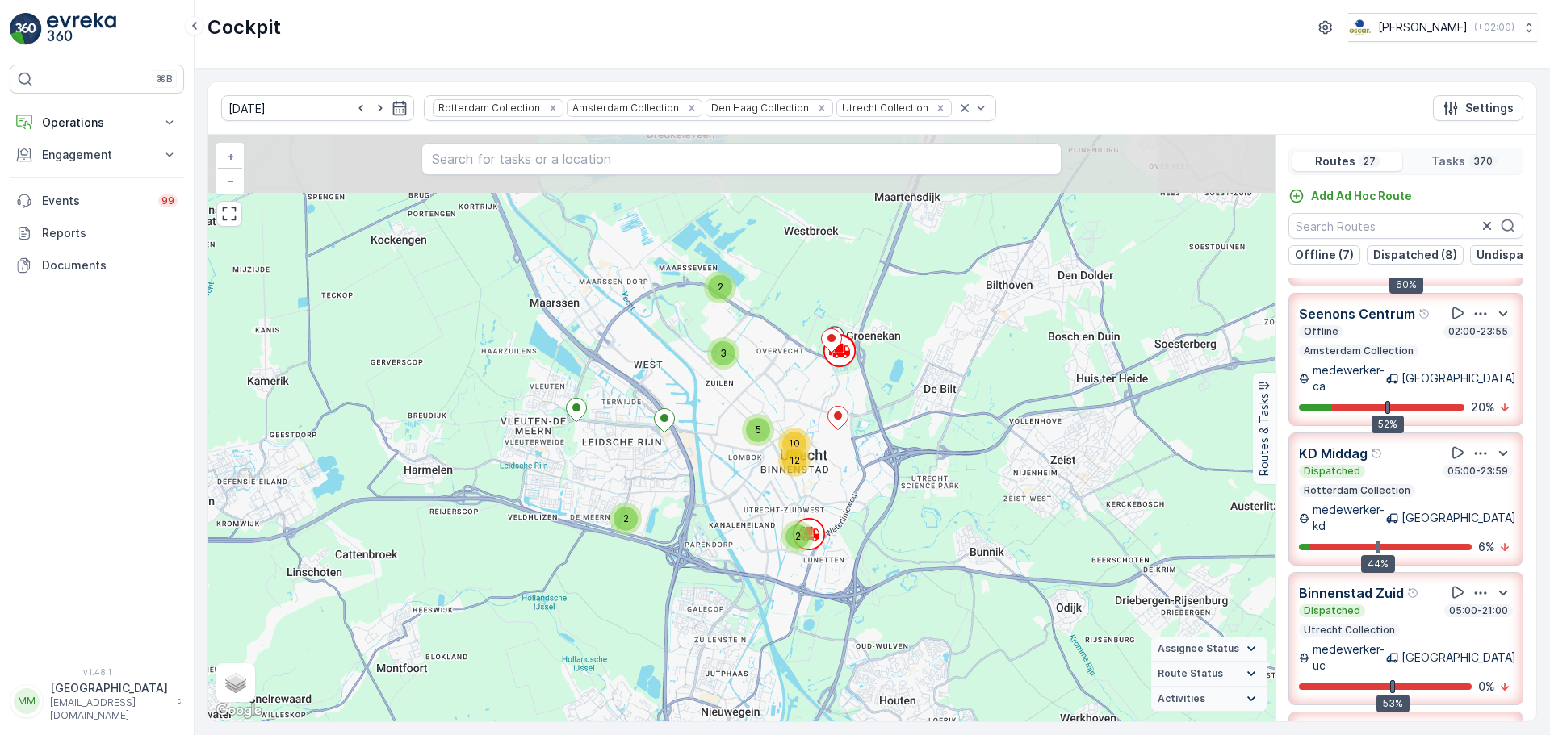
drag, startPoint x: 683, startPoint y: 333, endPoint x: 763, endPoint y: 573, distance: 253.4
click at [763, 573] on div "2 3 2 5 2 10 12 12 2 15 5 6 13 8 30 2 60 16 4 6 33 46 4 4 60 + − Satellite Road…" at bounding box center [741, 428] width 1066 height 587
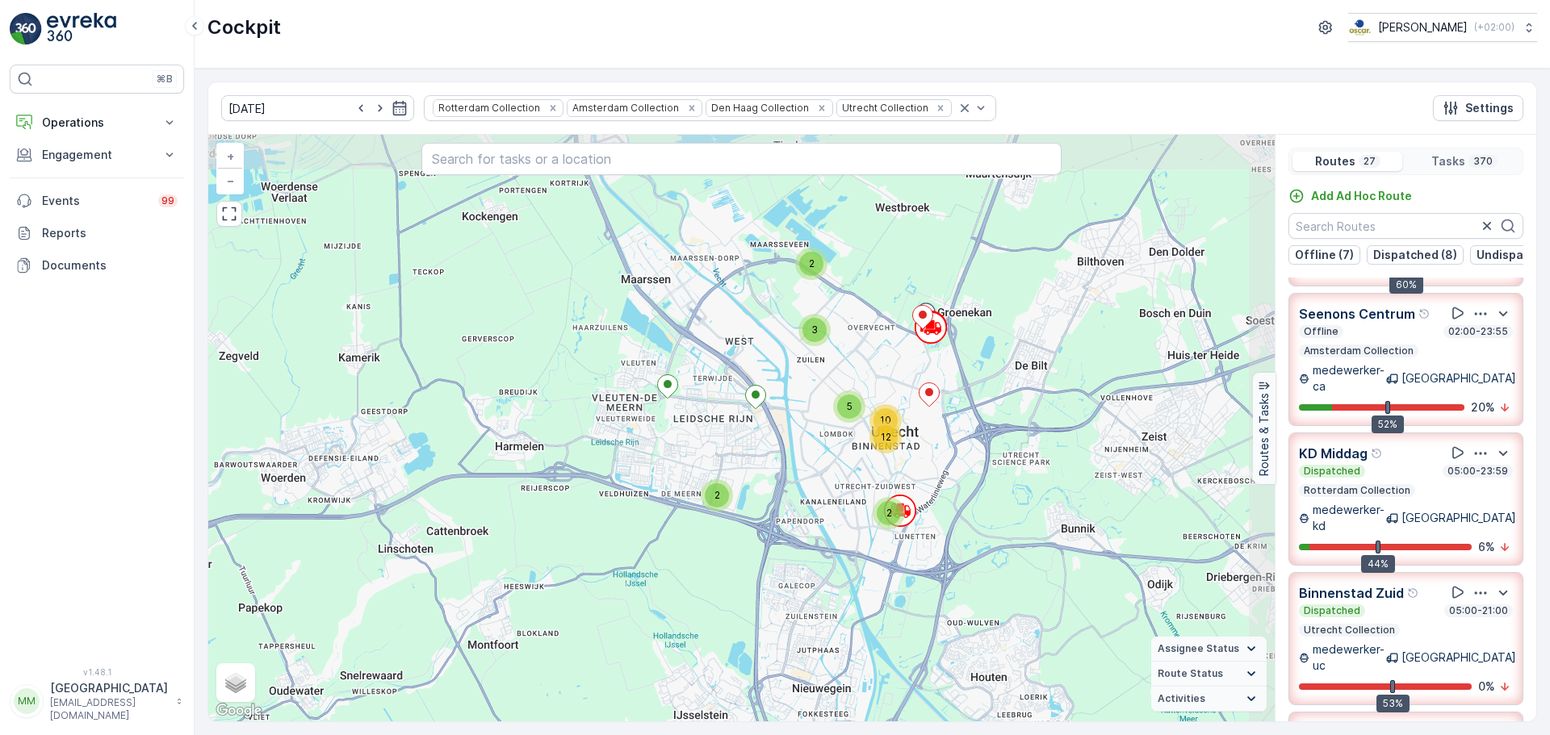
drag, startPoint x: 1089, startPoint y: 361, endPoint x: 1001, endPoint y: 456, distance: 129.6
click at [1001, 456] on div "2 3 2 5 2 10 12 12 2 15 5 6 13 8 30 2 60 16 4 6 33 46 4 4 60 + − Satellite Road…" at bounding box center [741, 428] width 1066 height 587
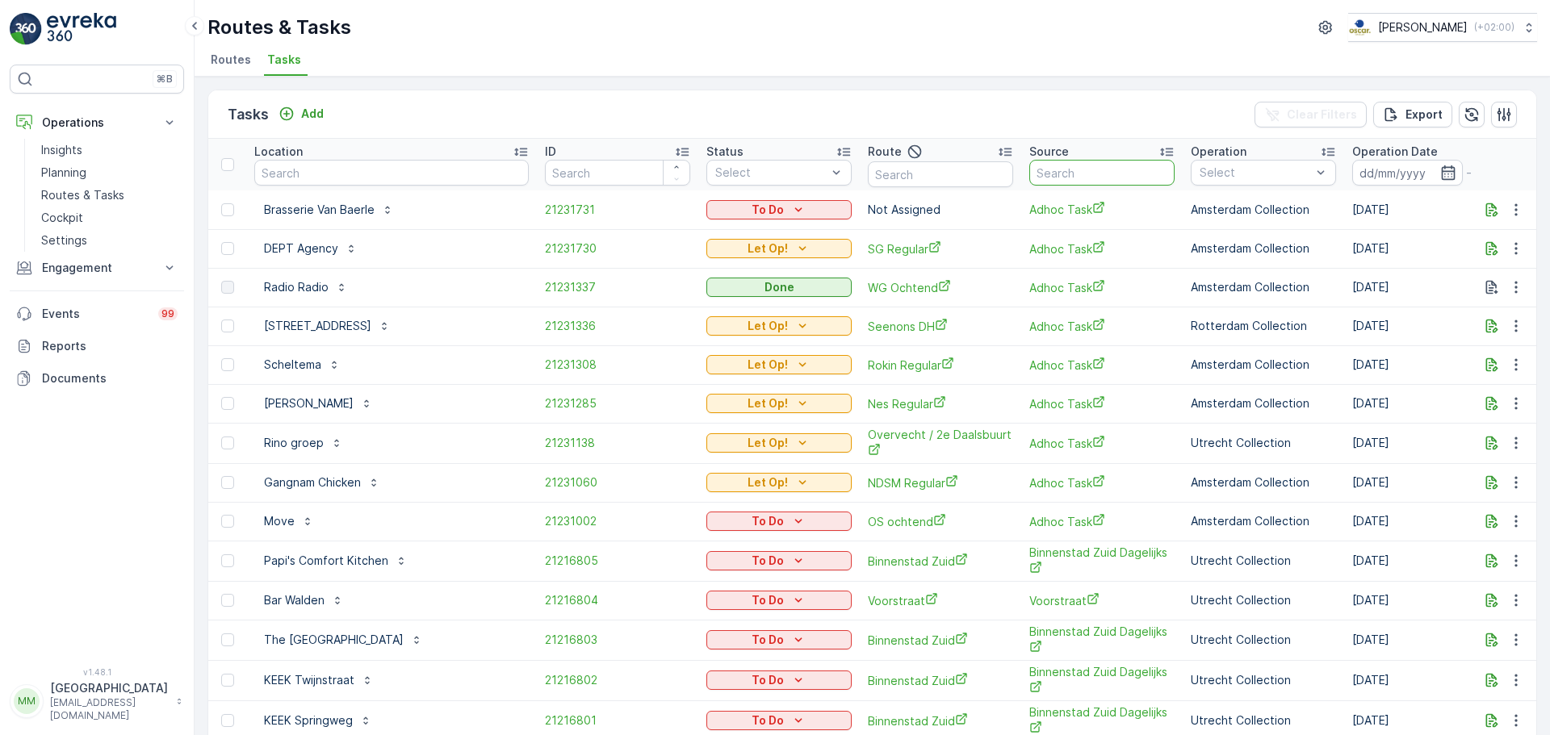
click at [1048, 180] on input "text" at bounding box center [1101, 173] width 145 height 26
click at [896, 177] on input "text" at bounding box center [940, 174] width 145 height 26
click at [1513, 207] on icon "button" at bounding box center [1516, 210] width 16 height 16
click at [1474, 332] on div "Delete" at bounding box center [1489, 331] width 122 height 23
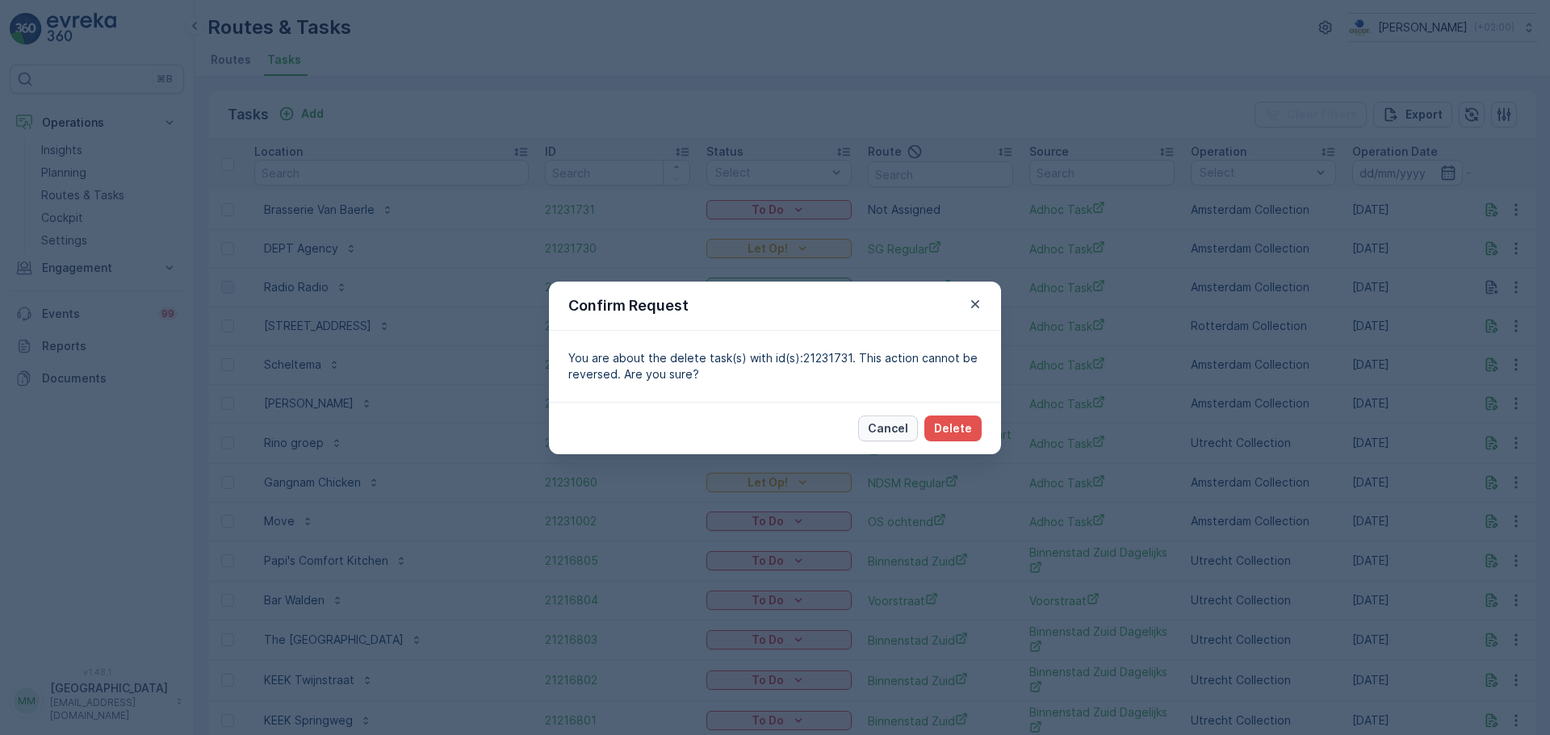
click at [904, 424] on p "Cancel" at bounding box center [888, 428] width 40 height 16
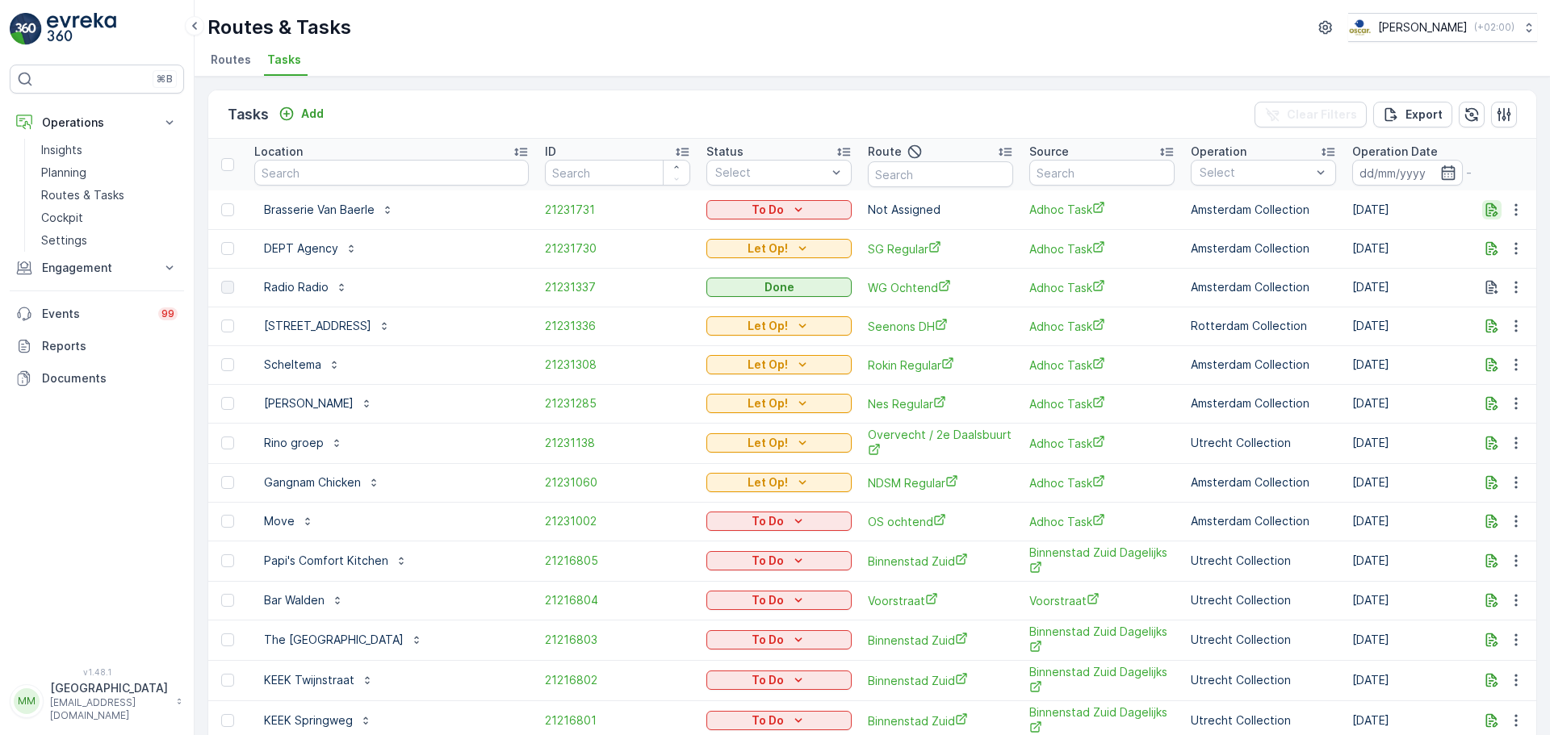
click at [1486, 214] on icon "button" at bounding box center [1492, 210] width 12 height 14
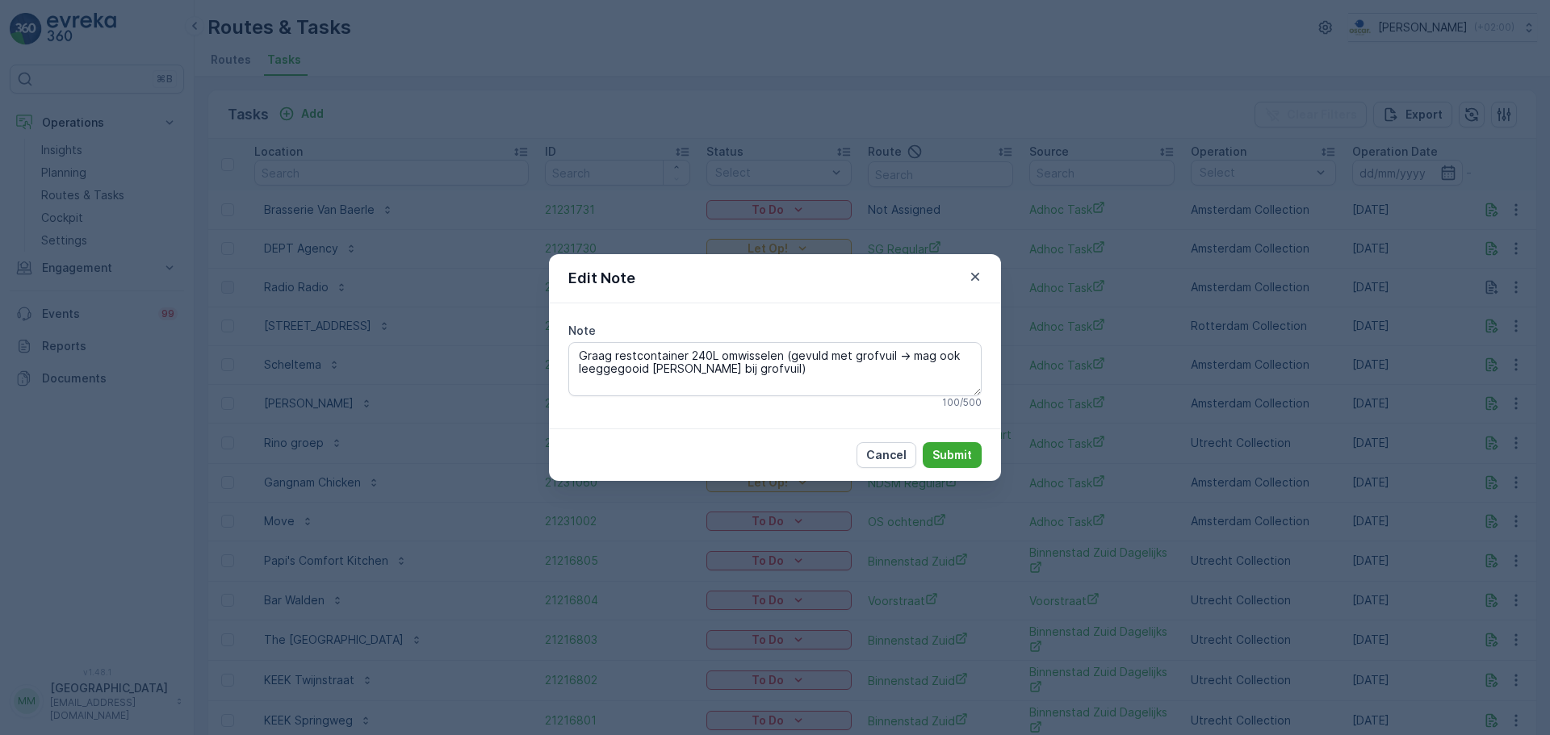
drag, startPoint x: 767, startPoint y: 369, endPoint x: 561, endPoint y: 357, distance: 207.0
click at [561, 357] on div "Note Graag restcontainer 240L omwisselen (gevuld met grofvuil -> mag ook leegge…" at bounding box center [775, 365] width 452 height 124
drag, startPoint x: 648, startPoint y: 520, endPoint x: 891, endPoint y: 573, distance: 248.7
click at [736, 545] on div "Edit Note Note Graag restcontainer 240L omwisselen (gevuld met grofvuil -> mag …" at bounding box center [775, 367] width 1550 height 735
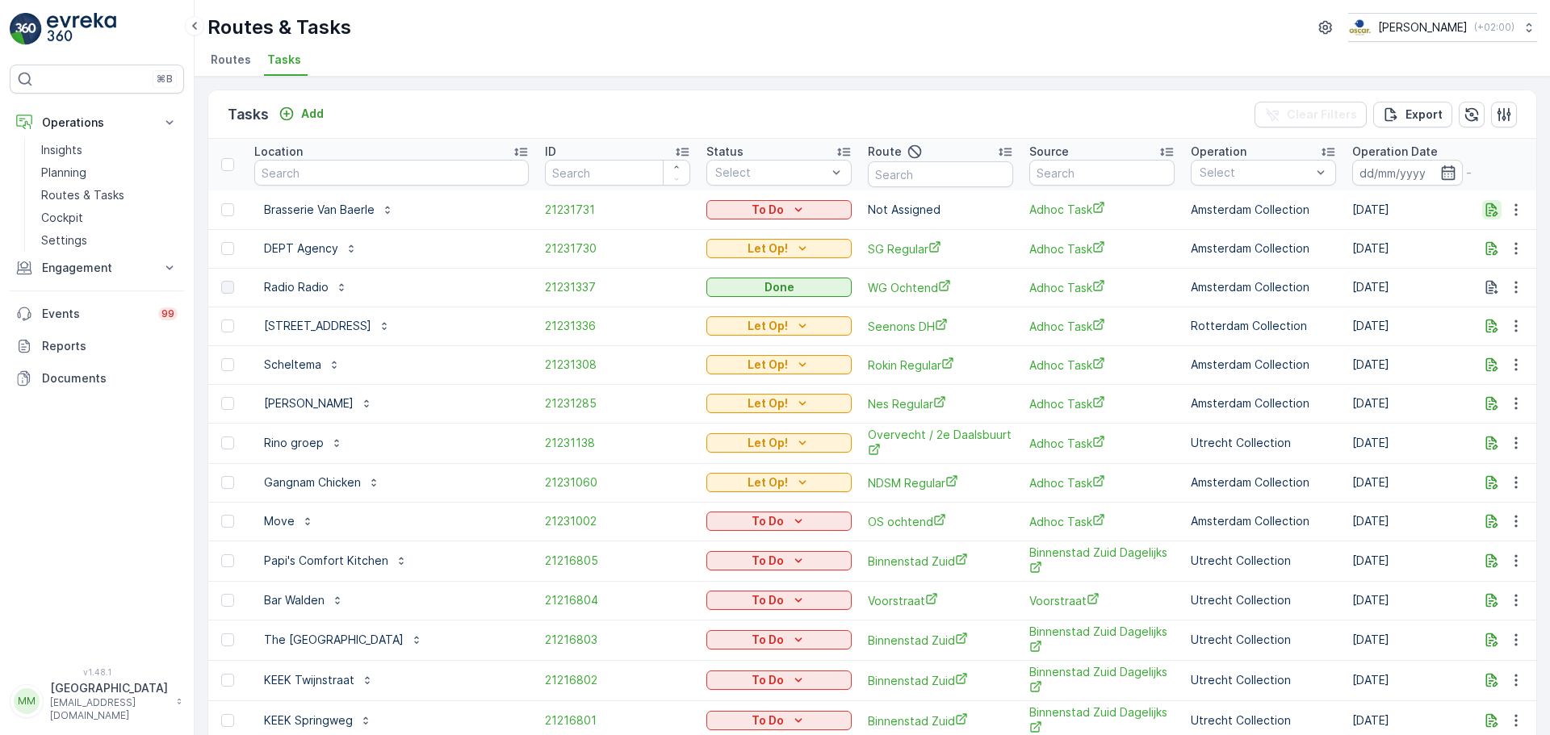
click at [1484, 211] on icon "button" at bounding box center [1491, 210] width 16 height 16
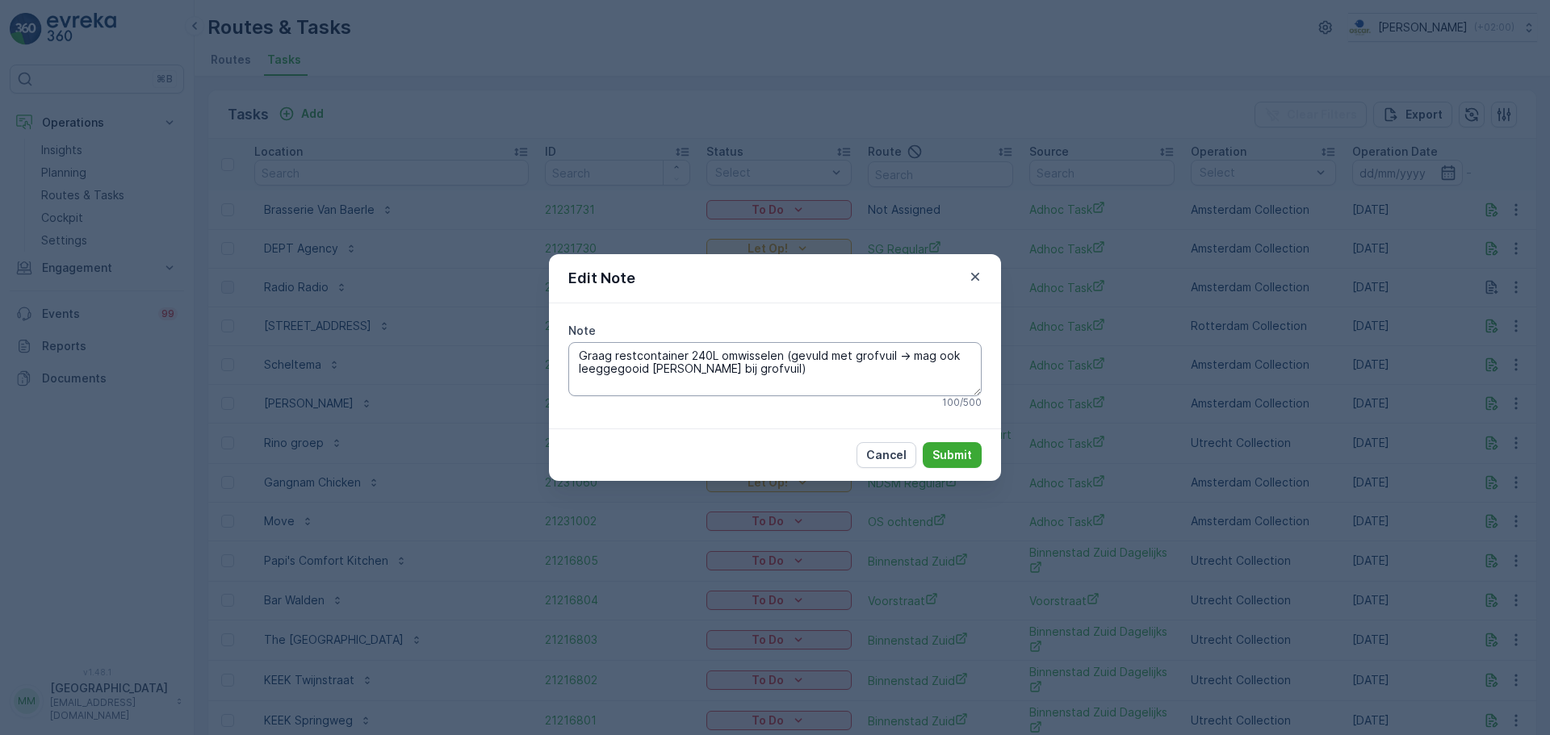
drag, startPoint x: 764, startPoint y: 379, endPoint x: 574, endPoint y: 361, distance: 191.4
click at [574, 361] on textarea "Graag restcontainer 240L omwisselen (gevuld met grofvuil -> mag ook leeggegooid…" at bounding box center [774, 368] width 413 height 53
click at [880, 454] on p "Cancel" at bounding box center [886, 455] width 40 height 16
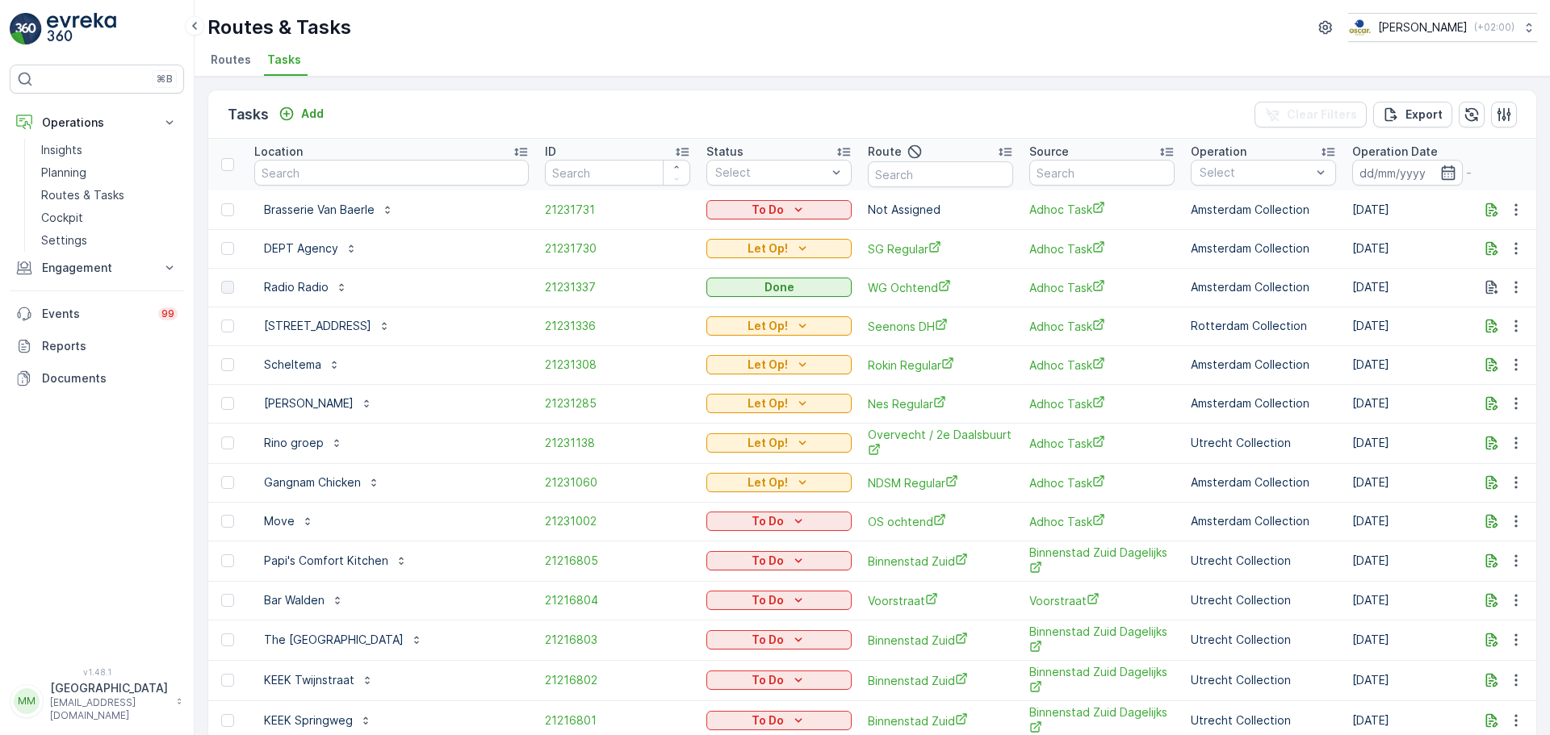
click at [1503, 195] on td at bounding box center [1505, 209] width 63 height 39
click at [1503, 203] on button "button" at bounding box center [1515, 209] width 29 height 19
click at [1447, 329] on span "Delete" at bounding box center [1453, 332] width 37 height 16
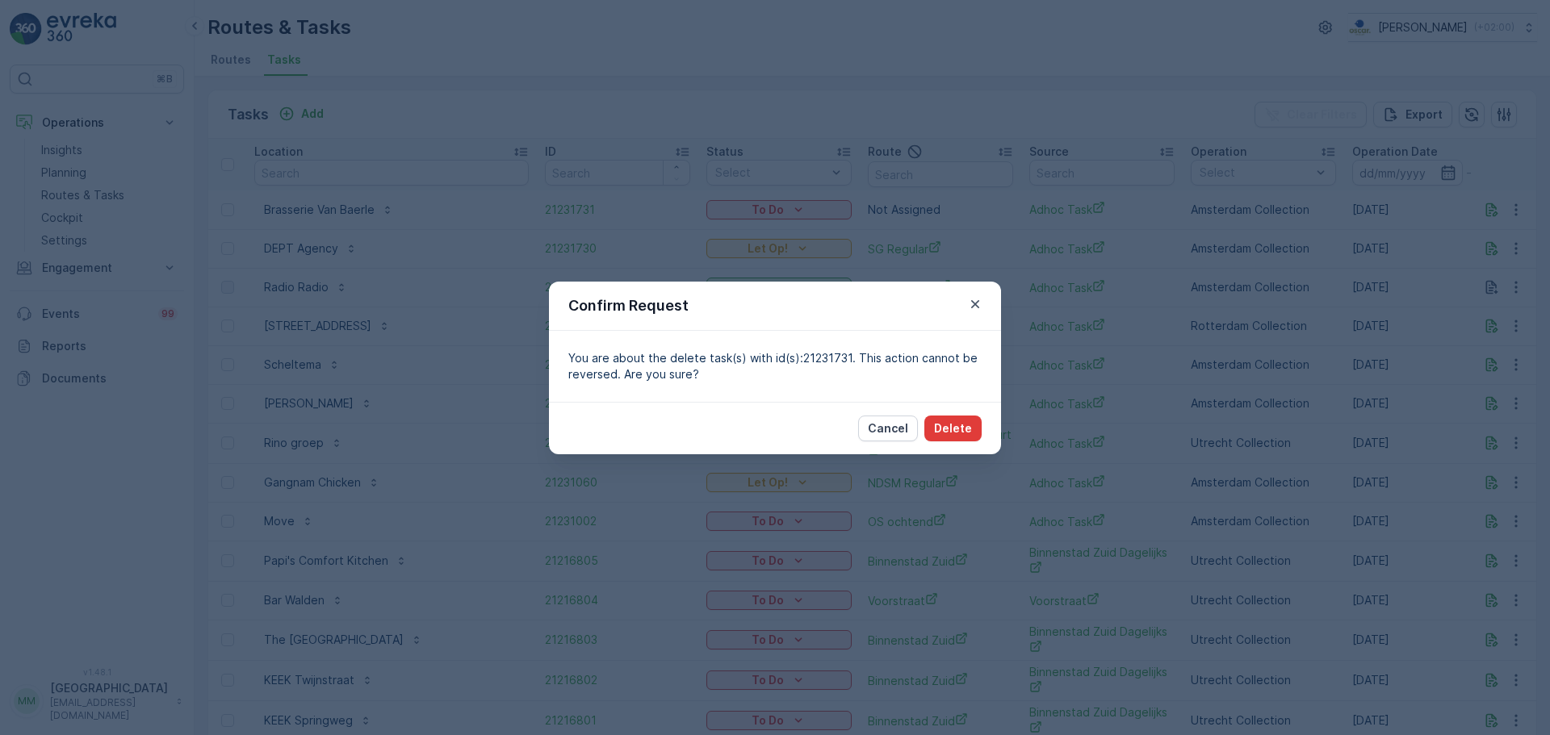
click at [954, 425] on p "Delete" at bounding box center [953, 428] width 38 height 16
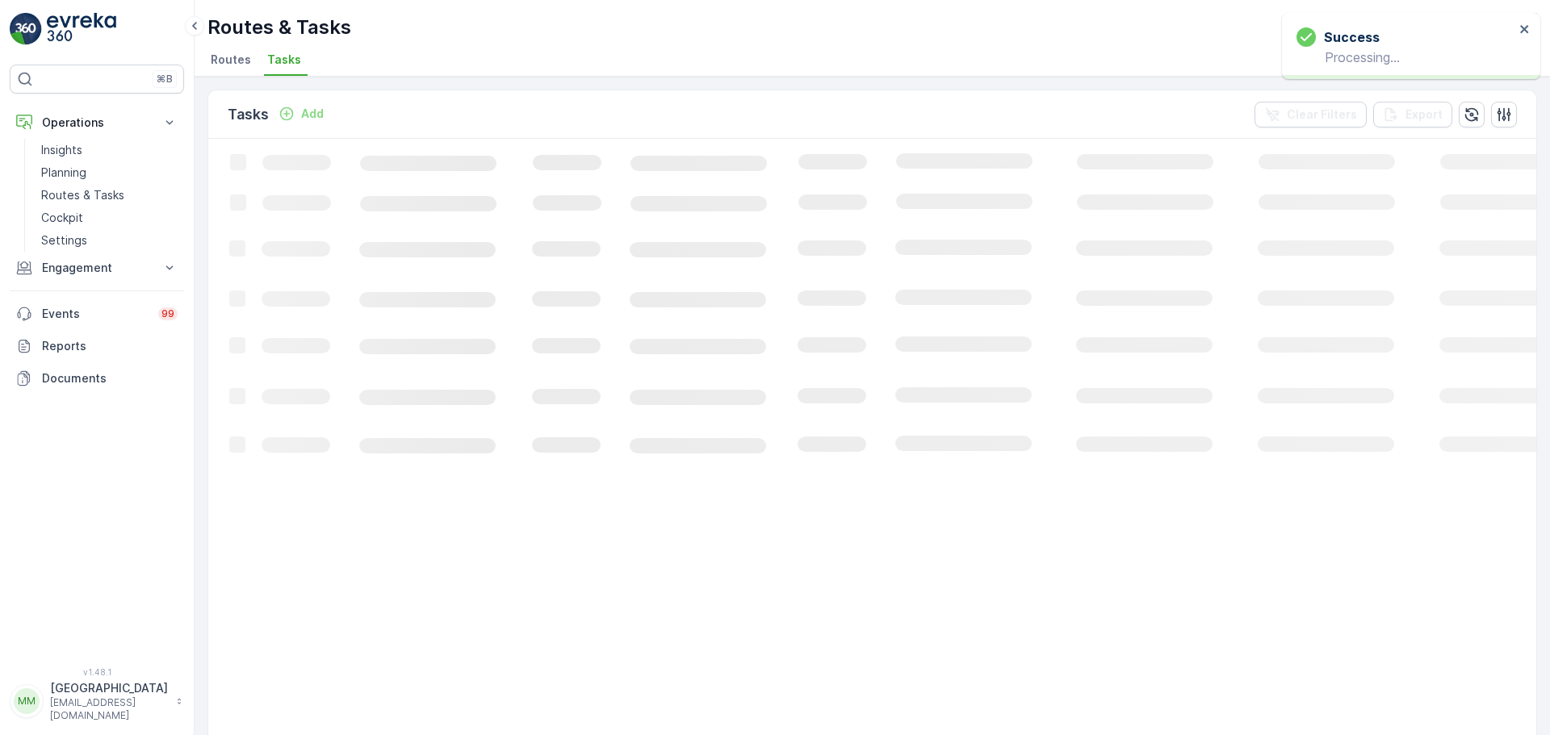
click at [313, 116] on p "Add" at bounding box center [312, 114] width 23 height 16
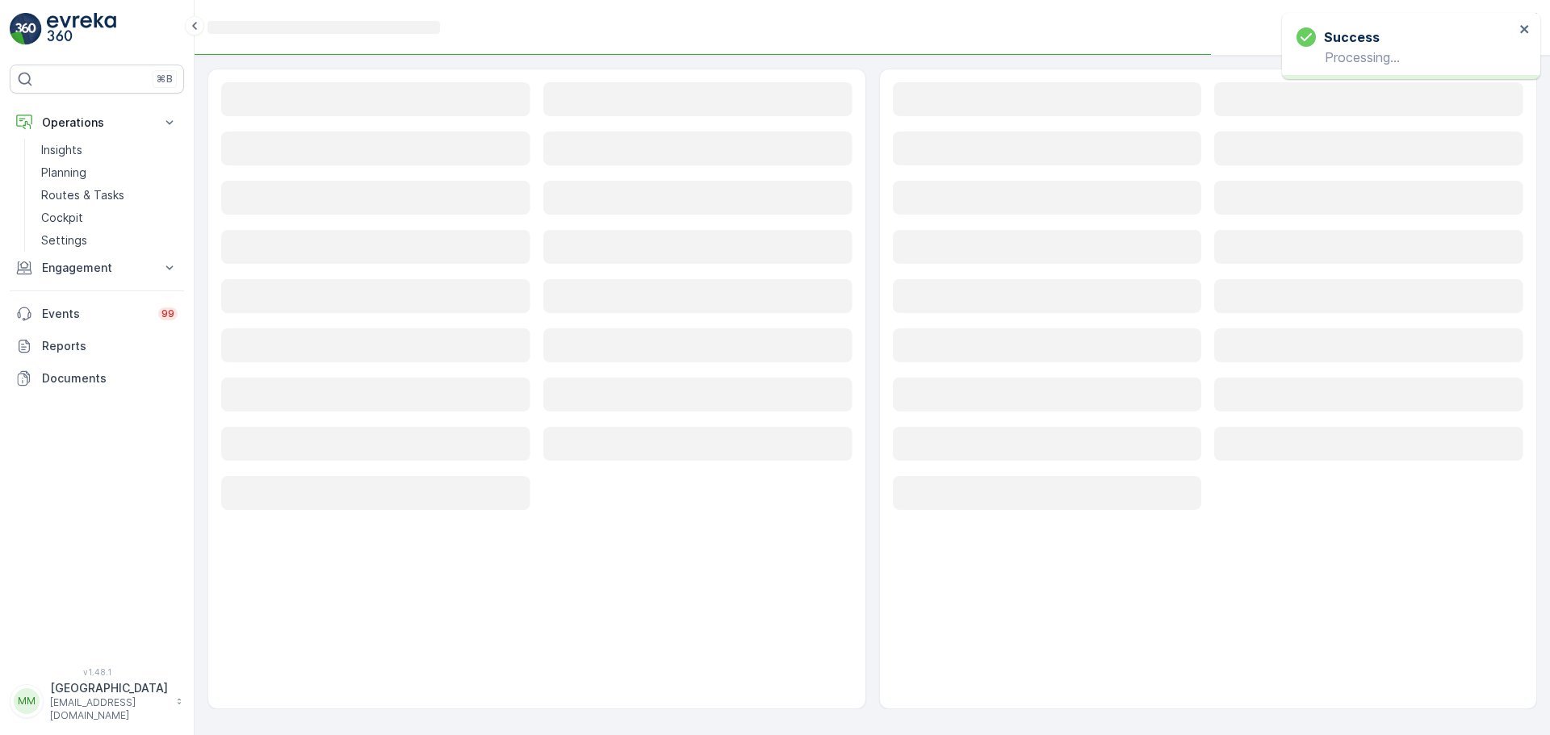
click at [313, 112] on rect at bounding box center [375, 99] width 309 height 34
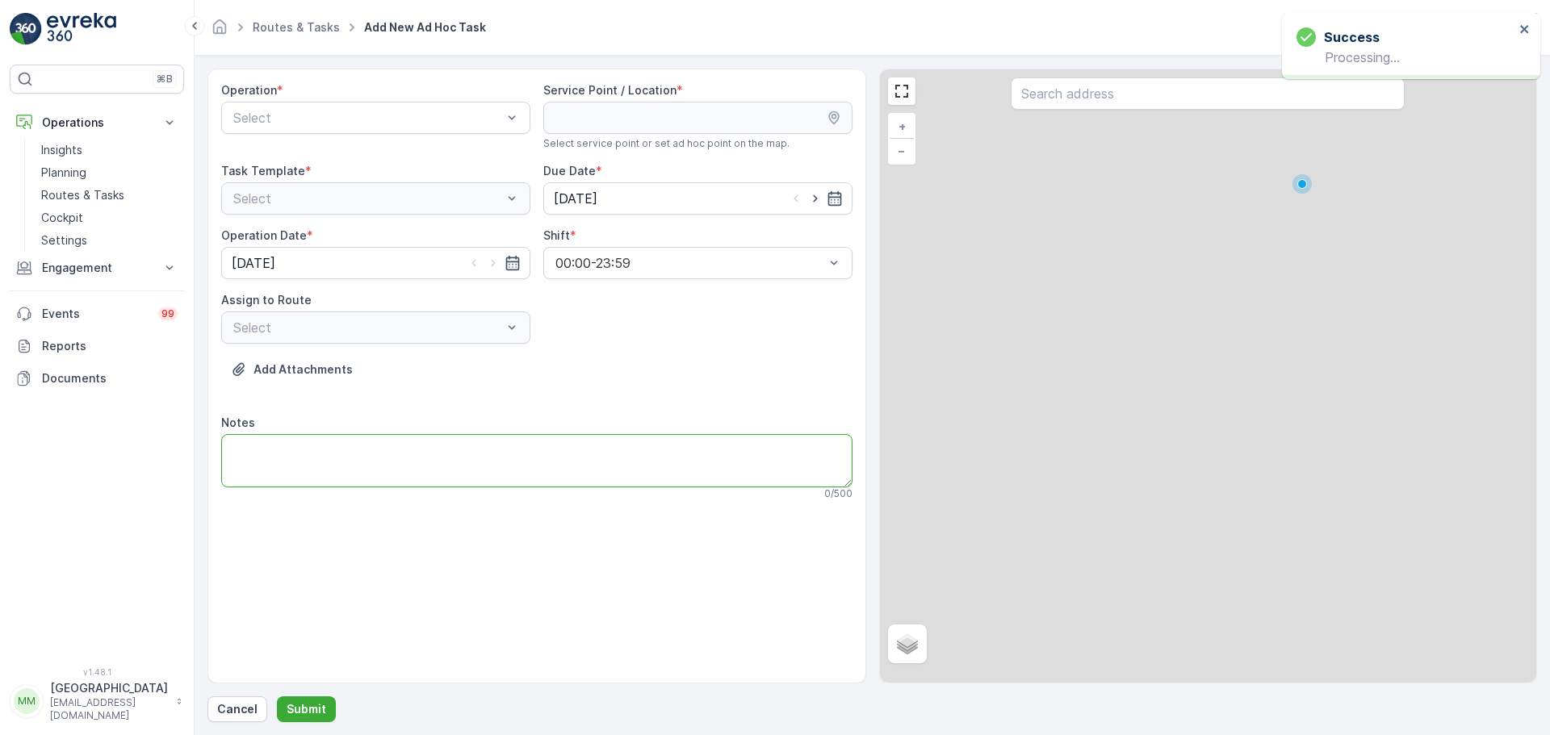
click at [384, 455] on textarea "Notes" at bounding box center [536, 460] width 631 height 53
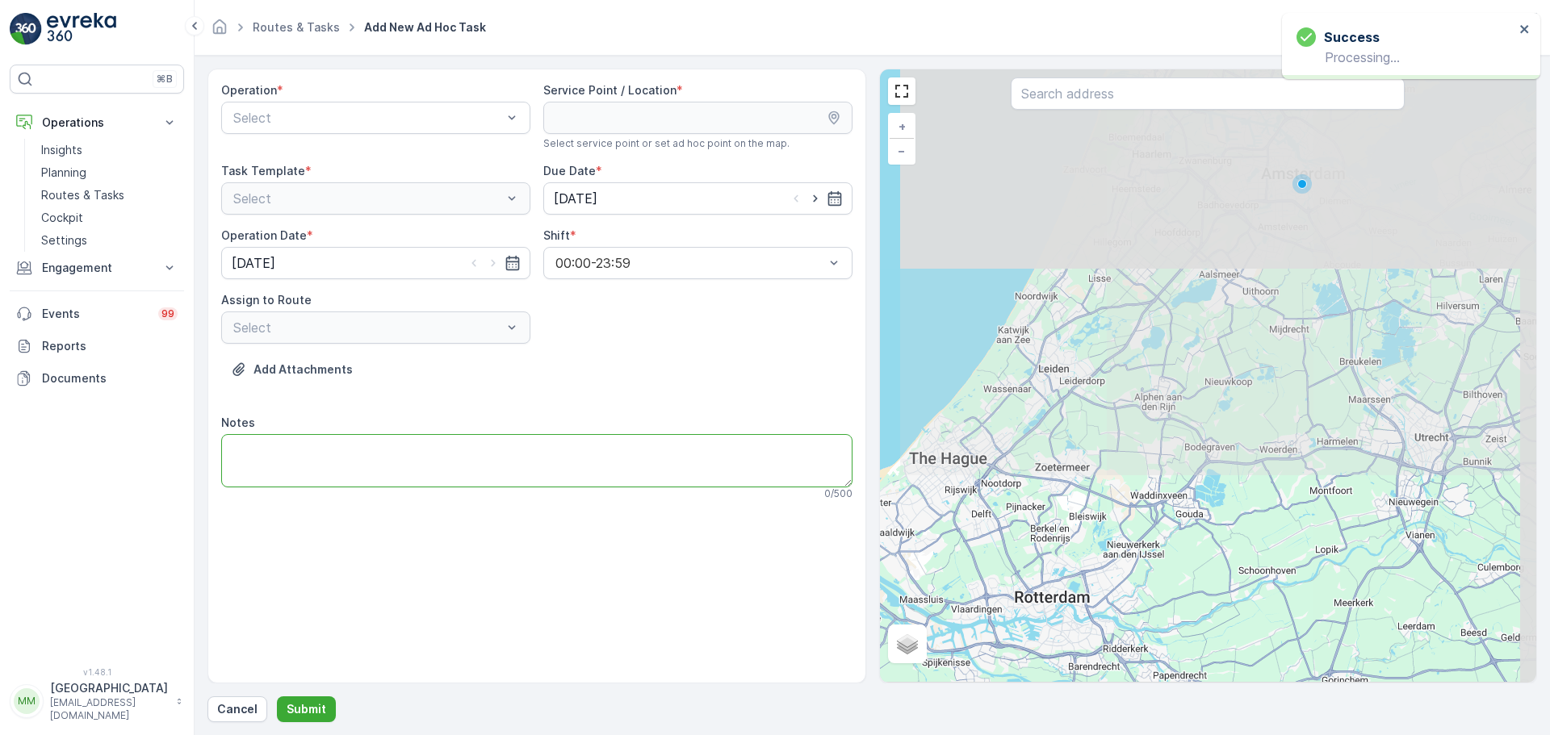
paste textarea "Graag restcontainer 240L omwisselen (gevuld met grofvuil -> mag ook leeggegooid…"
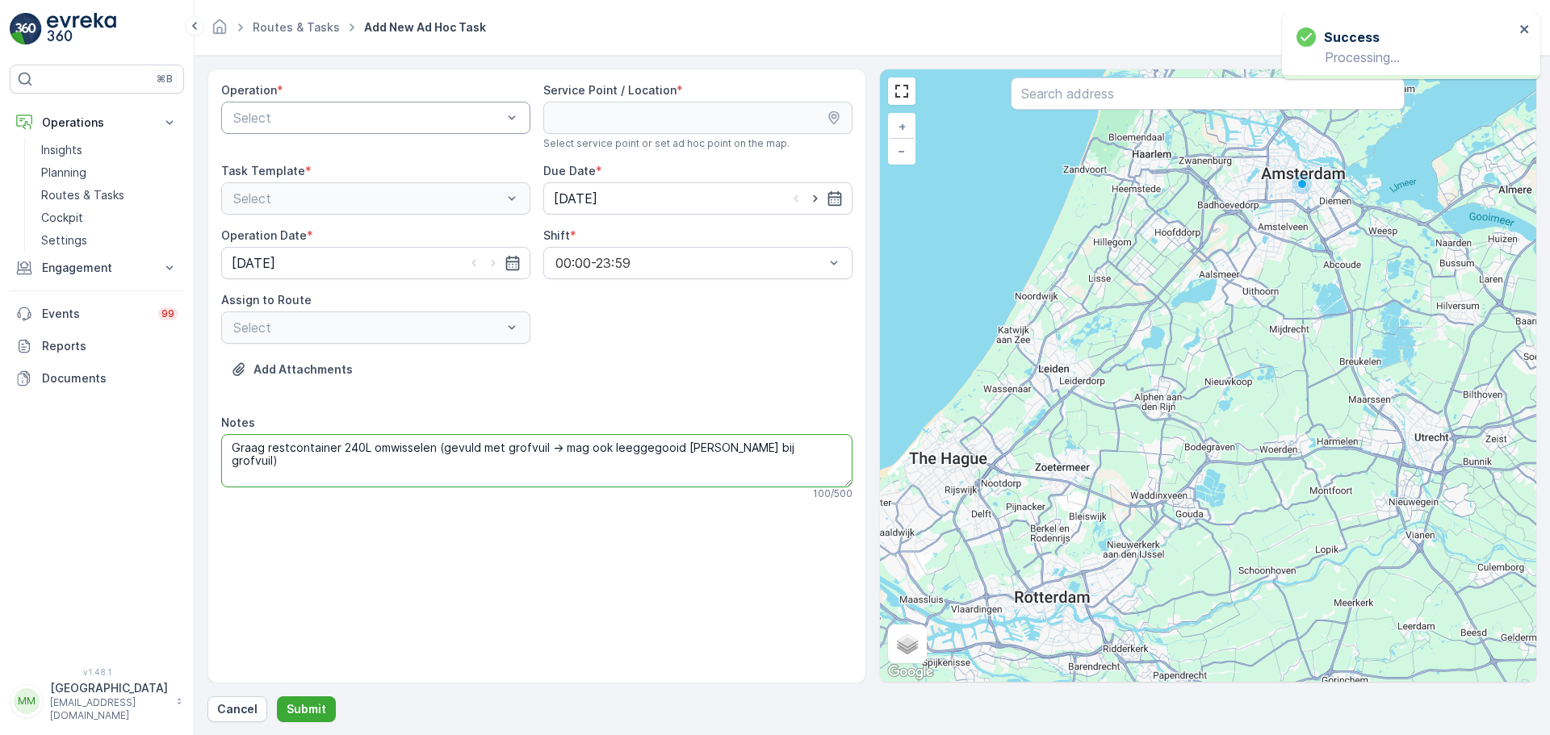
type textarea "Graag restcontainer 240L omwisselen (gevuld met grofvuil -> mag ook leeggegooid…"
click at [298, 111] on div at bounding box center [368, 118] width 272 height 15
click at [312, 160] on span "Amsterdam Collection" at bounding box center [297, 157] width 132 height 15
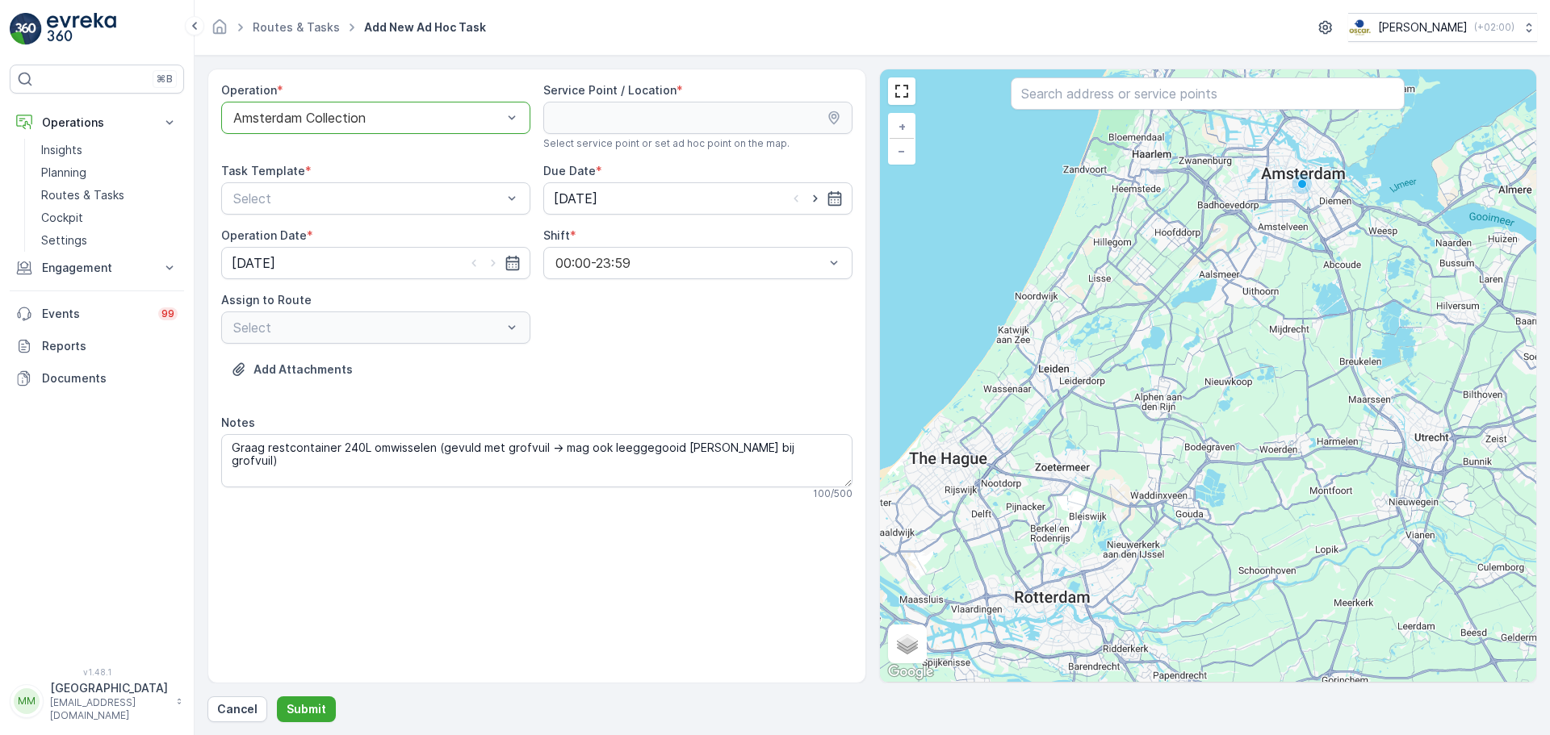
click at [1054, 97] on input "text" at bounding box center [1207, 93] width 394 height 32
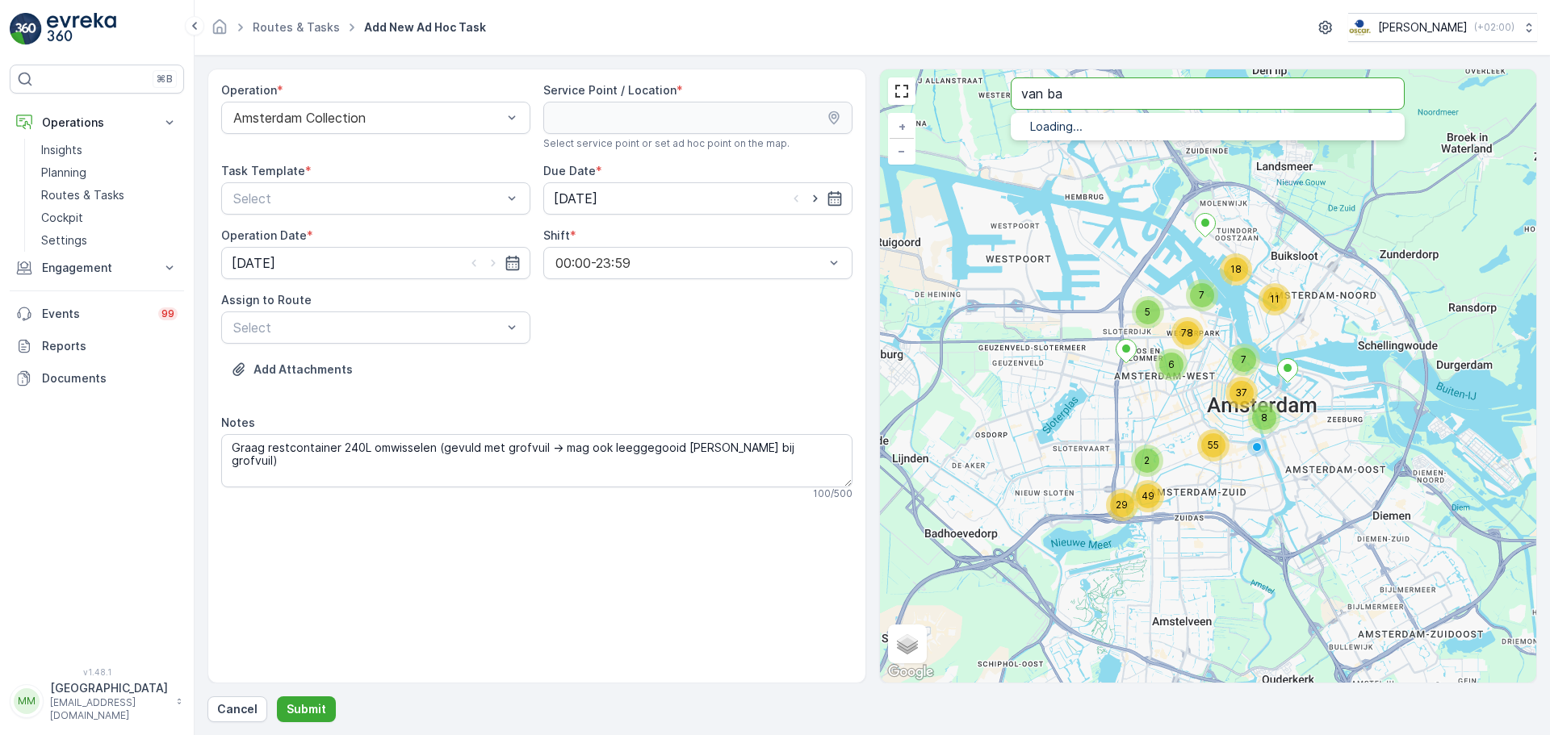
type input "van ba"
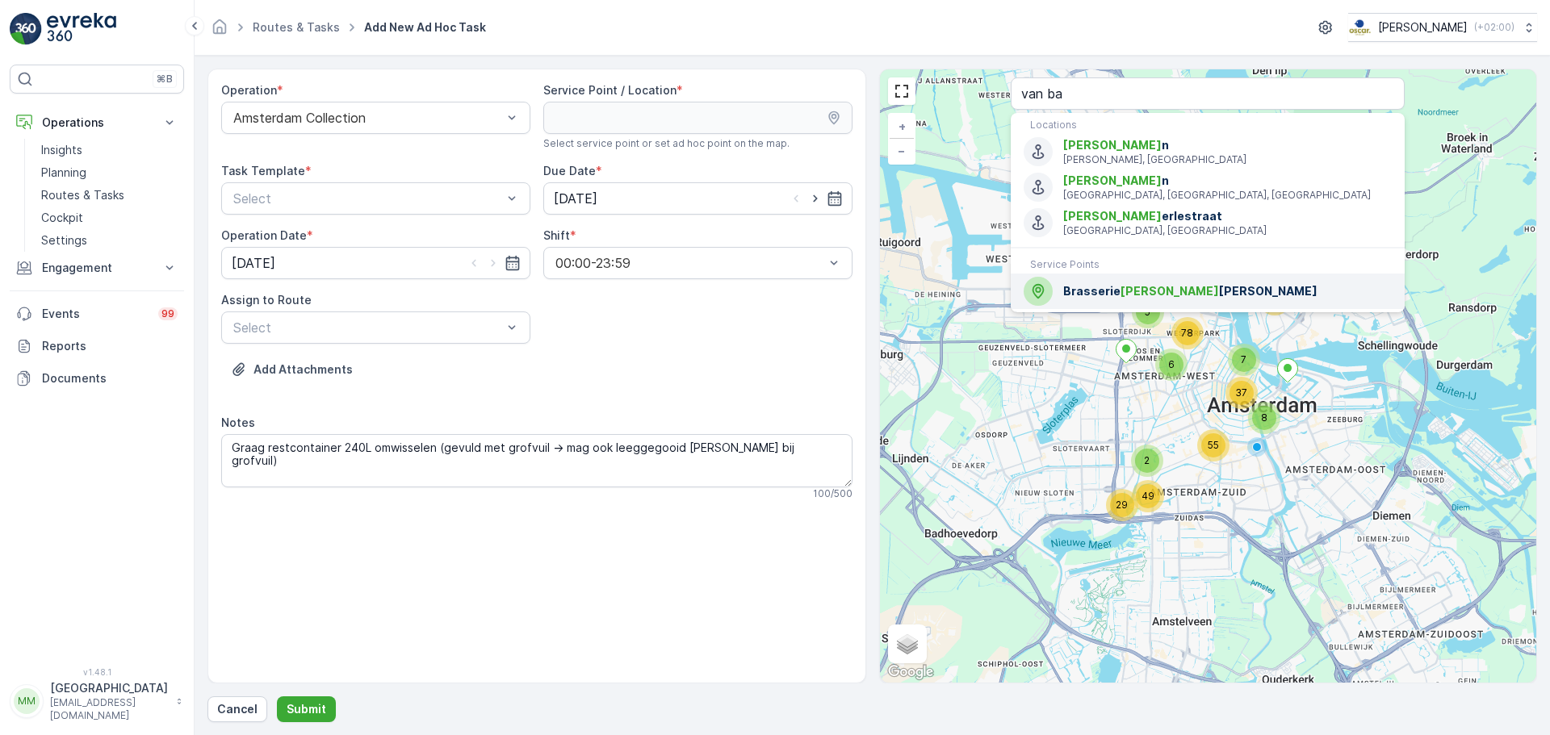
click at [1101, 291] on span "Brasserie Van Ba erle" at bounding box center [1227, 291] width 328 height 16
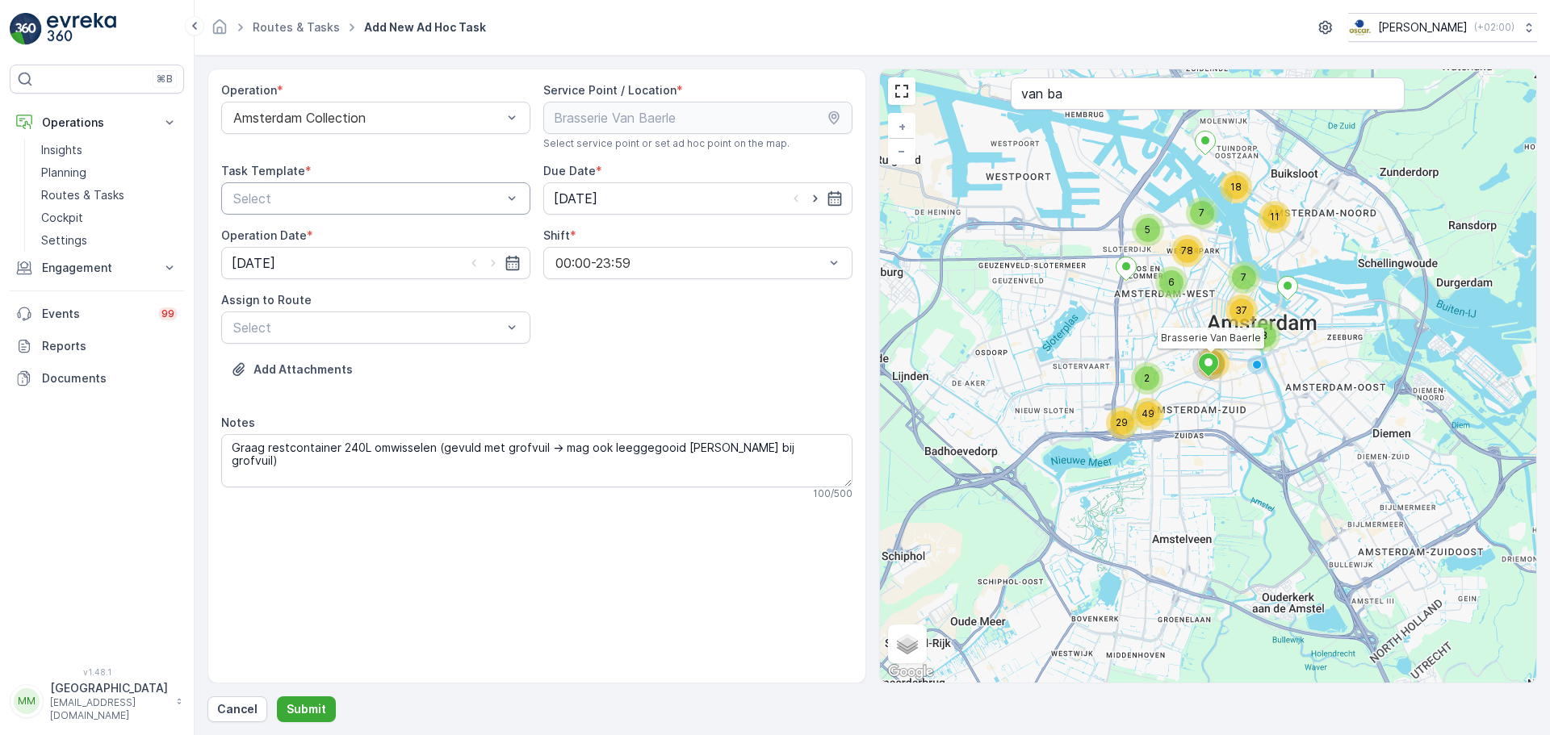
click at [443, 200] on div at bounding box center [368, 198] width 272 height 15
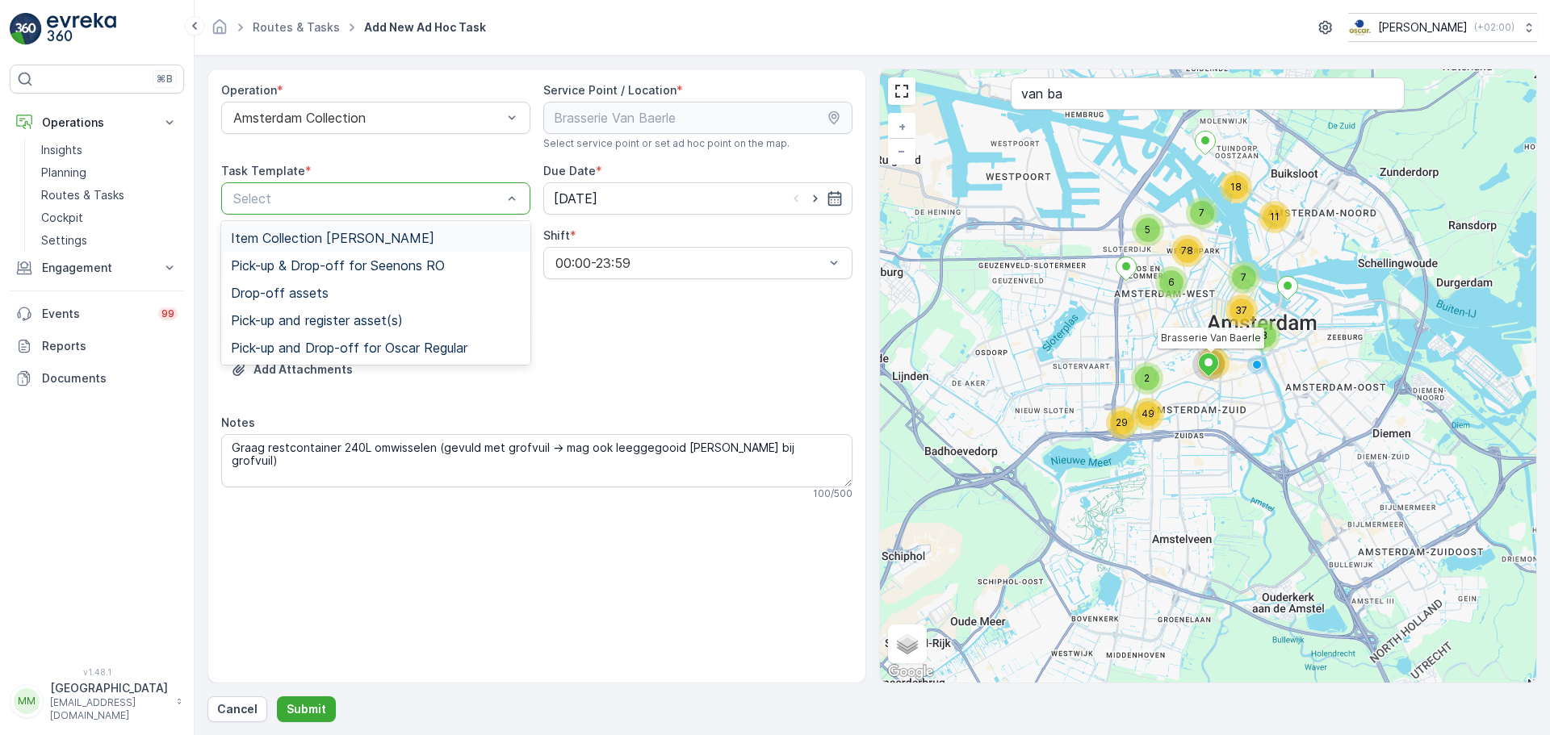
click at [395, 237] on span "Item Collection Oscar Regulier" at bounding box center [332, 238] width 203 height 15
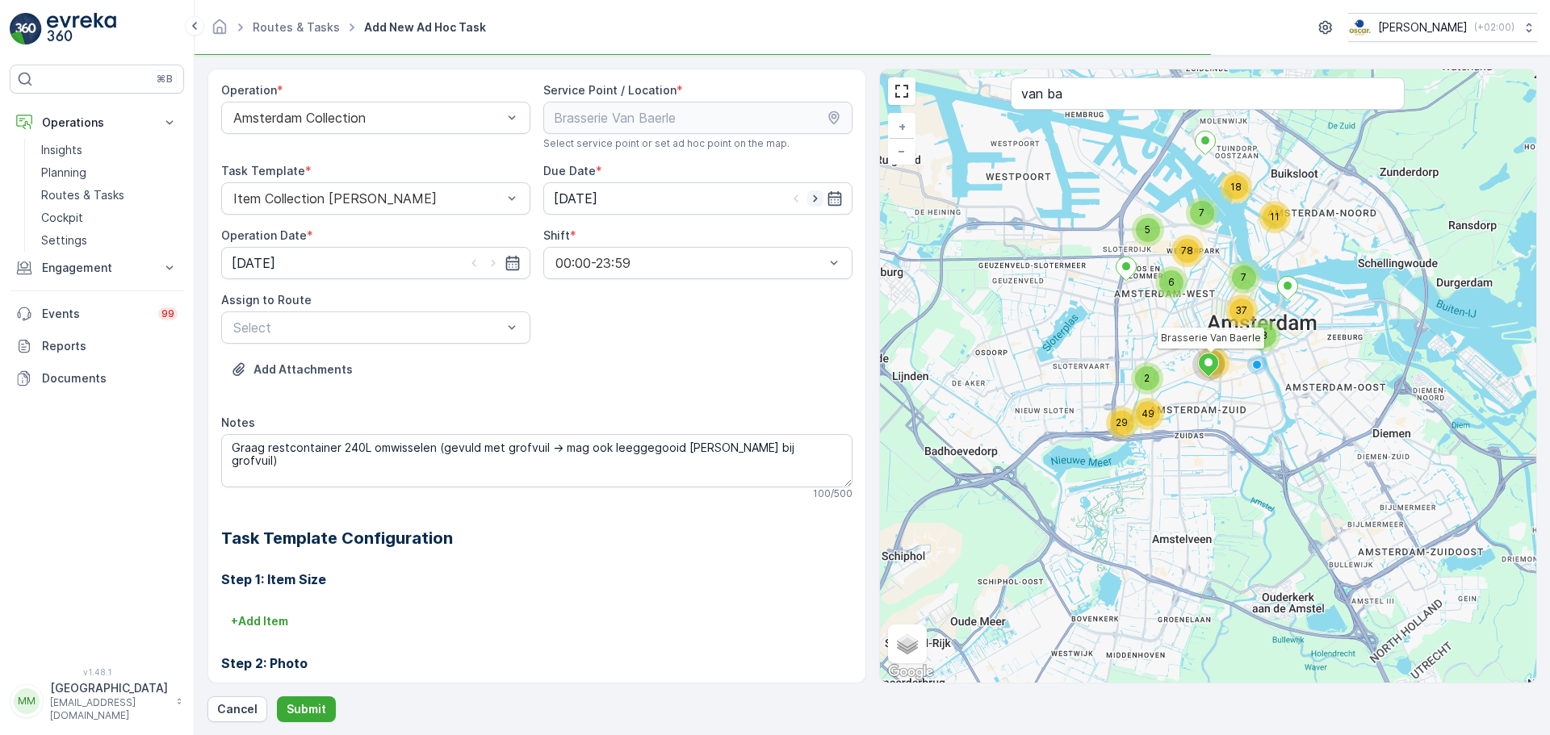
click at [813, 196] on icon "button" at bounding box center [815, 198] width 16 height 16
type input "27.08.2025"
click at [489, 257] on icon "button" at bounding box center [493, 263] width 16 height 16
type input "27.08.2025"
click at [307, 321] on div at bounding box center [368, 327] width 272 height 15
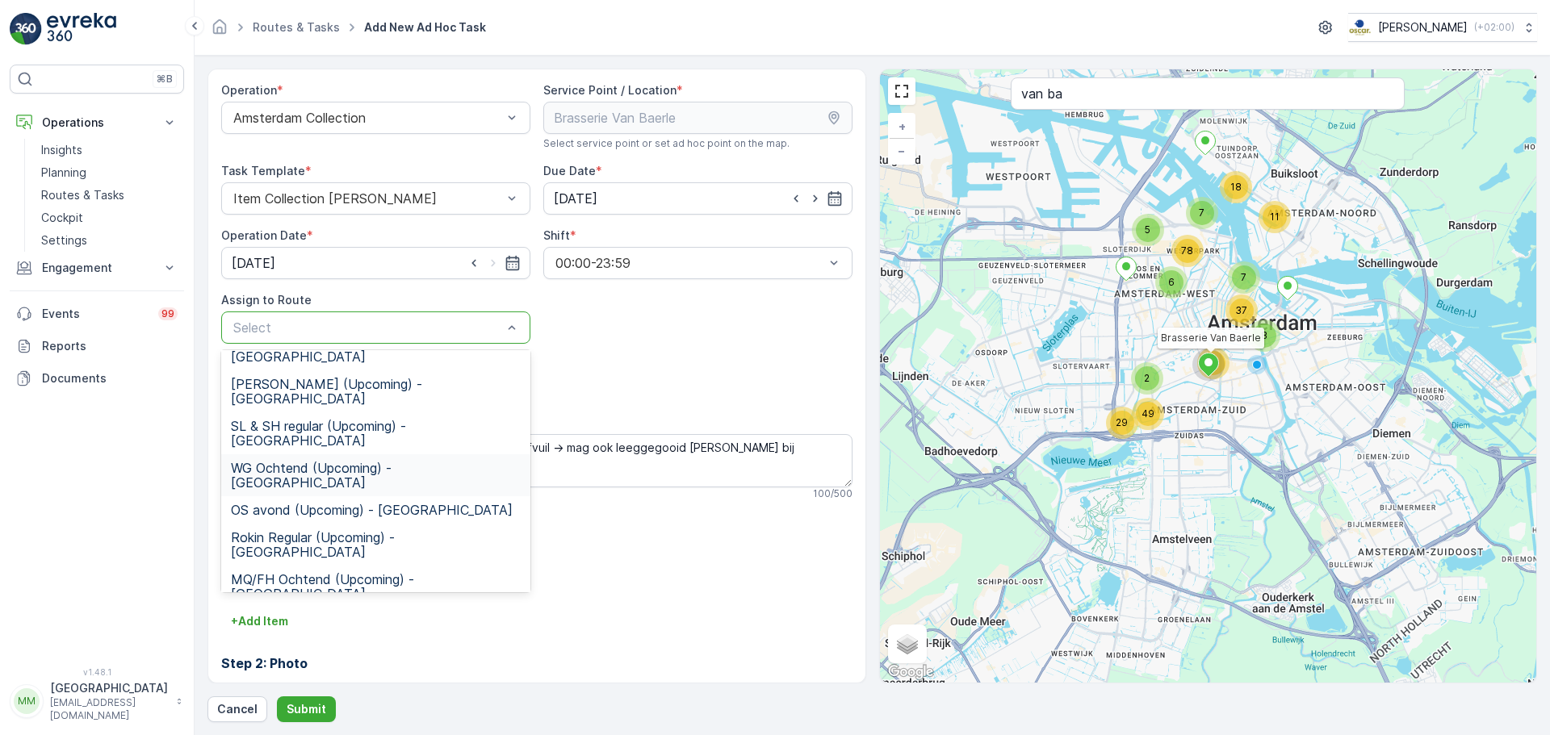
scroll to position [161, 0]
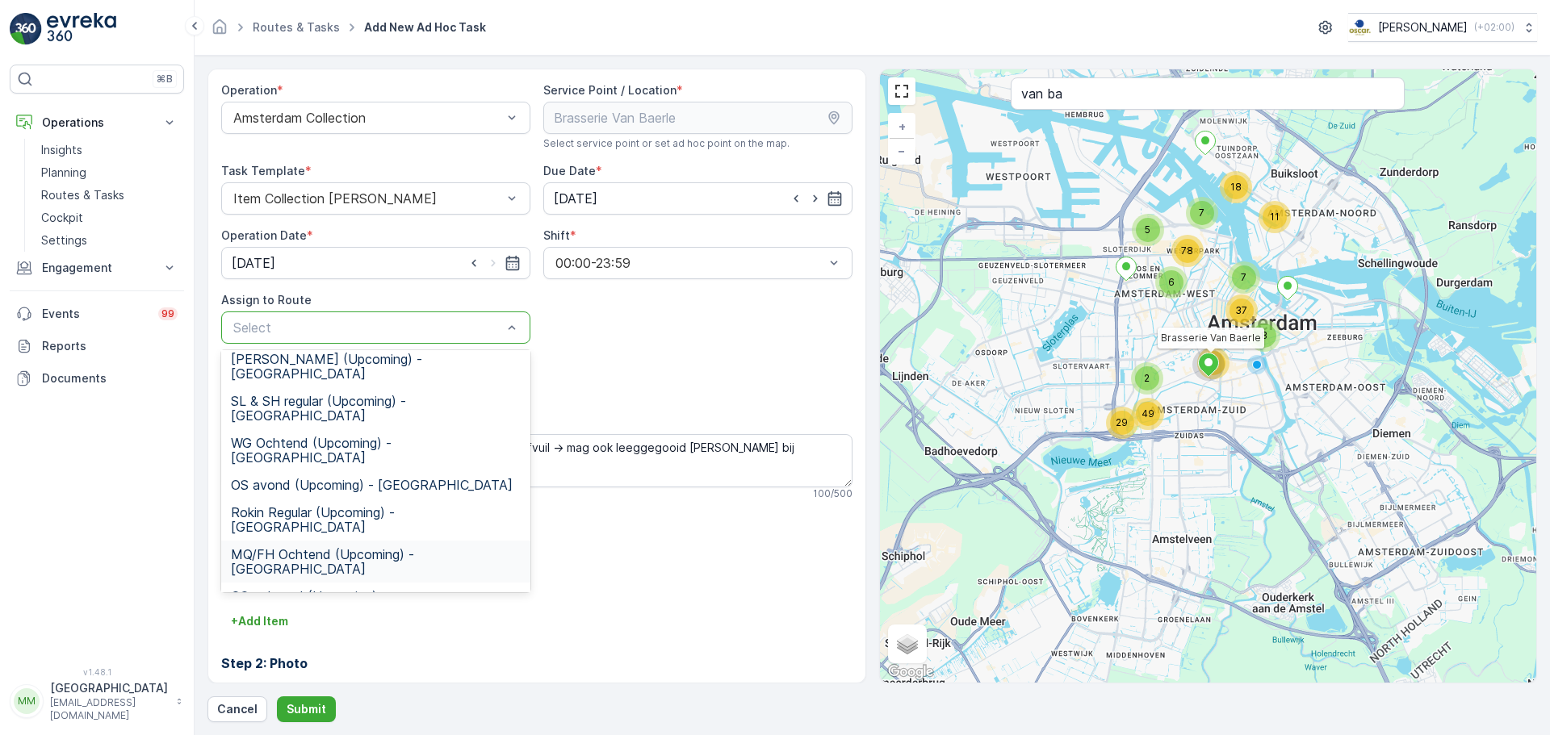
click at [354, 547] on span "MQ/FH Ochtend (Upcoming) - Amsterdam" at bounding box center [376, 561] width 290 height 29
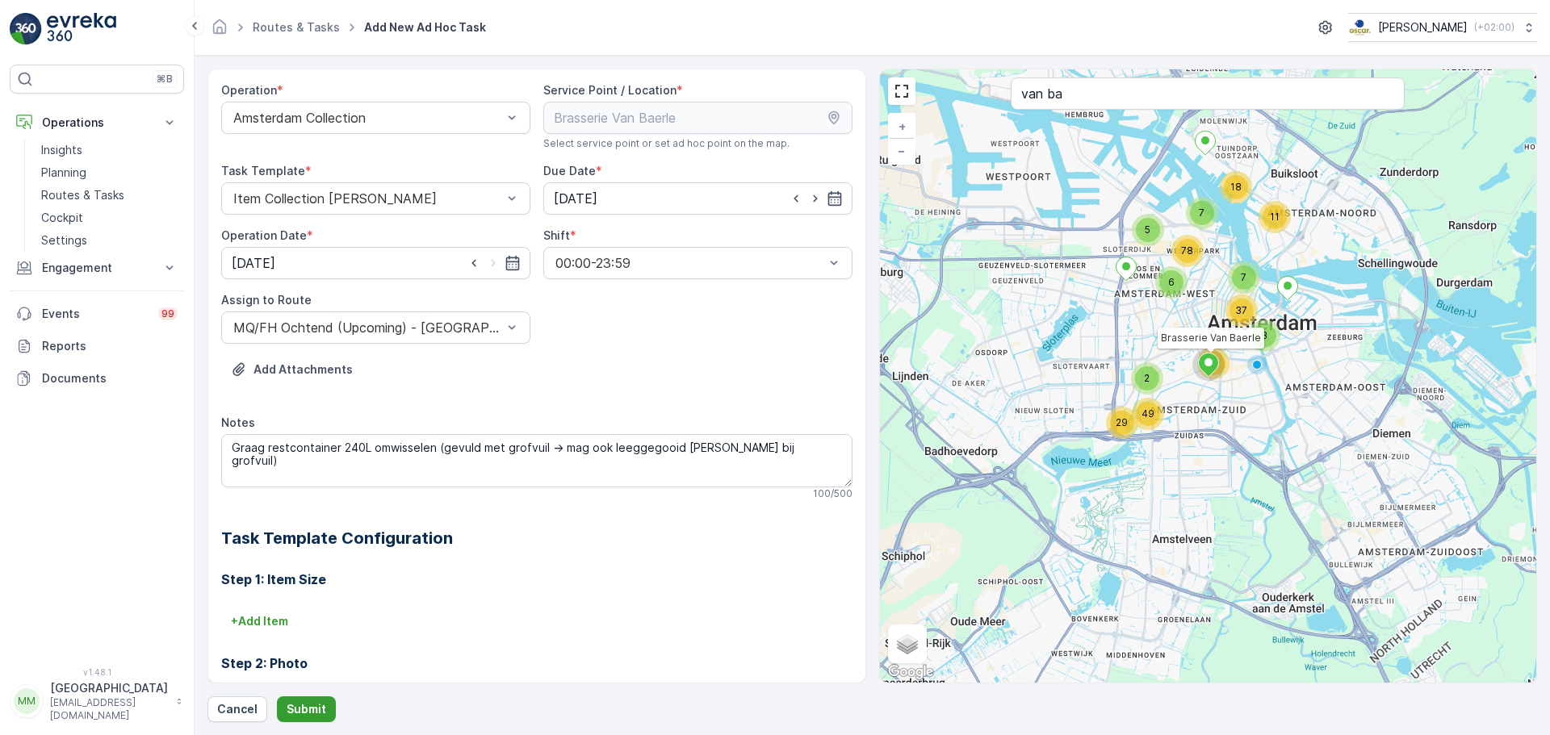
click at [307, 710] on p "Submit" at bounding box center [307, 709] width 40 height 16
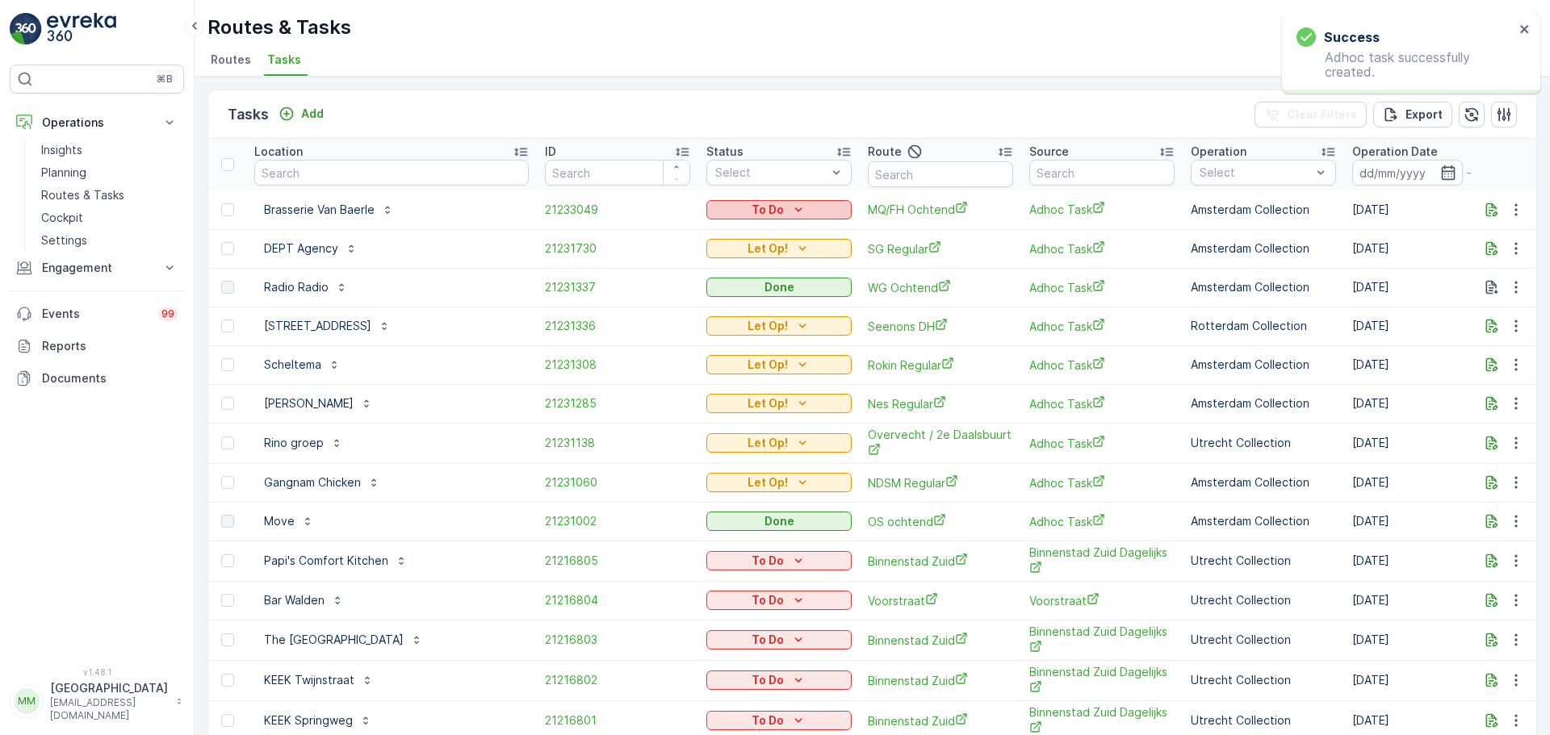
click at [790, 210] on icon "To Do" at bounding box center [798, 210] width 16 height 16
click at [714, 236] on span "Let Op!" at bounding box center [704, 234] width 40 height 16
click at [889, 171] on input "text" at bounding box center [940, 174] width 145 height 26
type input "seenons c"
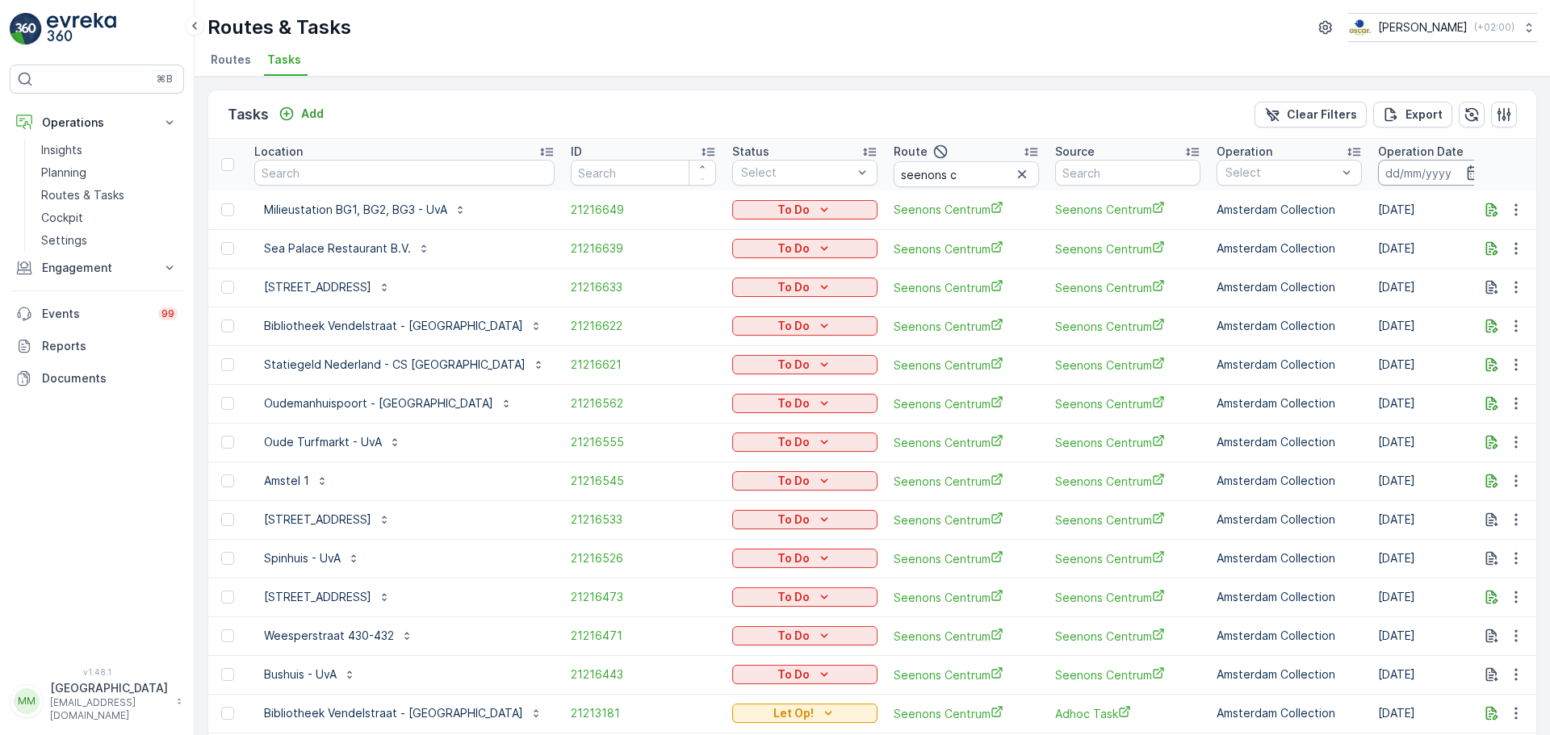
click at [1378, 165] on input at bounding box center [1433, 173] width 111 height 26
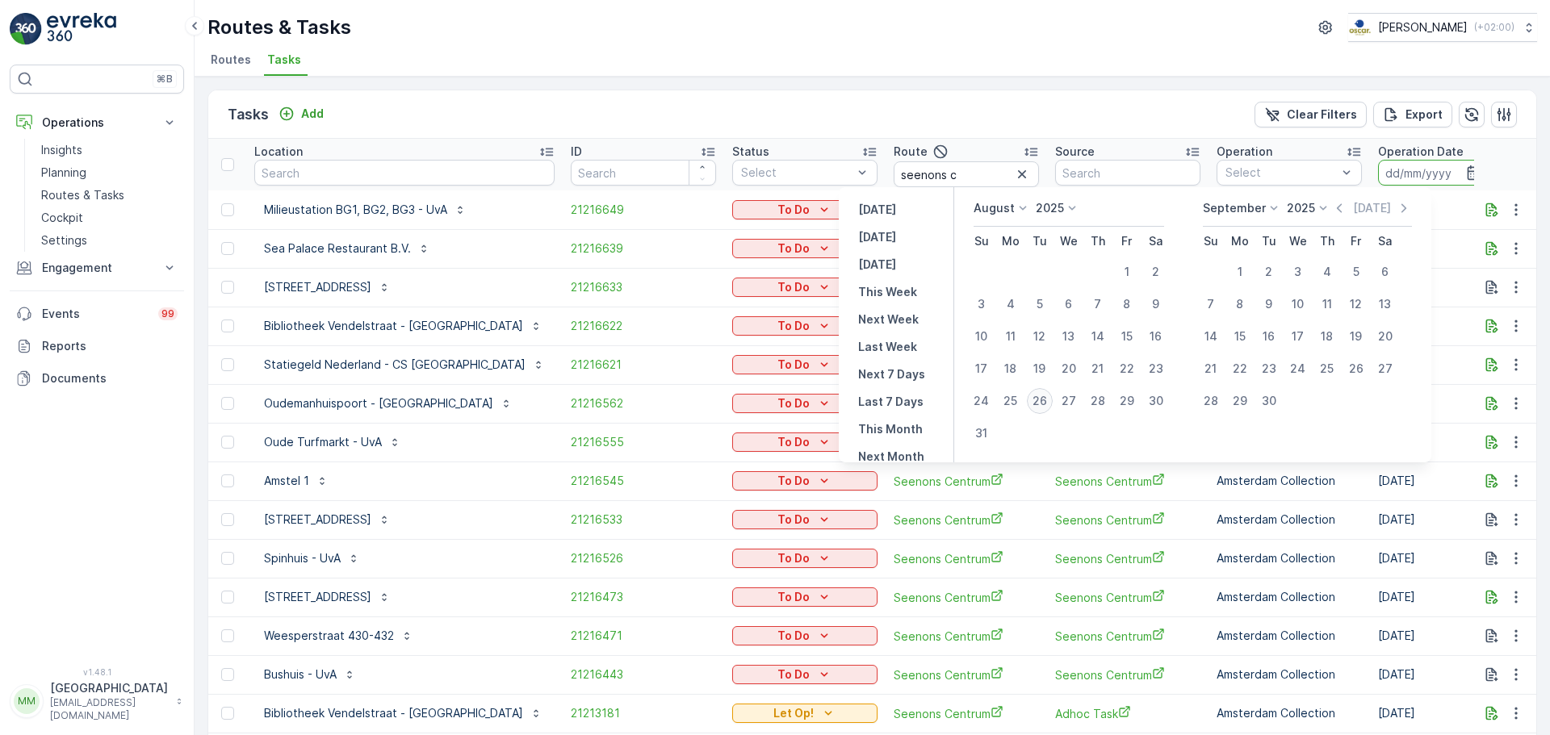
click at [1052, 404] on div "26" at bounding box center [1040, 401] width 26 height 26
type input "[DATE]"
click at [1052, 404] on div "26" at bounding box center [1040, 401] width 26 height 26
type input "[DATE]"
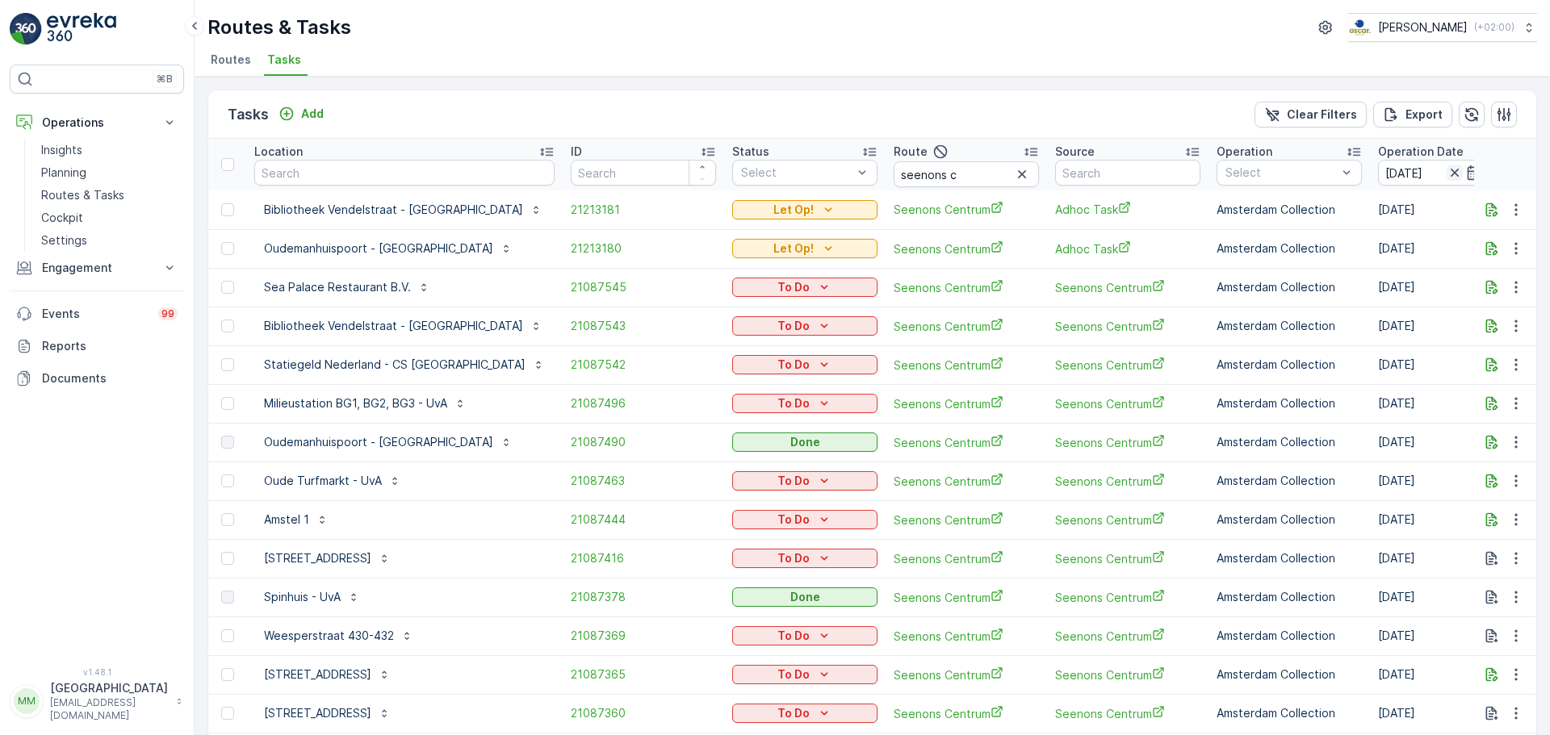
click at [1449, 173] on icon "button" at bounding box center [1453, 173] width 8 height 8
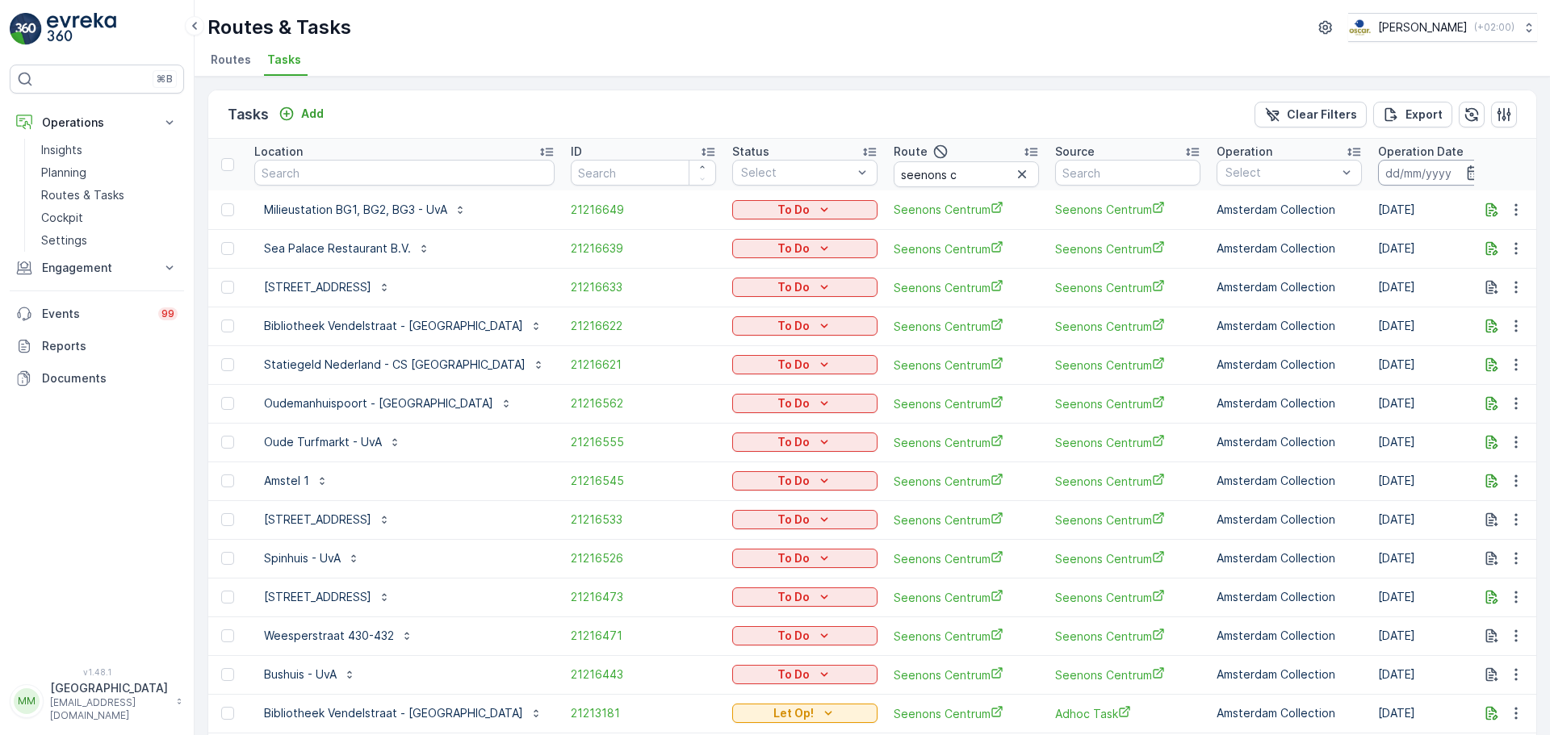
click at [1378, 169] on input at bounding box center [1433, 173] width 111 height 26
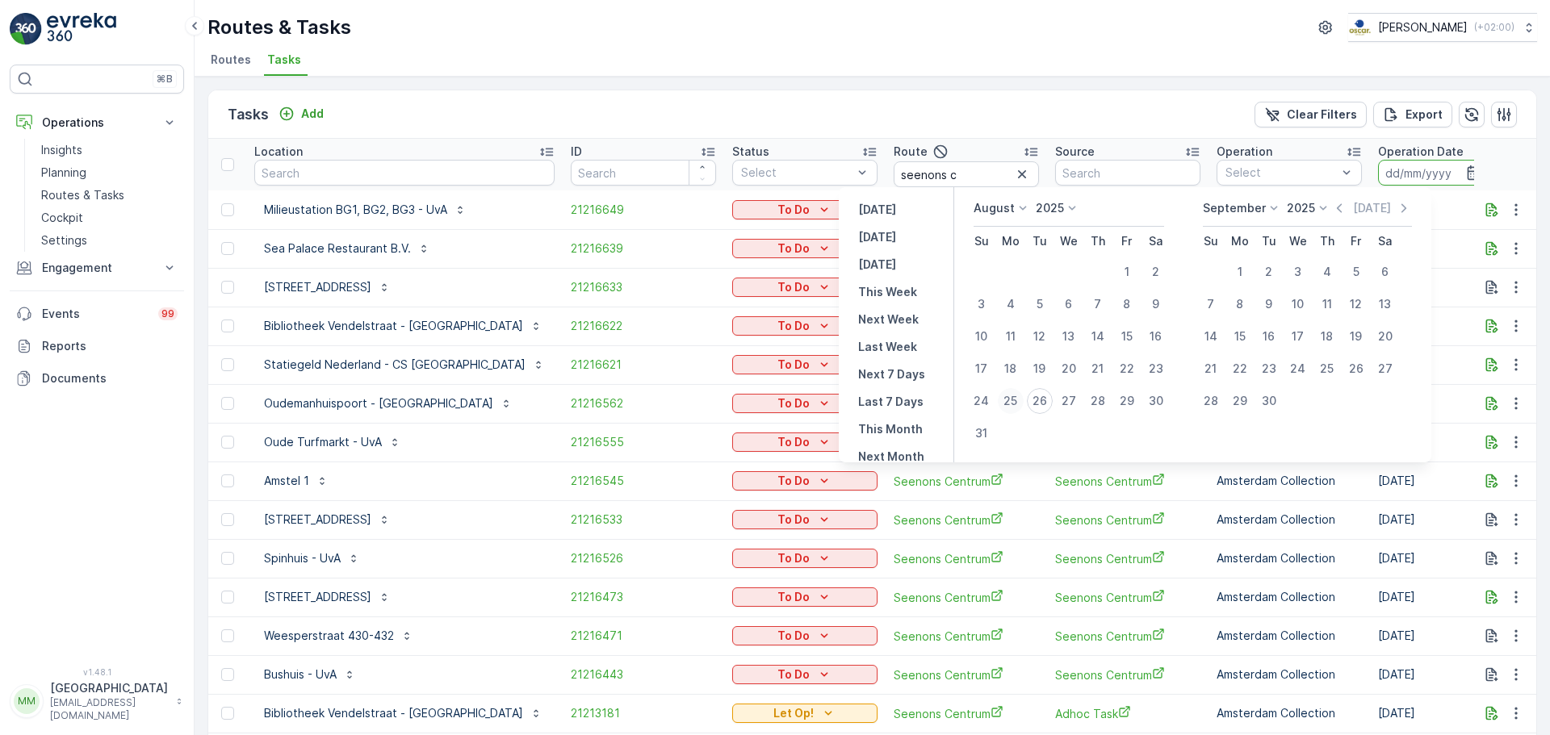
click at [1014, 403] on div "25" at bounding box center [1011, 401] width 26 height 26
type input "25.08.2025"
click at [1014, 403] on div "25" at bounding box center [1011, 401] width 26 height 26
type input "25.08.2025"
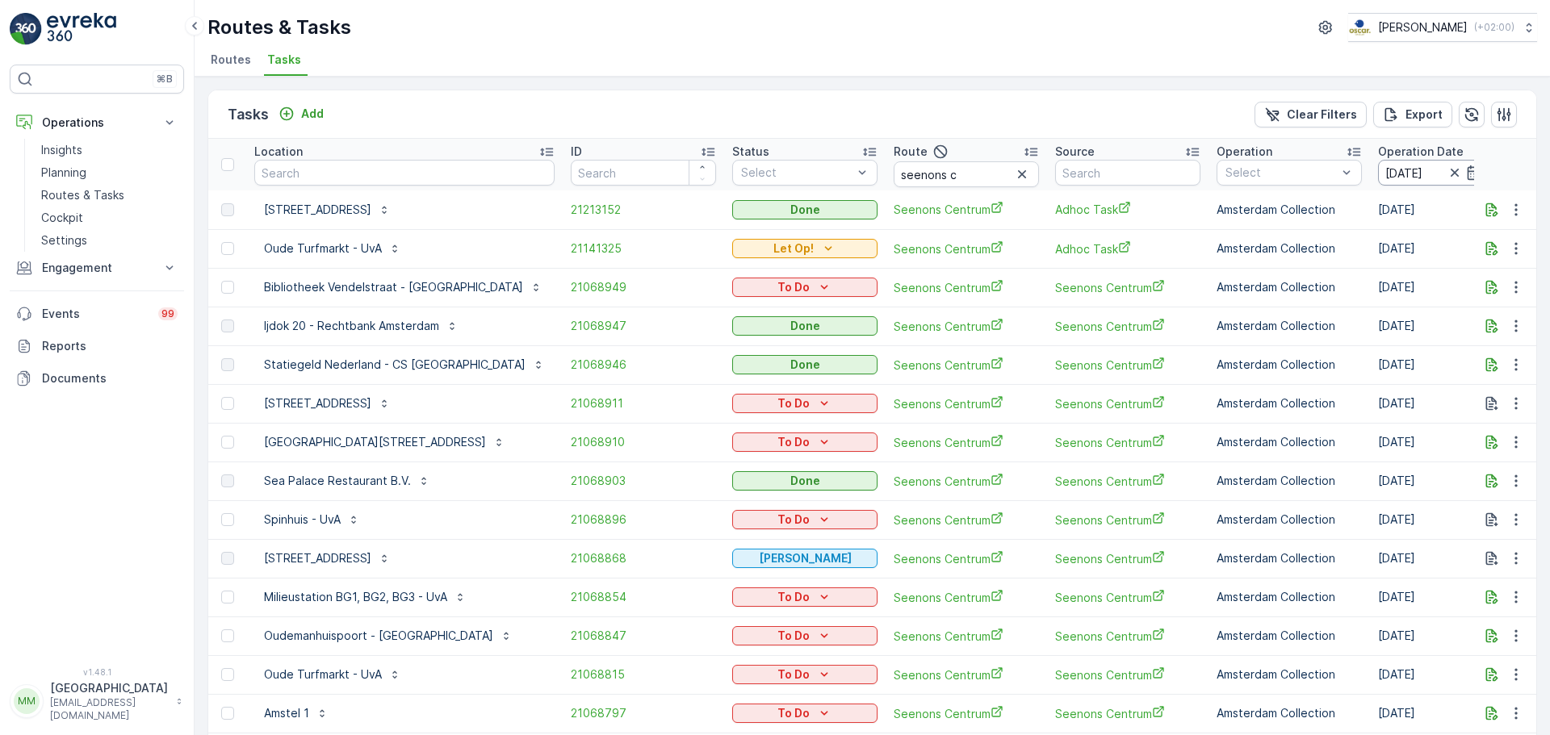
click at [1378, 165] on input "25.08.2025" at bounding box center [1433, 173] width 111 height 26
click at [998, 92] on div "Tasks Add Clear Filters Export" at bounding box center [872, 114] width 1328 height 48
click at [1378, 164] on input "25.08.2025" at bounding box center [1433, 173] width 111 height 26
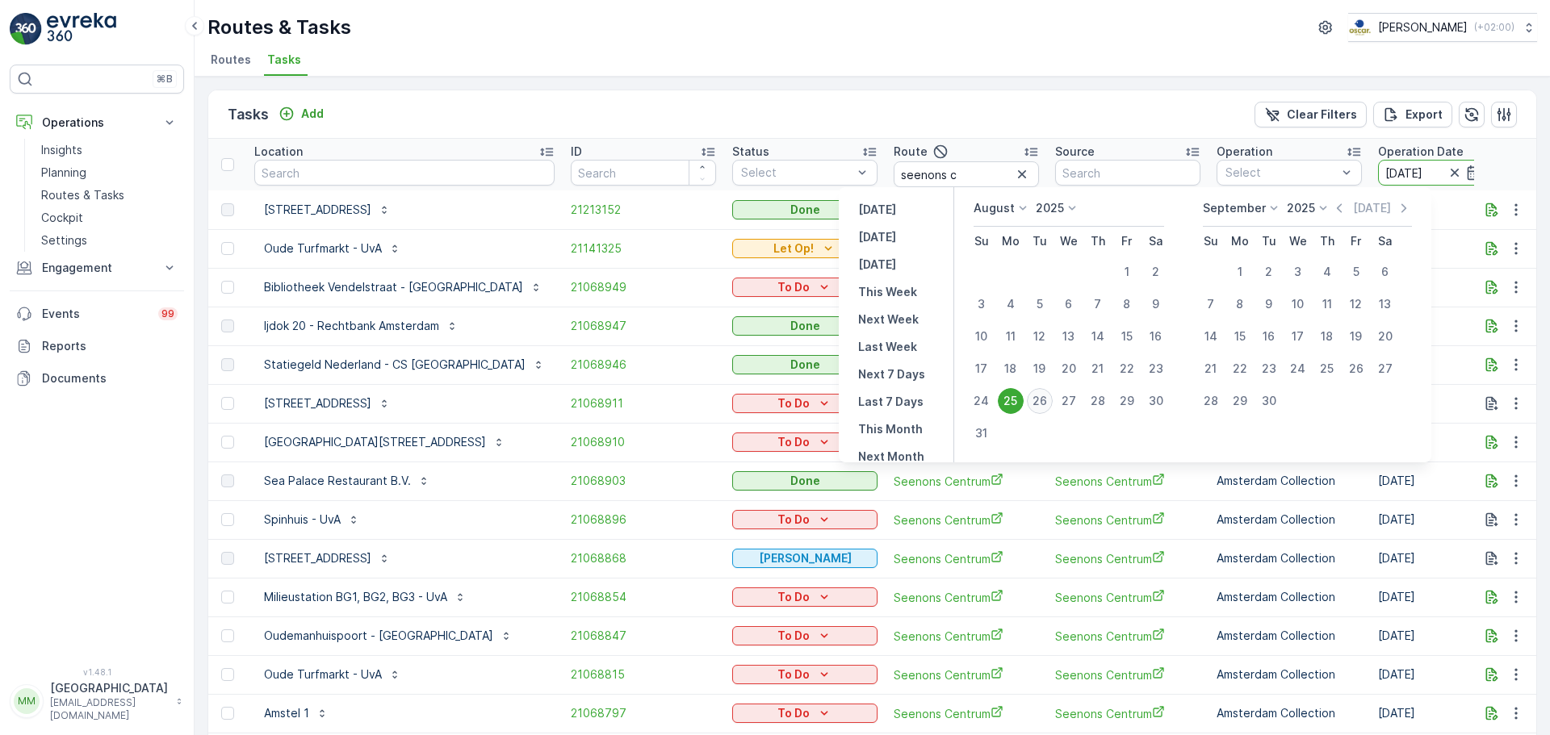
click at [1048, 401] on div "26" at bounding box center [1040, 401] width 26 height 26
type input "[DATE]"
click at [1048, 402] on div "26" at bounding box center [1040, 401] width 26 height 26
type input "[DATE]"
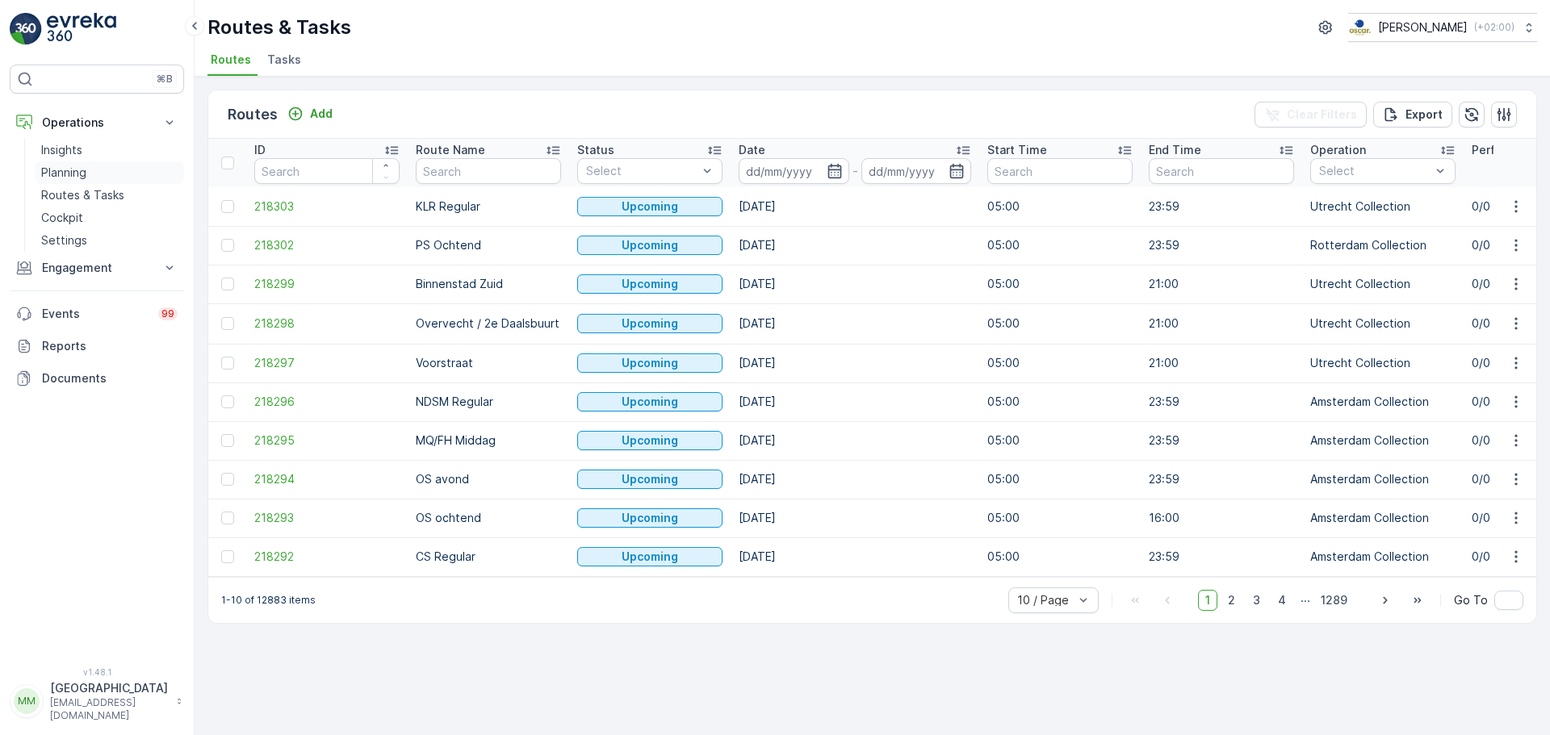
click at [60, 174] on p "Planning" at bounding box center [63, 173] width 45 height 16
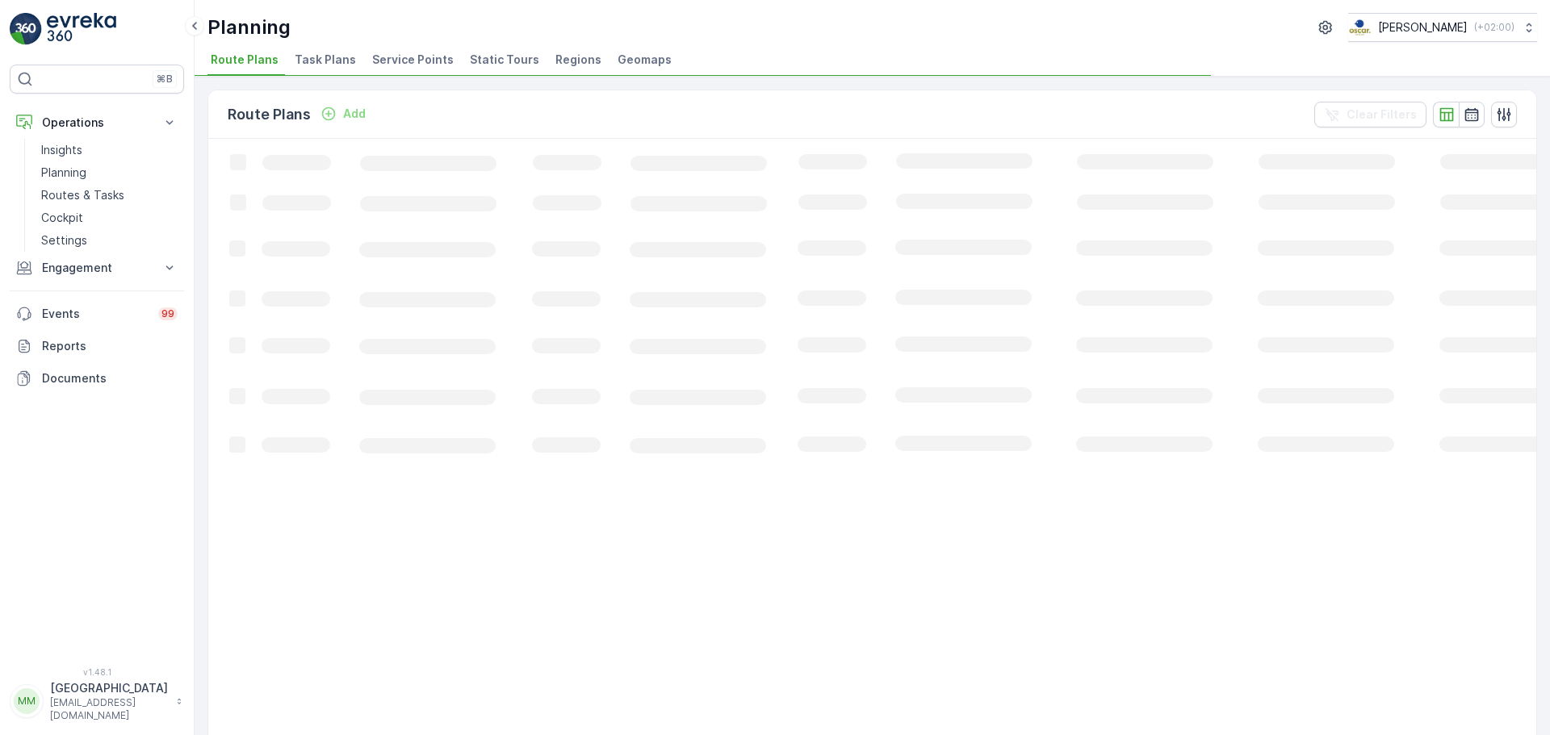
click at [324, 57] on span "Task Plans" at bounding box center [325, 60] width 61 height 16
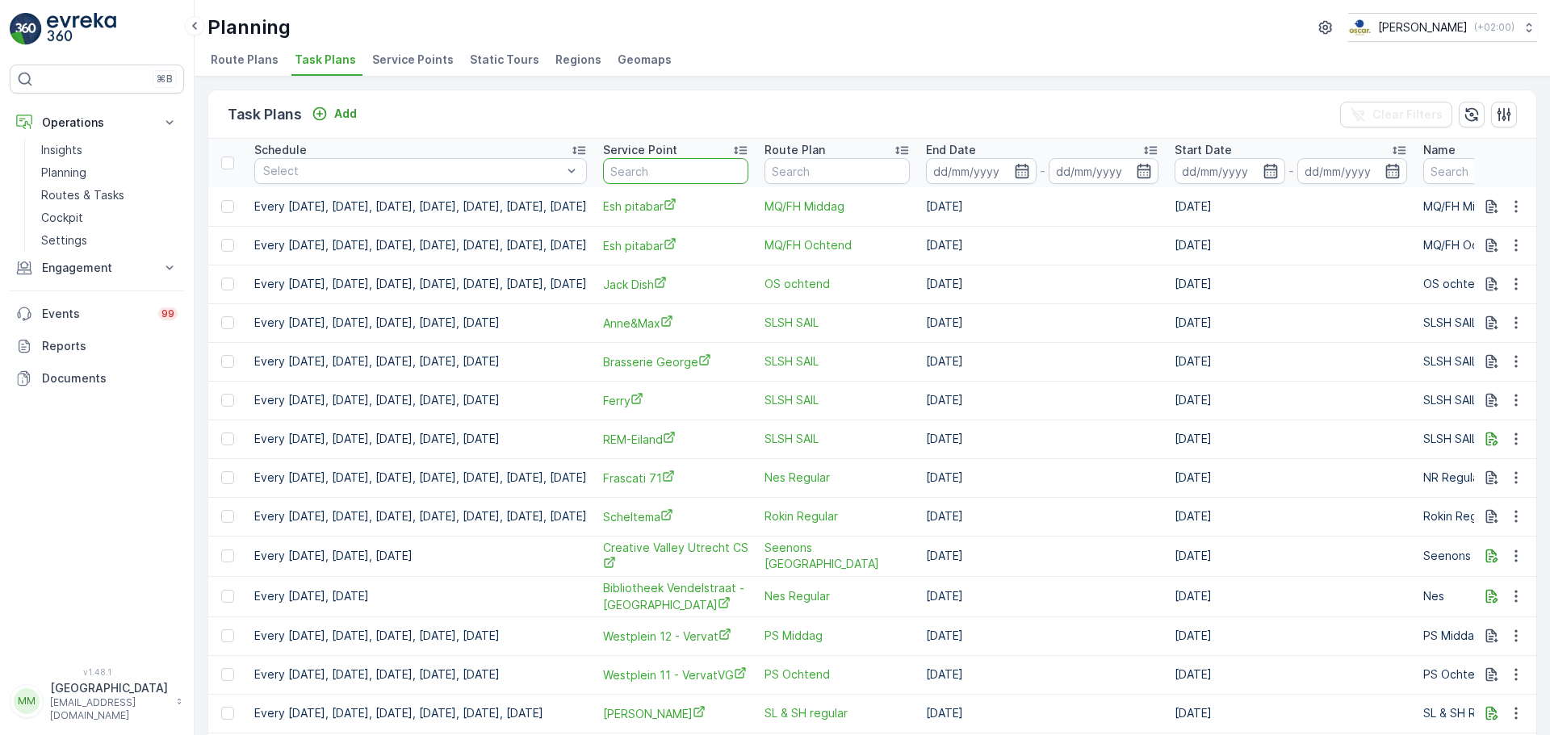
click at [707, 165] on input "text" at bounding box center [675, 171] width 145 height 26
type input "zizo"
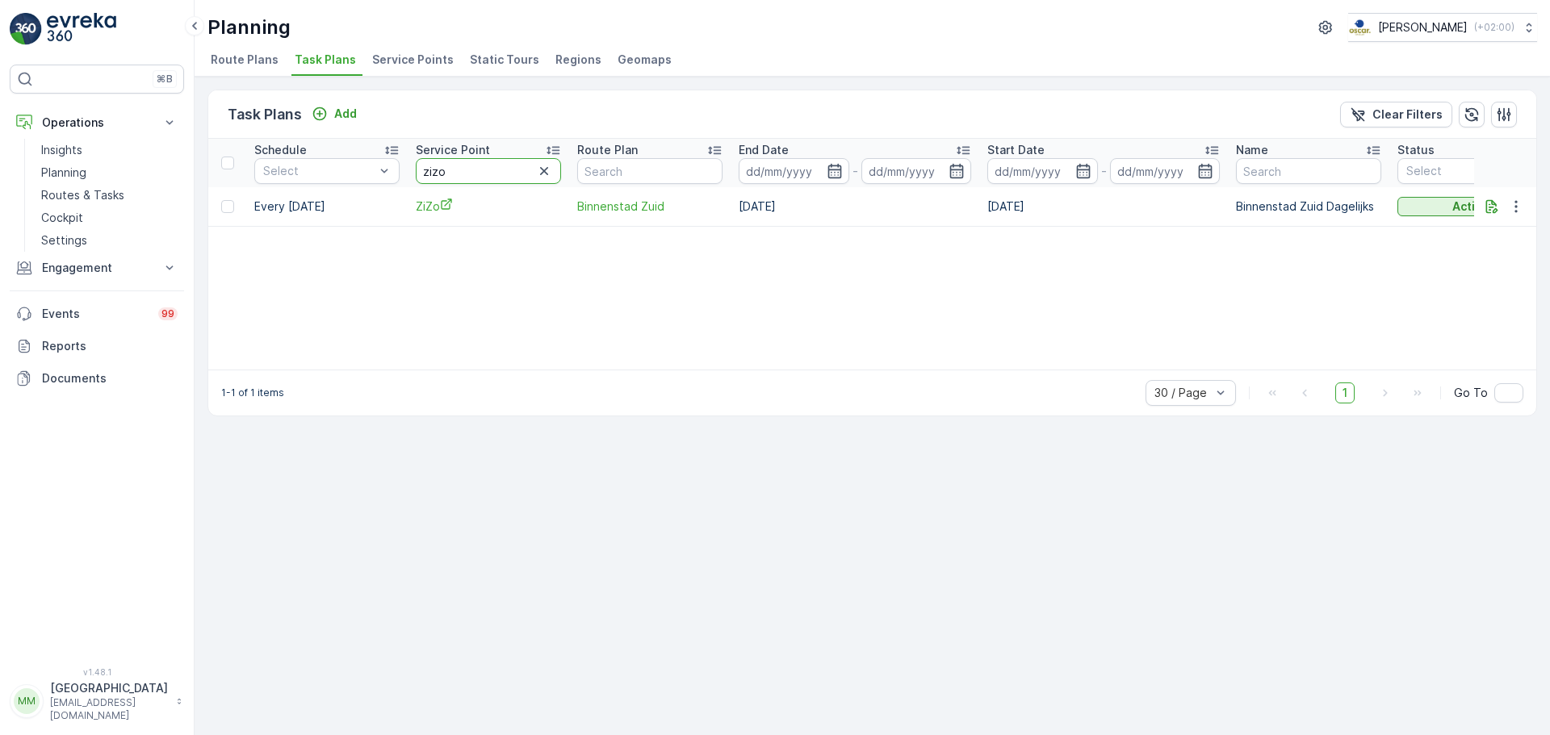
drag, startPoint x: 466, startPoint y: 171, endPoint x: 455, endPoint y: 173, distance: 11.4
click at [455, 173] on input "zizo" at bounding box center [488, 171] width 145 height 26
type input "z"
type input "foto"
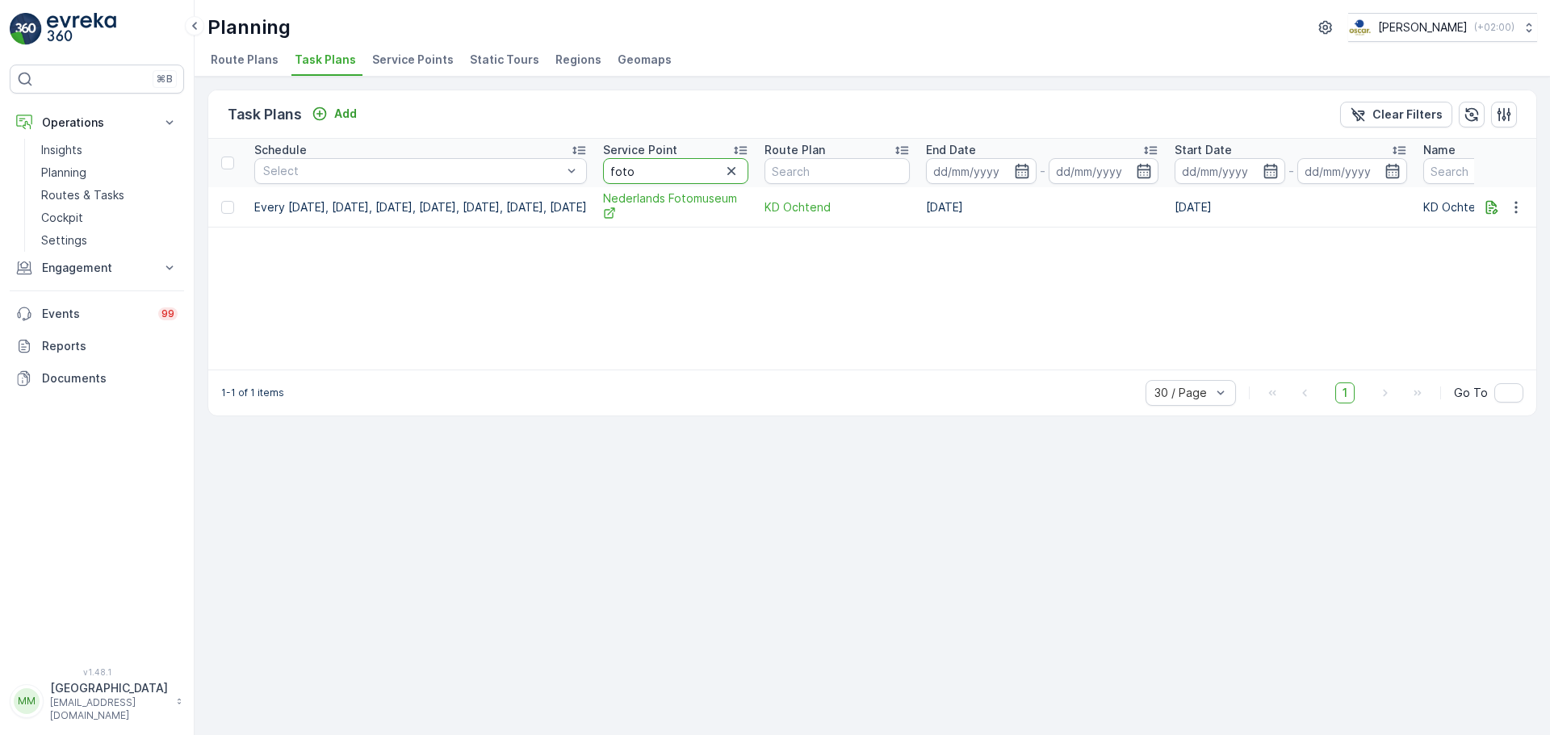
drag, startPoint x: 699, startPoint y: 172, endPoint x: 692, endPoint y: 134, distance: 38.6
click at [638, 174] on tr "Schedule Select Service Point foto Route Plan End Date - Start Date - Name Stat…" at bounding box center [1341, 163] width 2267 height 48
type input "protest"
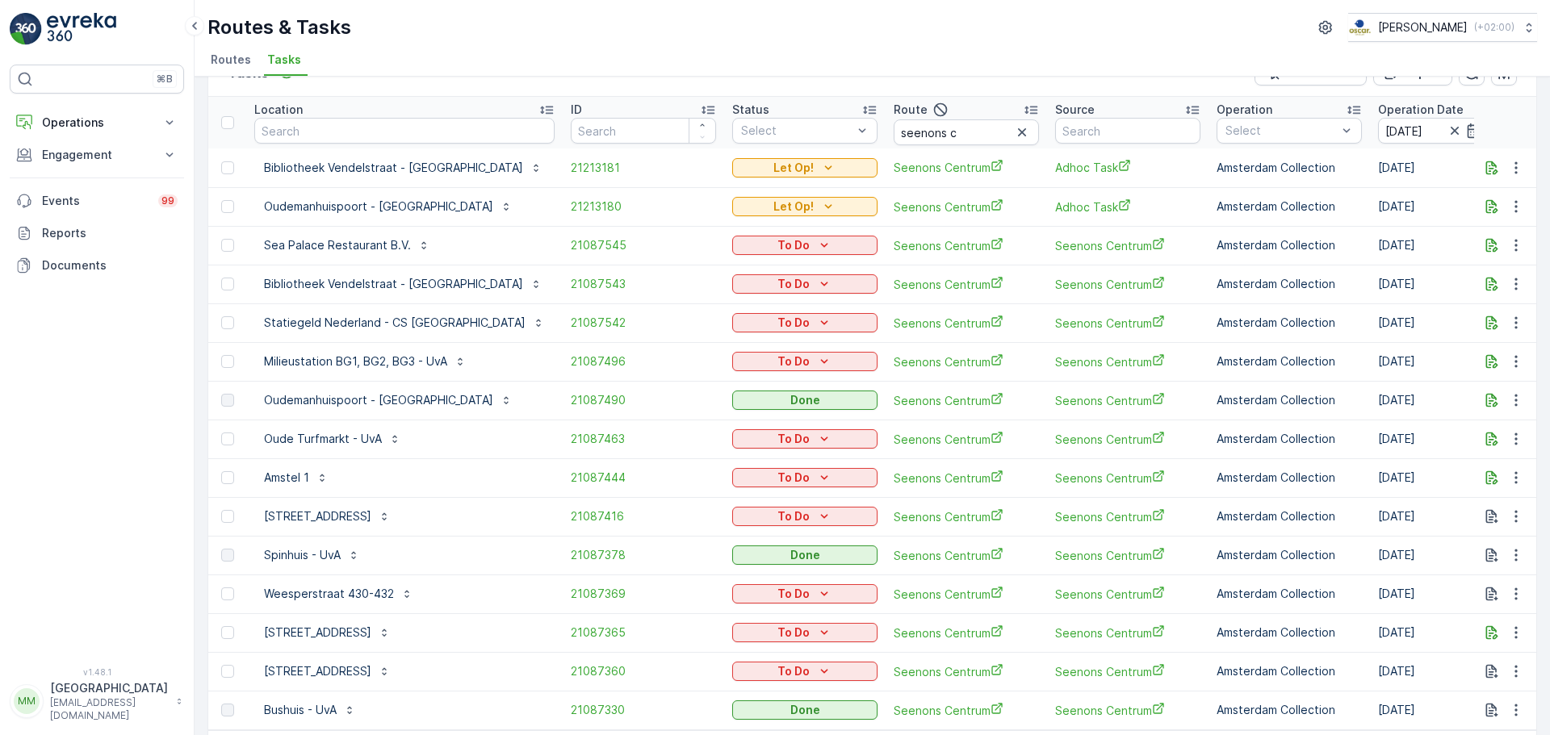
scroll to position [81, 0]
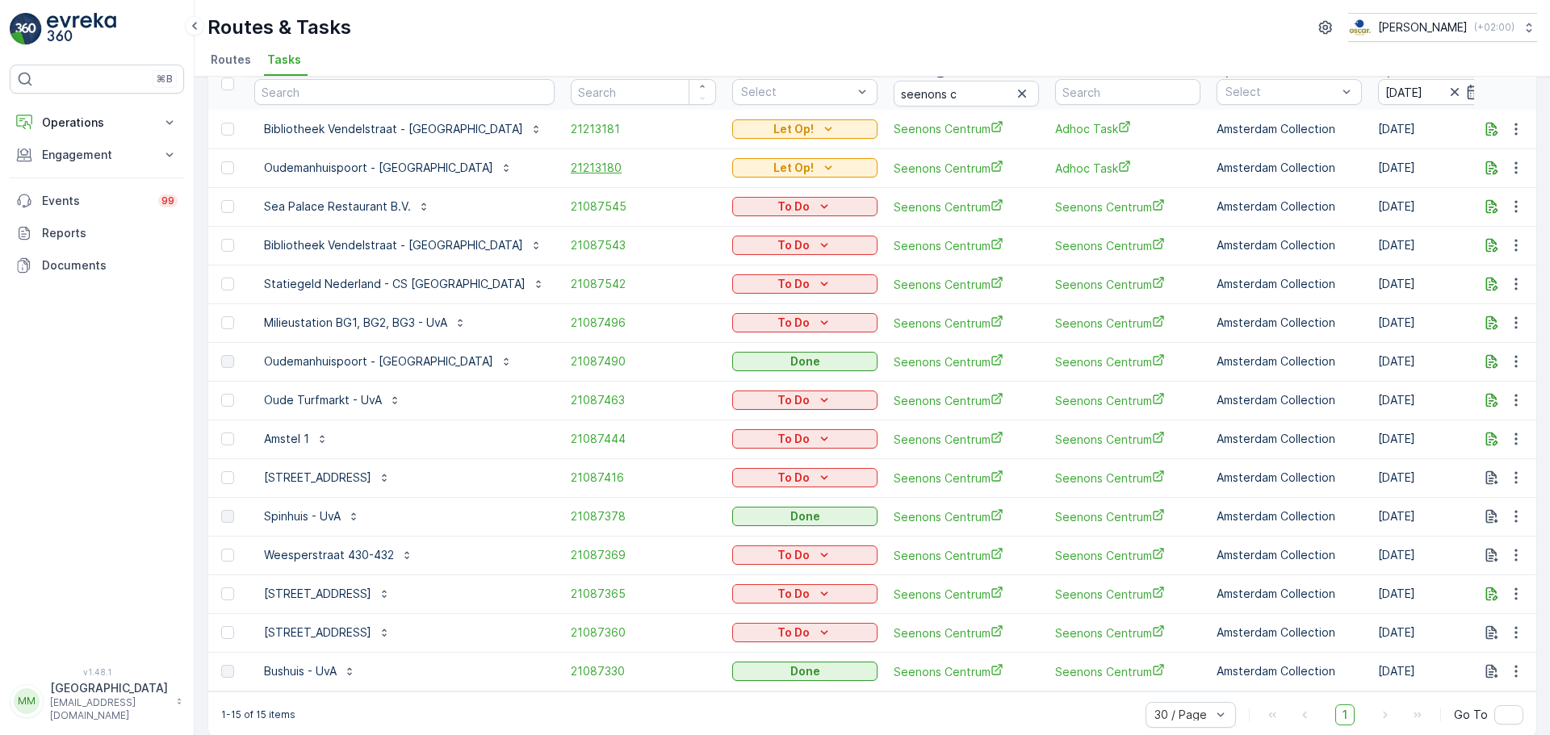
click at [571, 165] on span "21213180" at bounding box center [643, 168] width 145 height 16
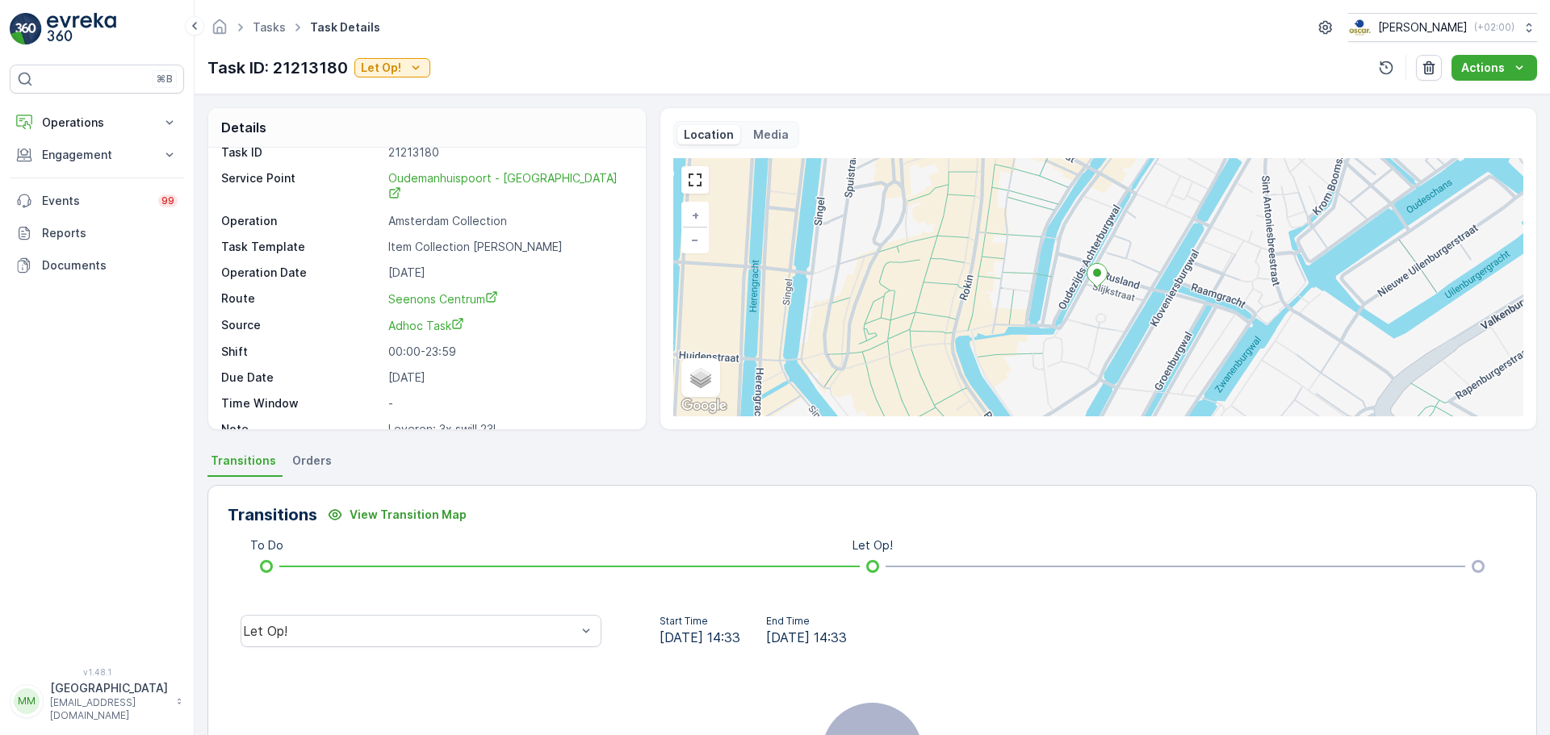
scroll to position [21, 0]
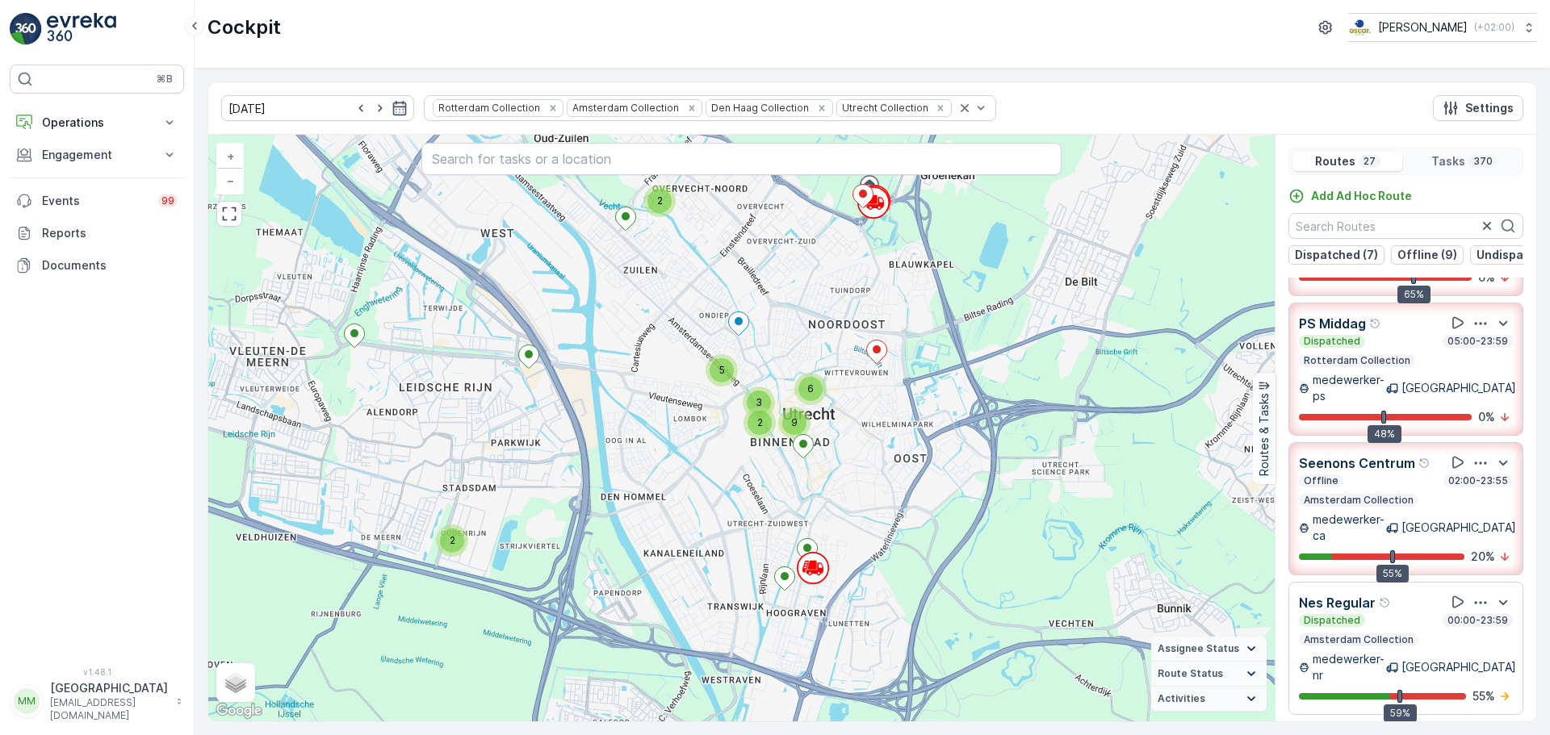
scroll to position [404, 0]
